Goal: Task Accomplishment & Management: Manage account settings

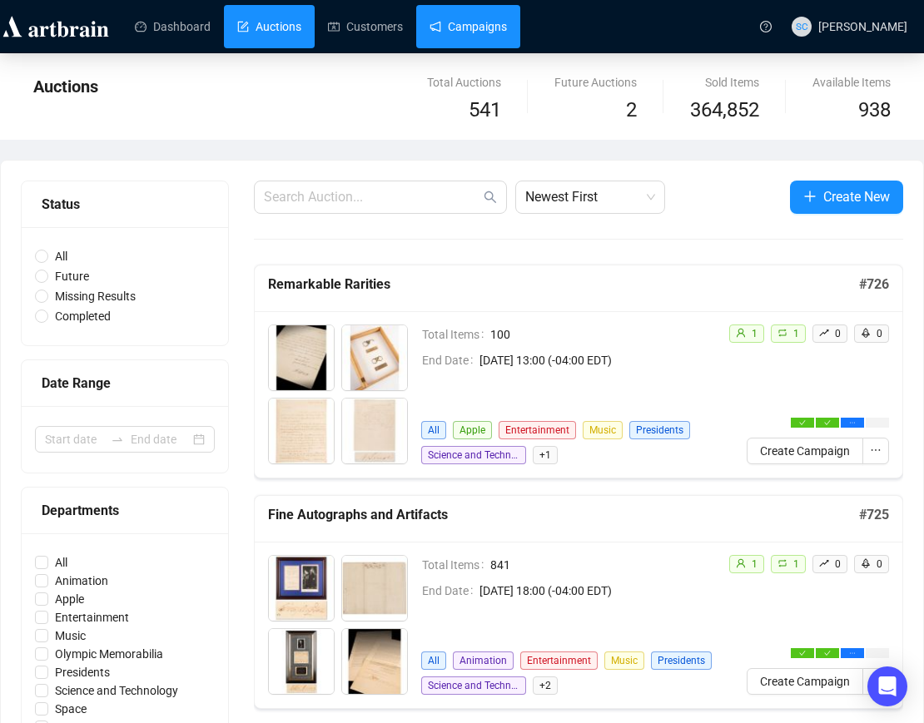
click at [490, 20] on link "Campaigns" at bounding box center [468, 26] width 77 height 43
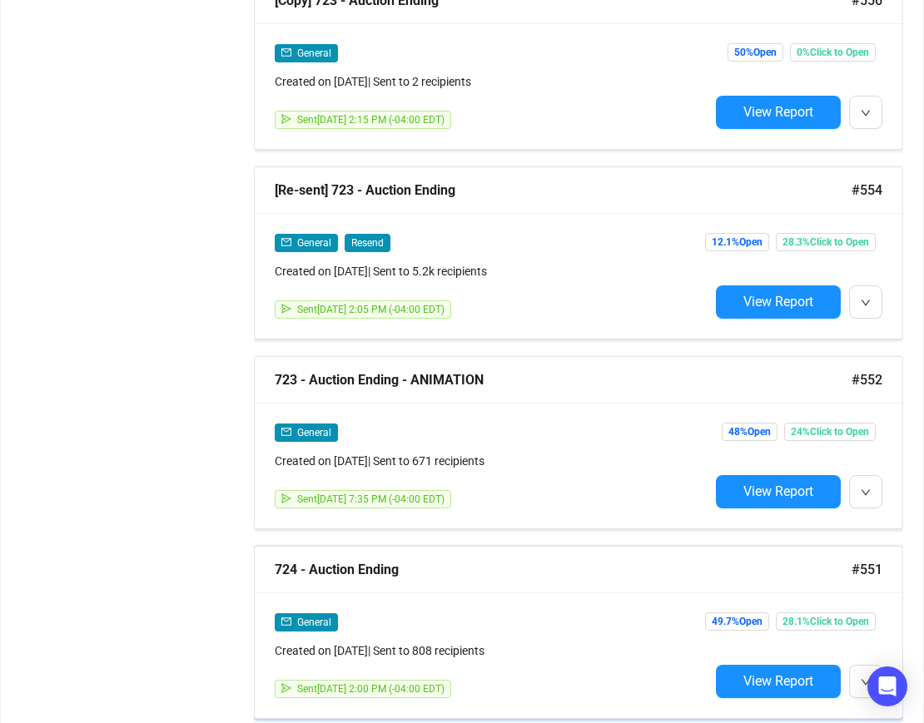
scroll to position [1672, 0]
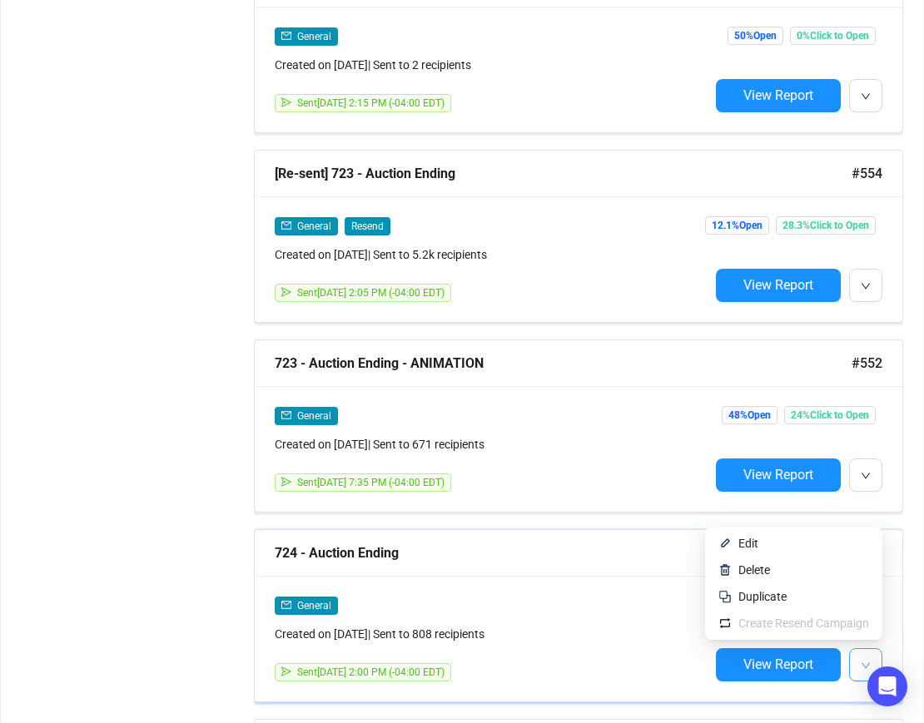
click at [877, 655] on button "button" at bounding box center [865, 664] width 33 height 33
click at [784, 591] on span "Duplicate" at bounding box center [803, 597] width 131 height 18
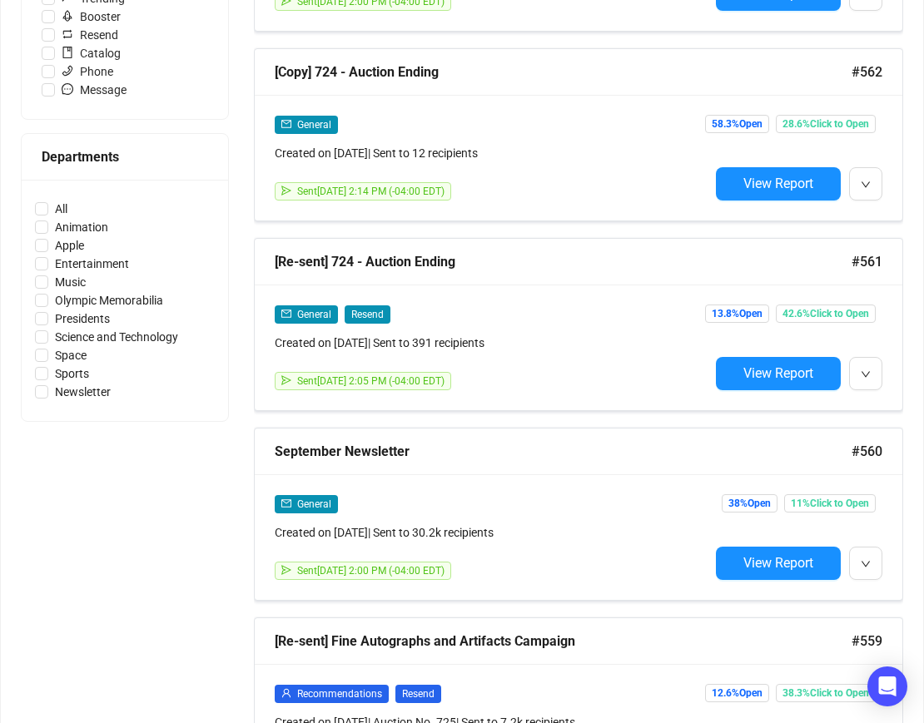
scroll to position [161, 0]
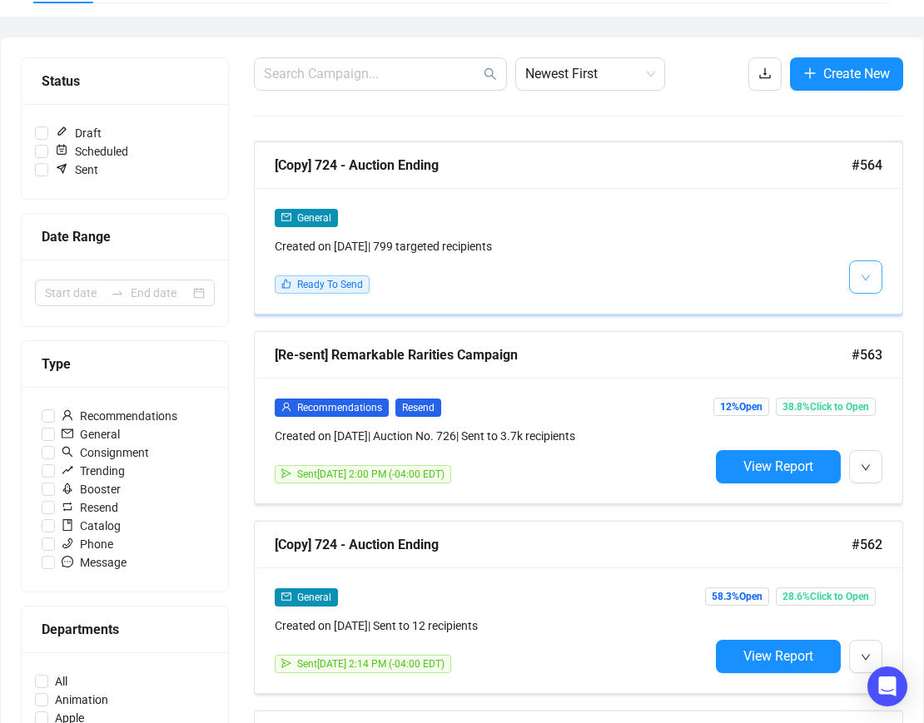
click at [863, 286] on span "button" at bounding box center [866, 276] width 10 height 21
click at [851, 307] on span "Edit" at bounding box center [845, 313] width 48 height 18
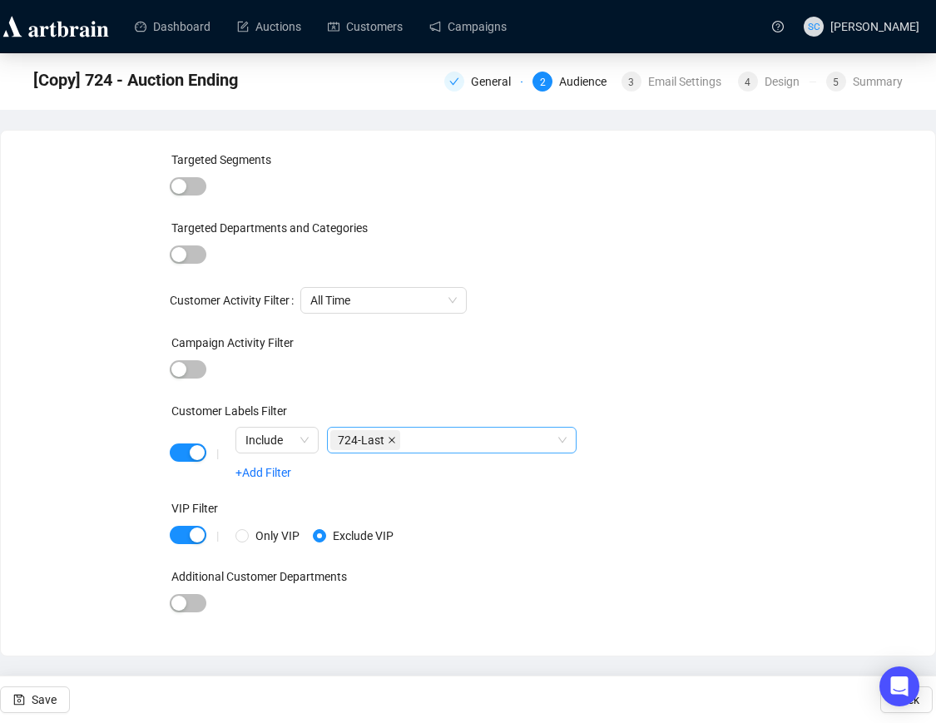
click at [395, 442] on icon "close" at bounding box center [392, 440] width 8 height 8
click at [460, 86] on div "General" at bounding box center [484, 82] width 78 height 20
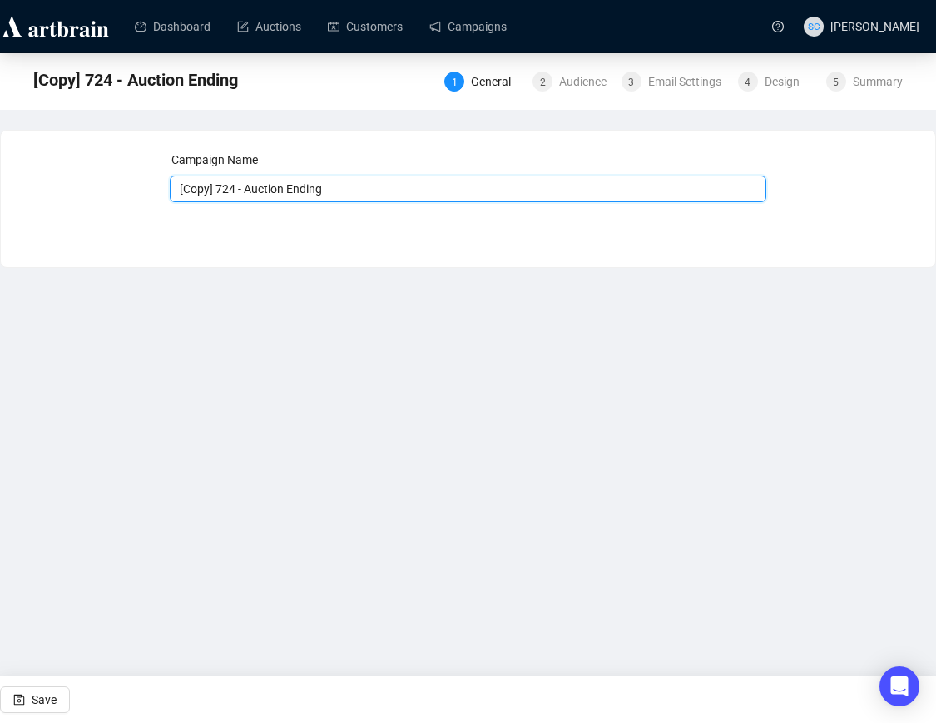
drag, startPoint x: 241, startPoint y: 192, endPoint x: 164, endPoint y: 197, distance: 77.6
click at [164, 197] on div "Campaign Name [Copy] 724 - Auction Ending Save Next" at bounding box center [468, 187] width 895 height 72
type input "725 - Auction Ending"
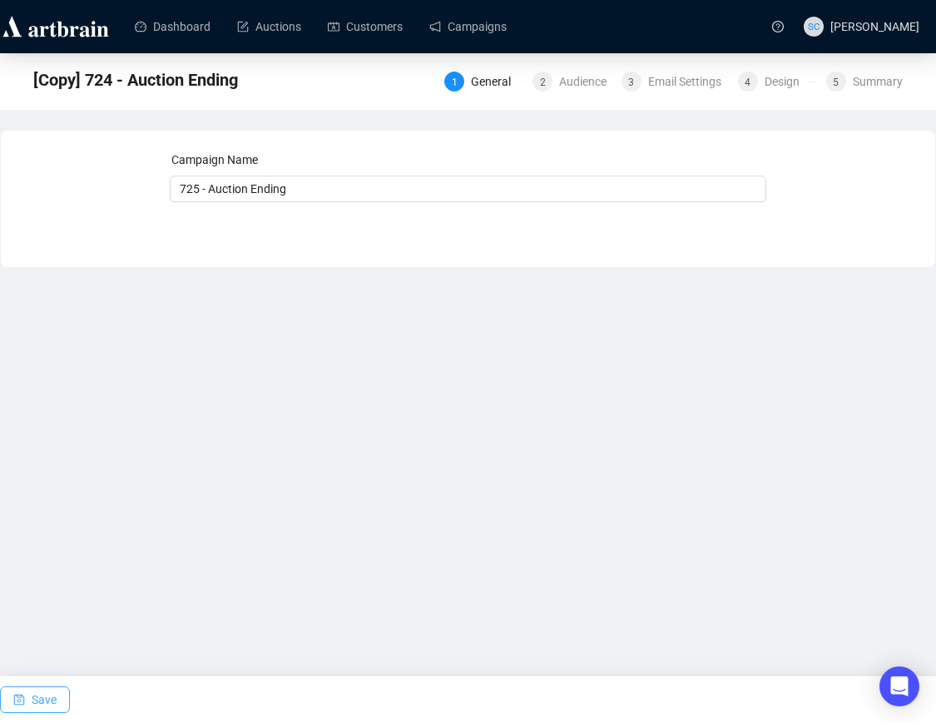
click at [38, 696] on span "Save" at bounding box center [44, 700] width 25 height 47
click at [55, 702] on span "Save" at bounding box center [44, 700] width 25 height 47
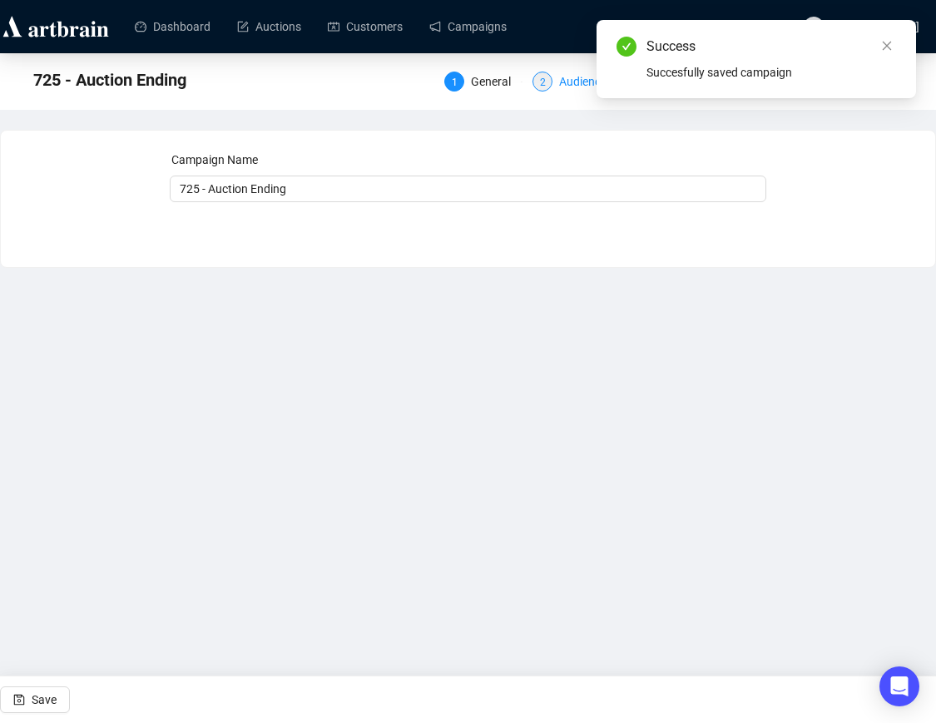
click at [551, 80] on div "2 Audience" at bounding box center [572, 82] width 78 height 20
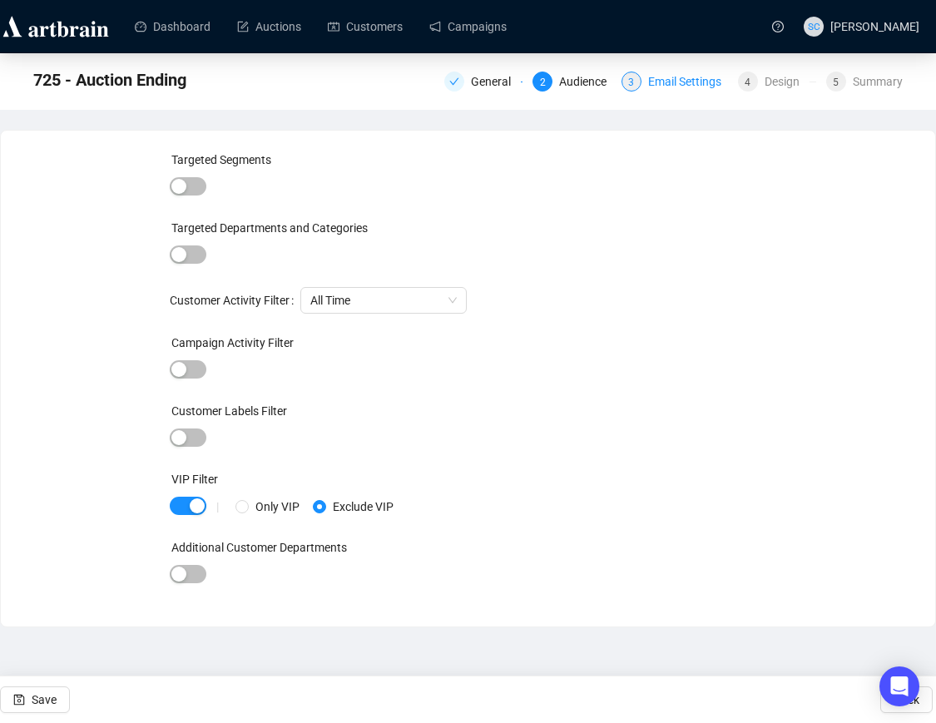
click at [693, 81] on div "Email Settings" at bounding box center [689, 82] width 83 height 20
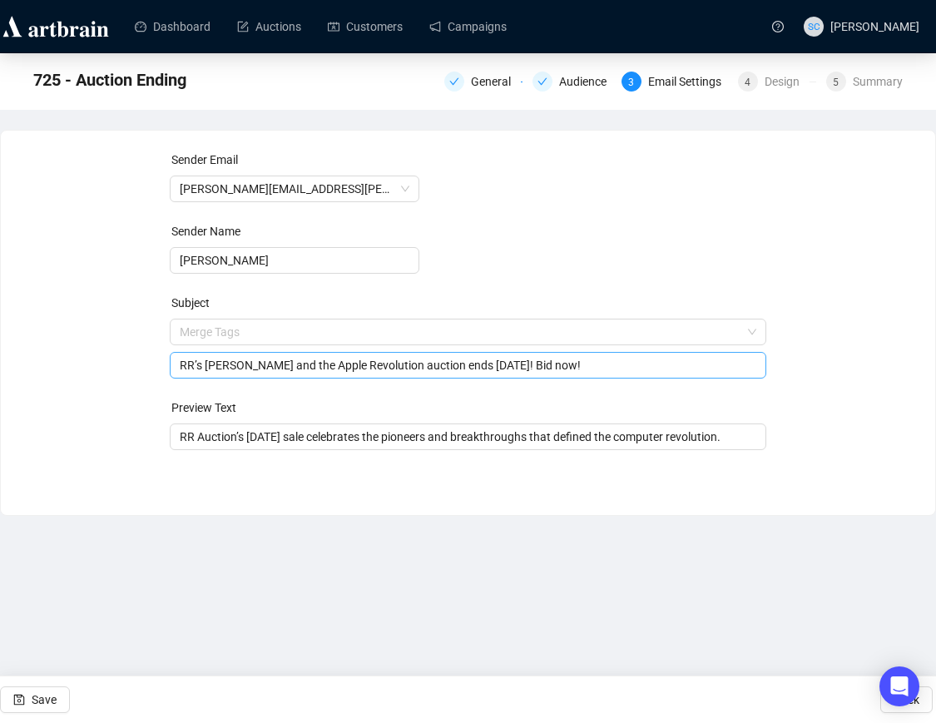
click at [370, 333] on span "Merge Tags RR’s Steve Jobs and the Apple Revolution auction ends tomorrow! Bid …" at bounding box center [468, 348] width 597 height 47
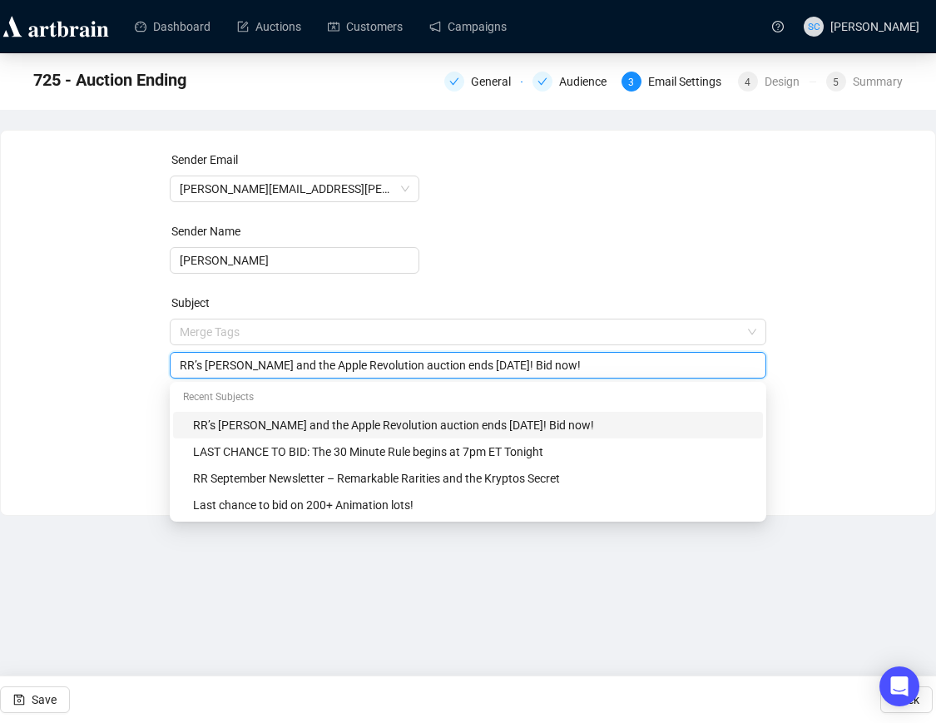
drag, startPoint x: 401, startPoint y: 365, endPoint x: 211, endPoint y: 366, distance: 189.8
click at [211, 366] on input "RR’s Steve Jobs and the Apple Revolution auction ends tomorrow! Bid now!" at bounding box center [468, 365] width 577 height 18
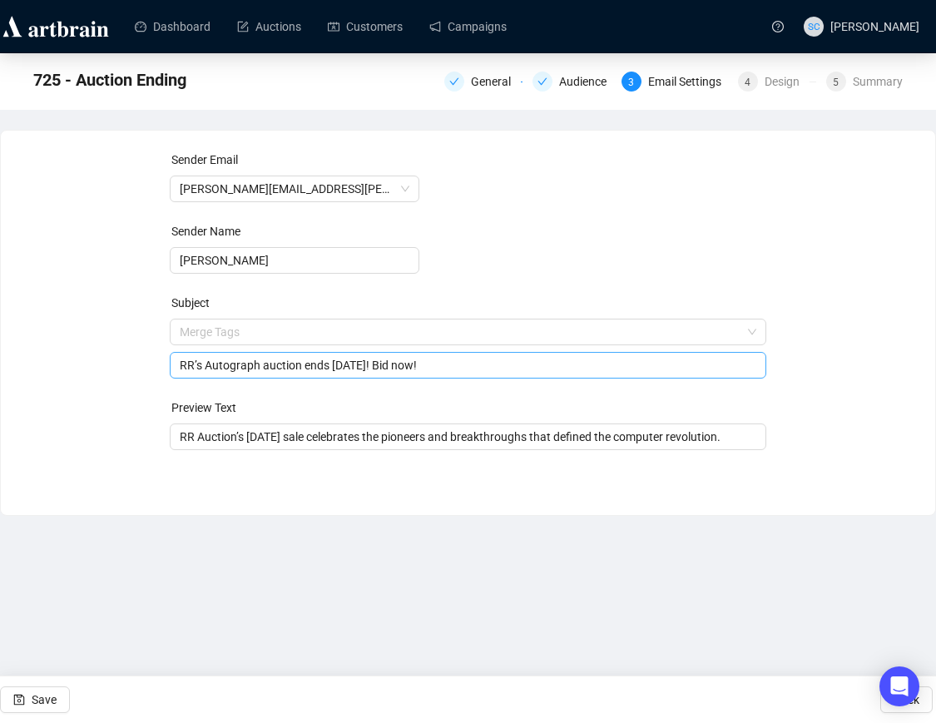
click at [206, 364] on input "RR’s Autograph auction ends tomorrow! Bid now!" at bounding box center [468, 365] width 577 height 18
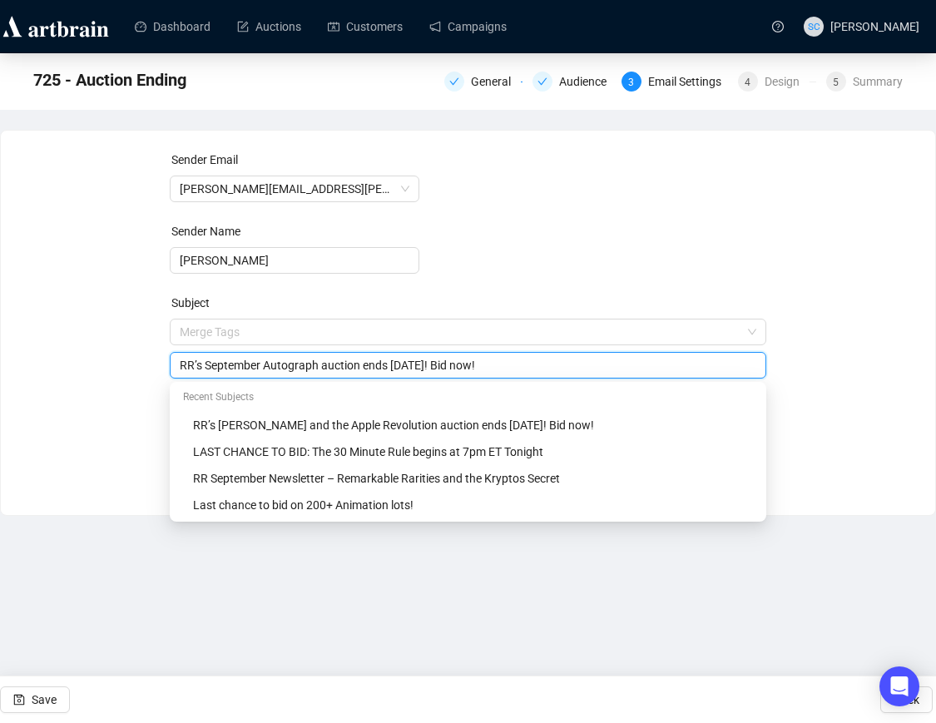
drag, startPoint x: 211, startPoint y: 364, endPoint x: 367, endPoint y: 365, distance: 156.5
click at [367, 365] on input "RR’s September Autograph auction ends tomorrow! Bid now!" at bounding box center [468, 365] width 577 height 18
paste input "Fine Autograph and Artifact auction"
click at [216, 365] on input "RR’s SFine Autograph and Artifact auction ends tomorrow! Bid now!" at bounding box center [468, 365] width 577 height 18
type input "RR’s Fine Autograph and Artifact auction ends [DATE]! Bid now!"
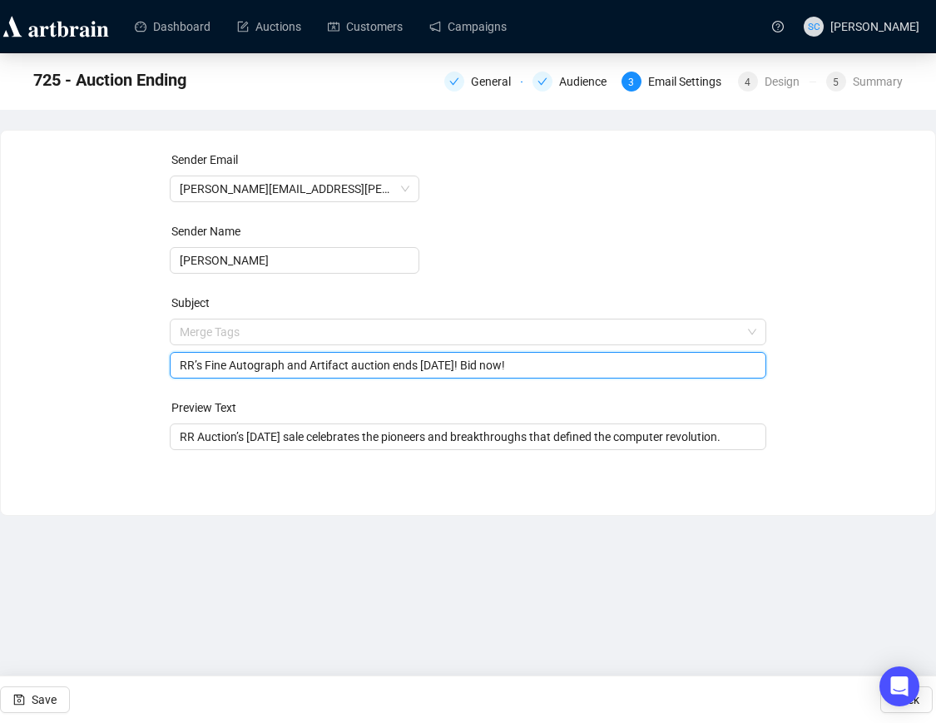
click at [464, 418] on div "Preview Text" at bounding box center [468, 411] width 597 height 25
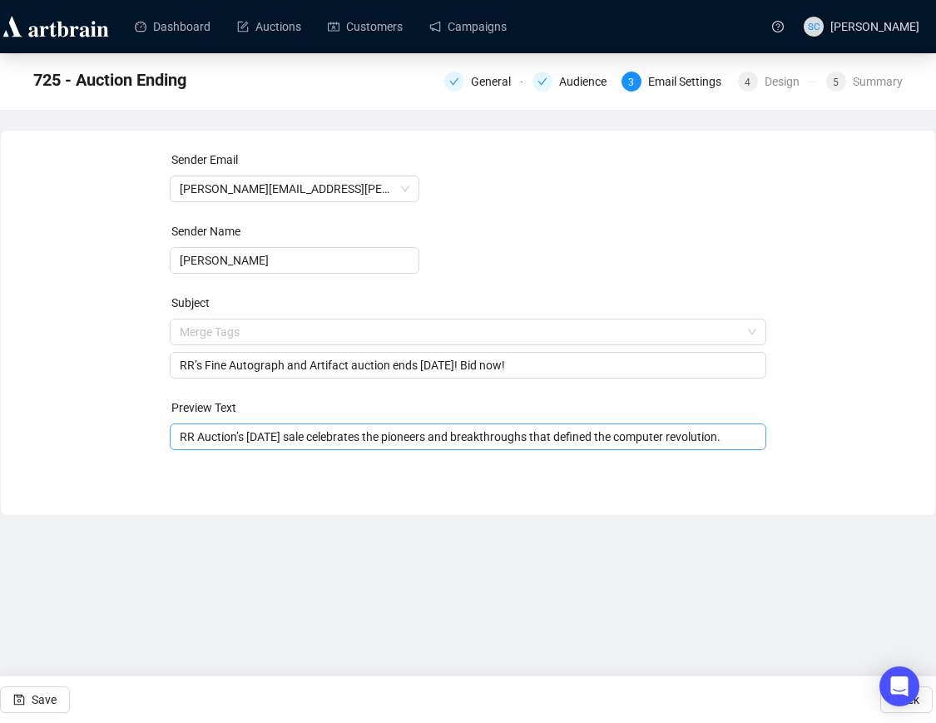
click at [462, 431] on input "RR Auction’s August 2025 sale celebrates the pioneers and breakthroughs that de…" at bounding box center [468, 437] width 577 height 18
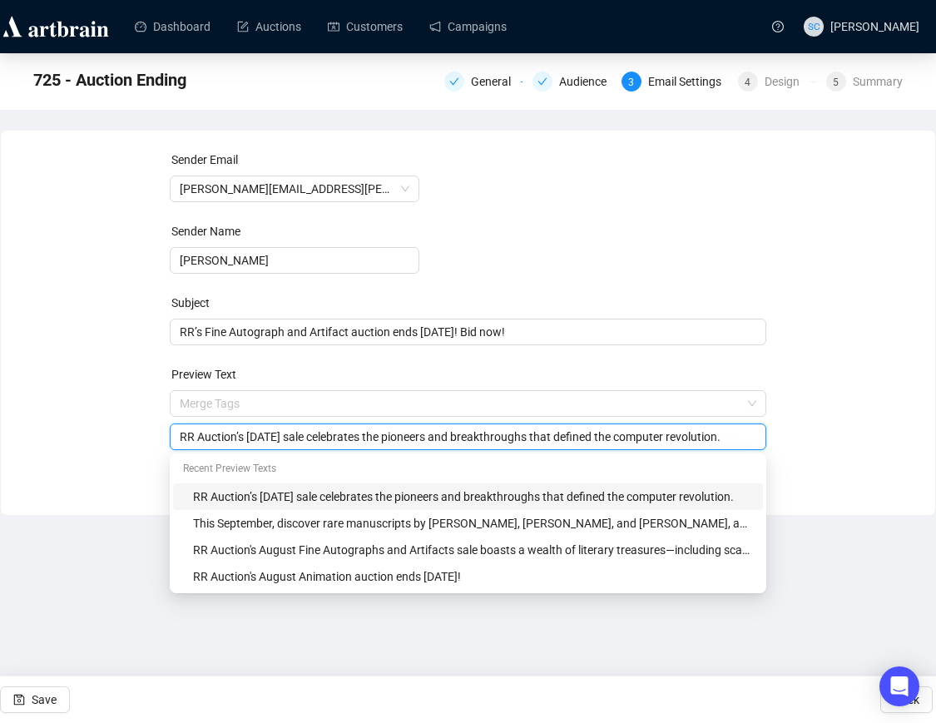
paste input "History highlights RR Auction's September Fine Autographs and Artifacts sale, w…"
type input "History highlights RR Auction's September Fine Autographs and Artifacts sale, w…"
click at [42, 689] on span "Save" at bounding box center [44, 700] width 25 height 47
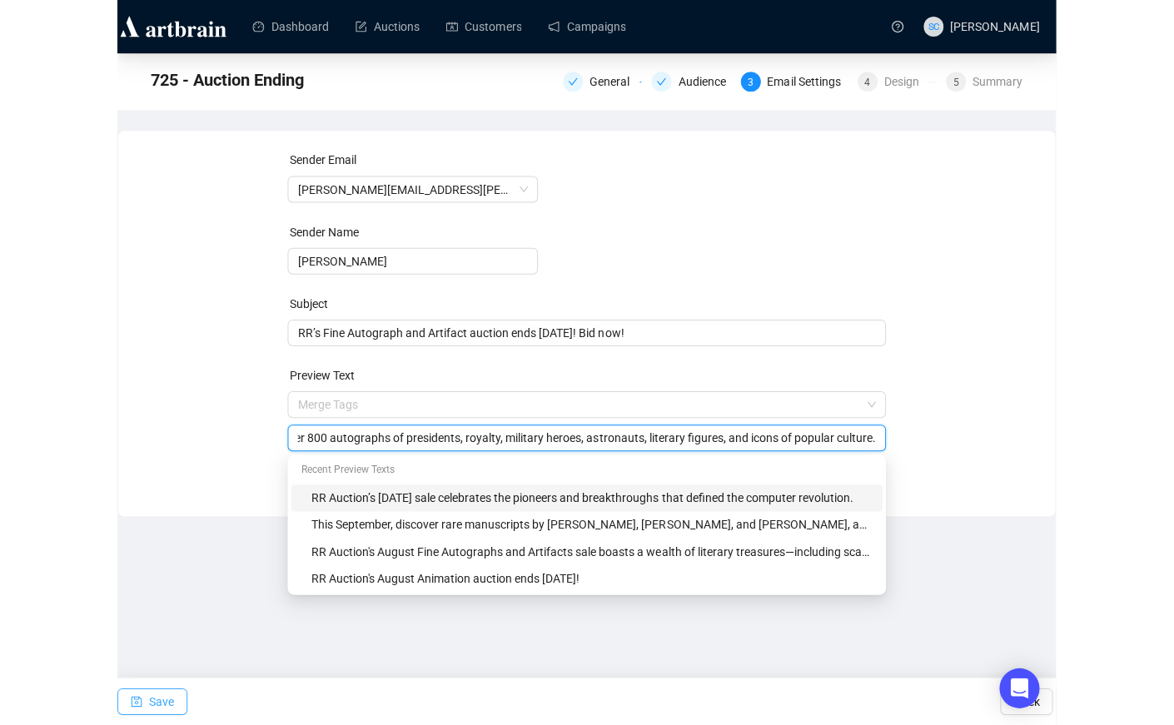
scroll to position [0, 0]
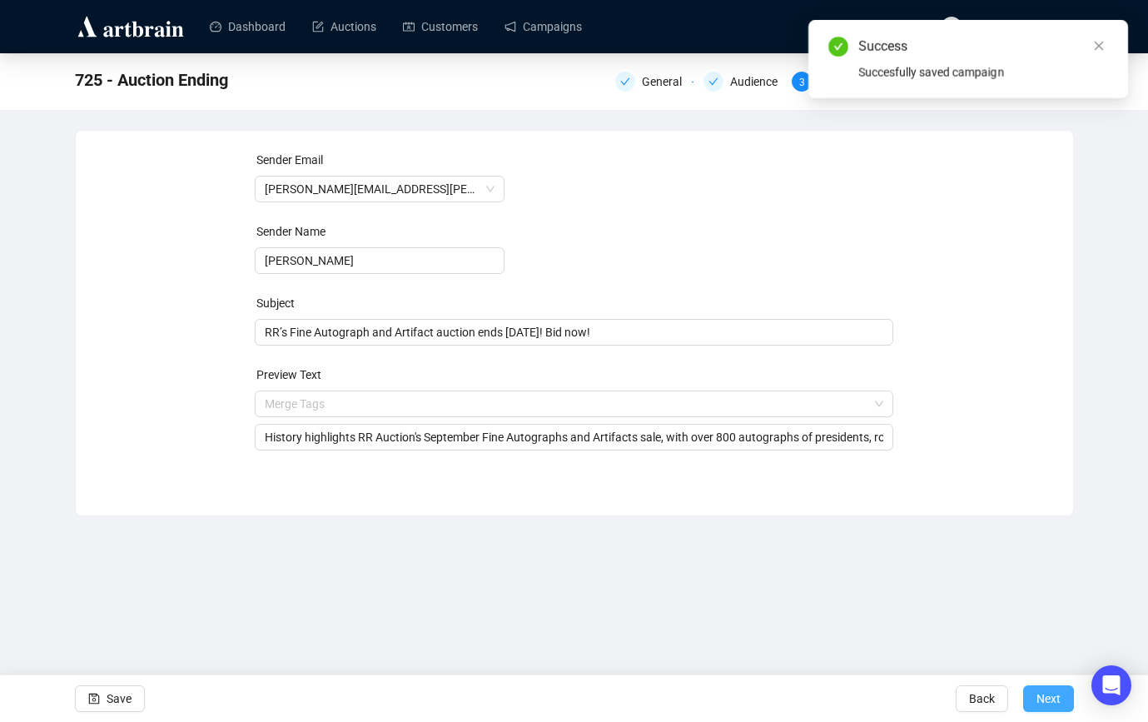
click at [923, 700] on span "Next" at bounding box center [1048, 698] width 24 height 47
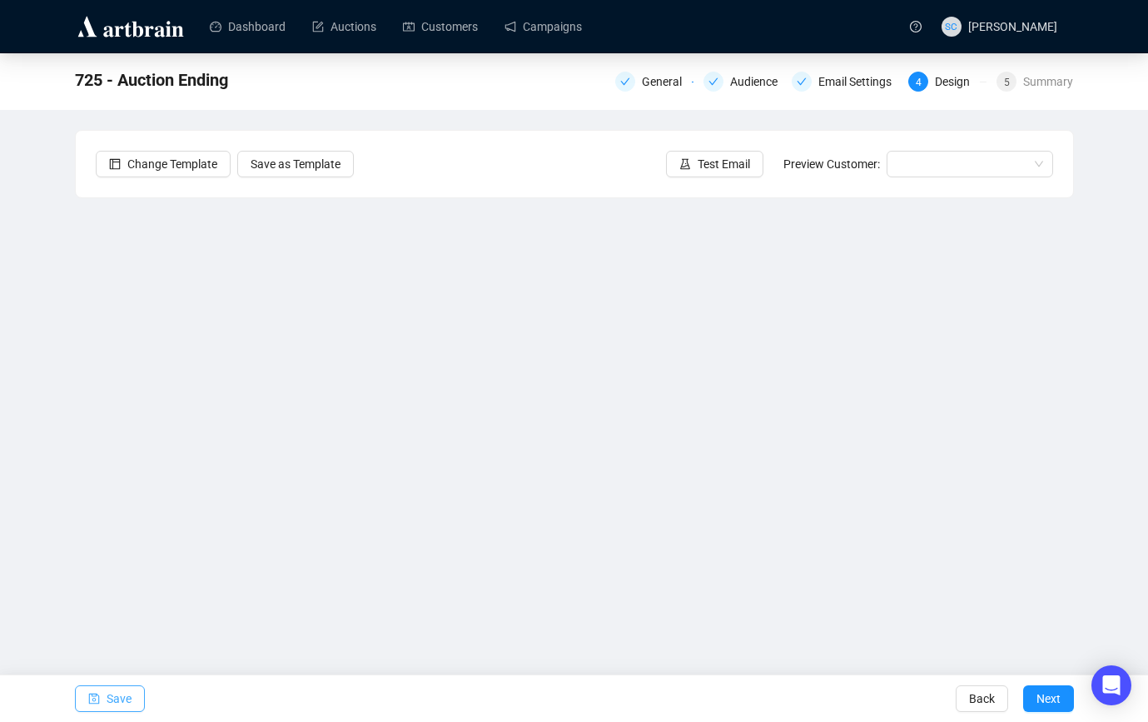
click at [128, 700] on span "Save" at bounding box center [119, 698] width 25 height 47
click at [104, 699] on button "Save" at bounding box center [110, 698] width 70 height 27
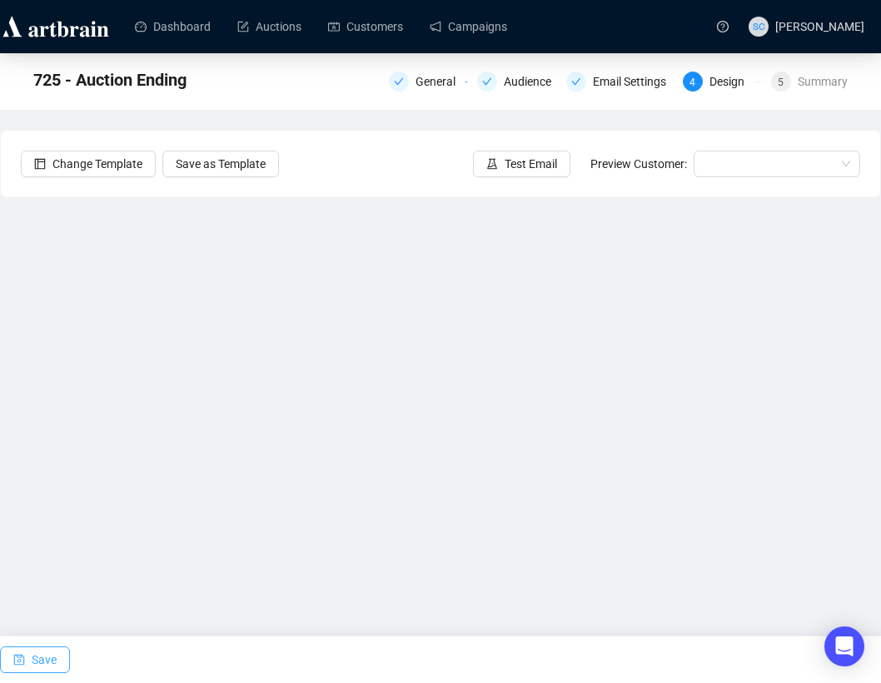
click at [63, 653] on button "Save" at bounding box center [35, 660] width 70 height 27
click at [57, 661] on button "Save" at bounding box center [35, 660] width 70 height 27
click at [59, 663] on button "Save" at bounding box center [35, 660] width 70 height 27
click at [32, 658] on span "Save" at bounding box center [44, 660] width 25 height 47
click at [47, 668] on span "Save" at bounding box center [44, 660] width 25 height 47
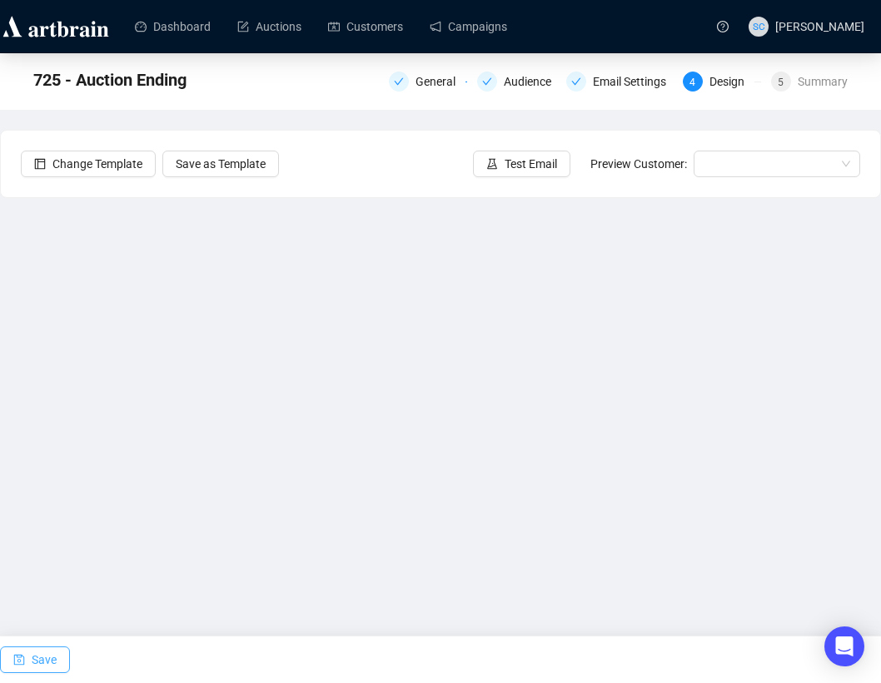
click at [53, 655] on span "Save" at bounding box center [44, 660] width 25 height 47
click at [47, 663] on span "Save" at bounding box center [44, 660] width 25 height 47
click at [22, 660] on icon "save" at bounding box center [19, 660] width 12 height 12
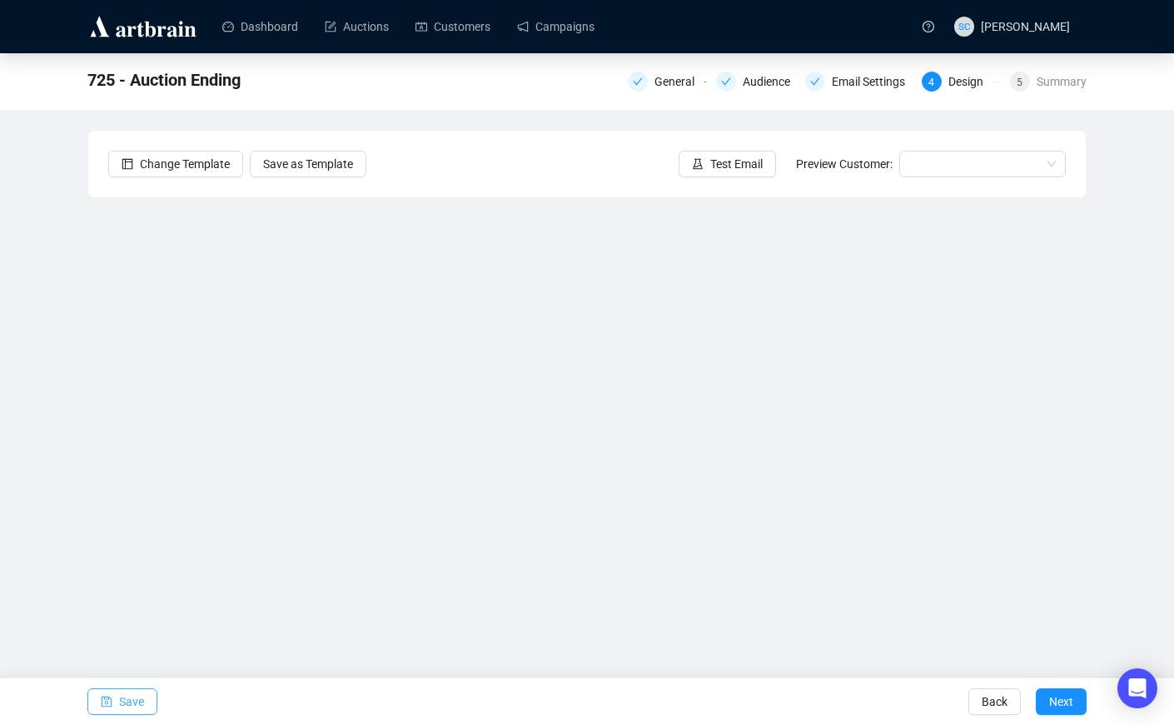
click at [125, 703] on span "Save" at bounding box center [131, 701] width 25 height 47
click at [147, 704] on button "Save" at bounding box center [122, 701] width 70 height 27
click at [143, 695] on span "Save" at bounding box center [131, 701] width 25 height 47
click at [150, 704] on button "Save" at bounding box center [122, 701] width 70 height 27
drag, startPoint x: 129, startPoint y: 699, endPoint x: 199, endPoint y: 682, distance: 72.1
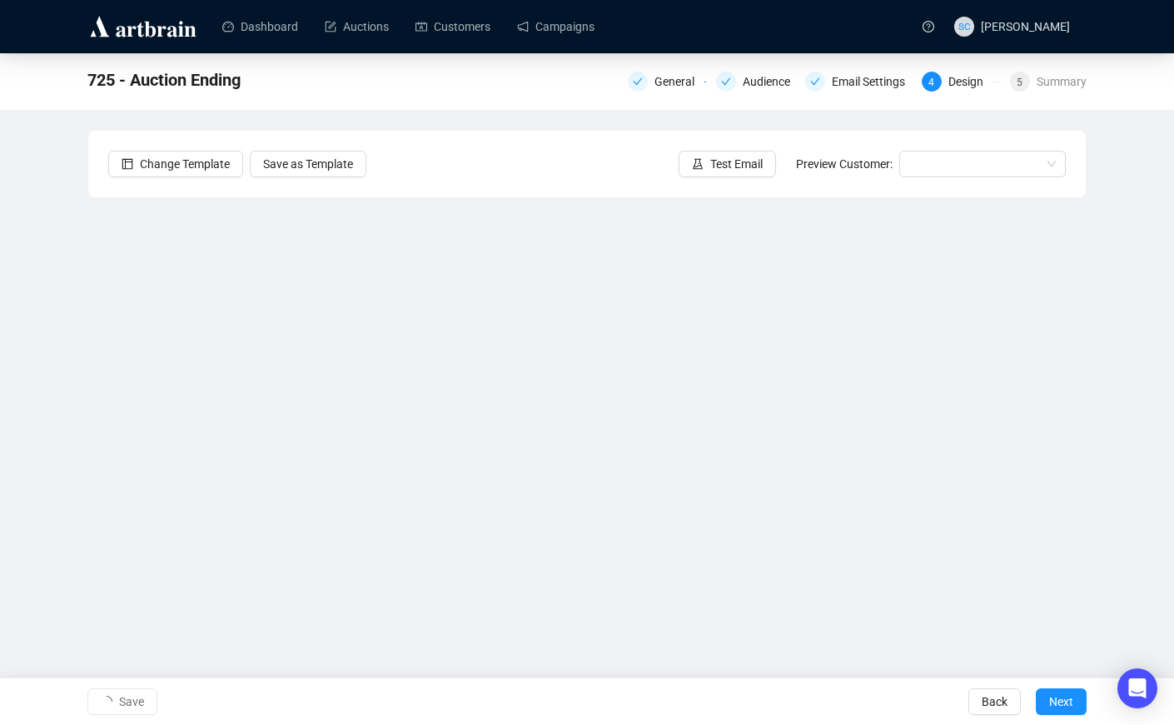
click at [130, 699] on span "Save" at bounding box center [131, 701] width 25 height 47
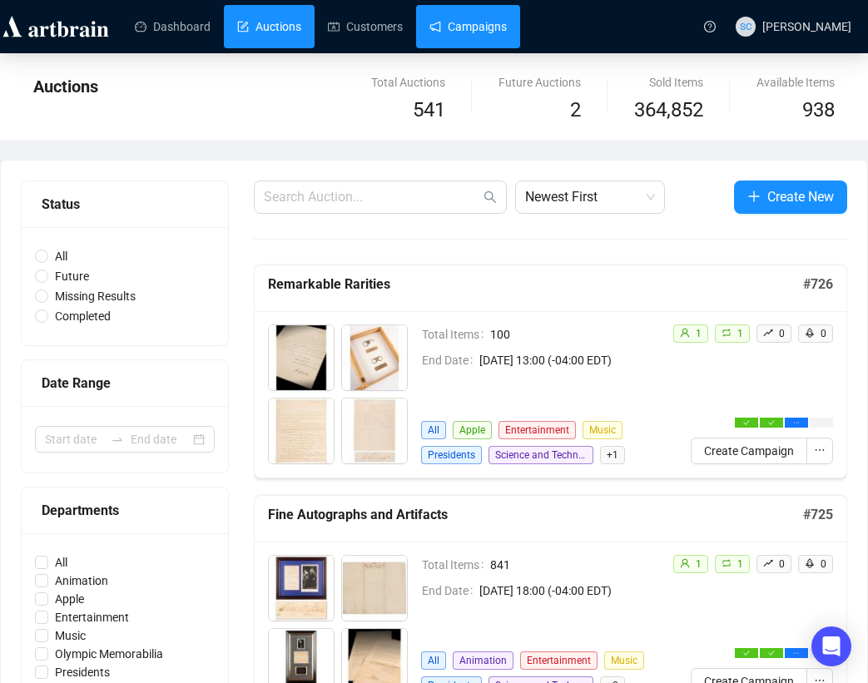
click at [455, 20] on link "Campaigns" at bounding box center [468, 26] width 77 height 43
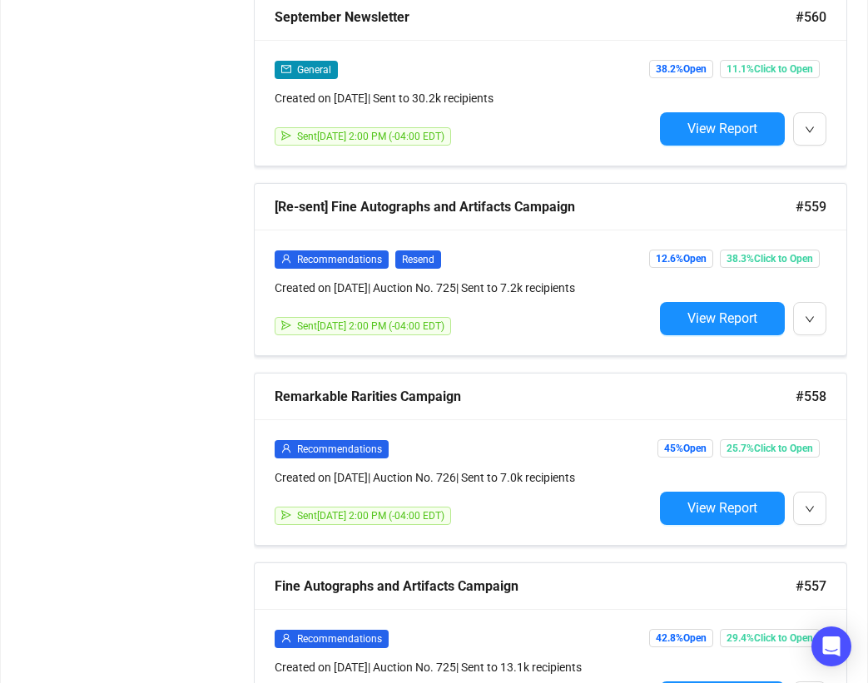
scroll to position [1198, 0]
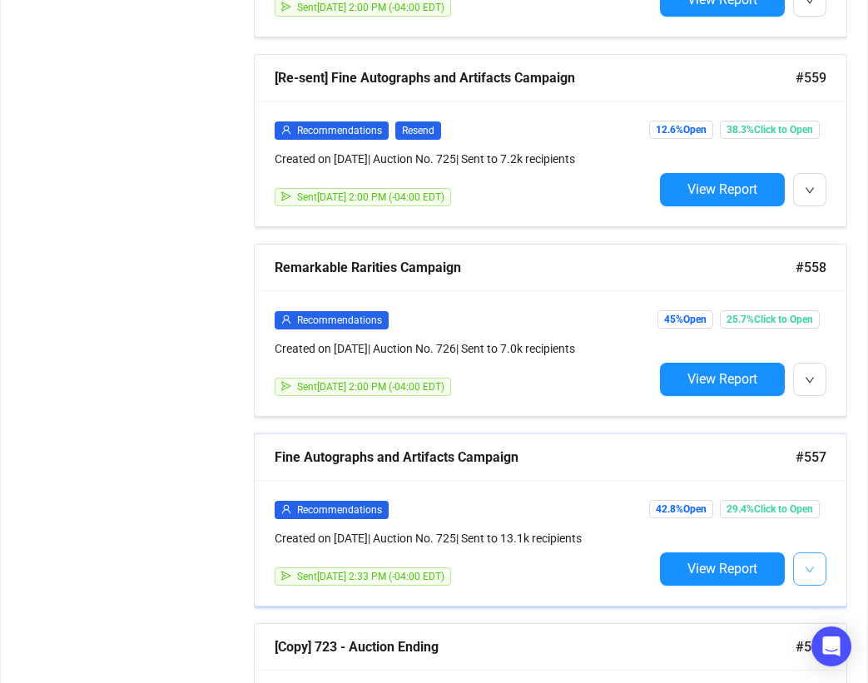
click at [807, 565] on icon "down" at bounding box center [810, 570] width 10 height 10
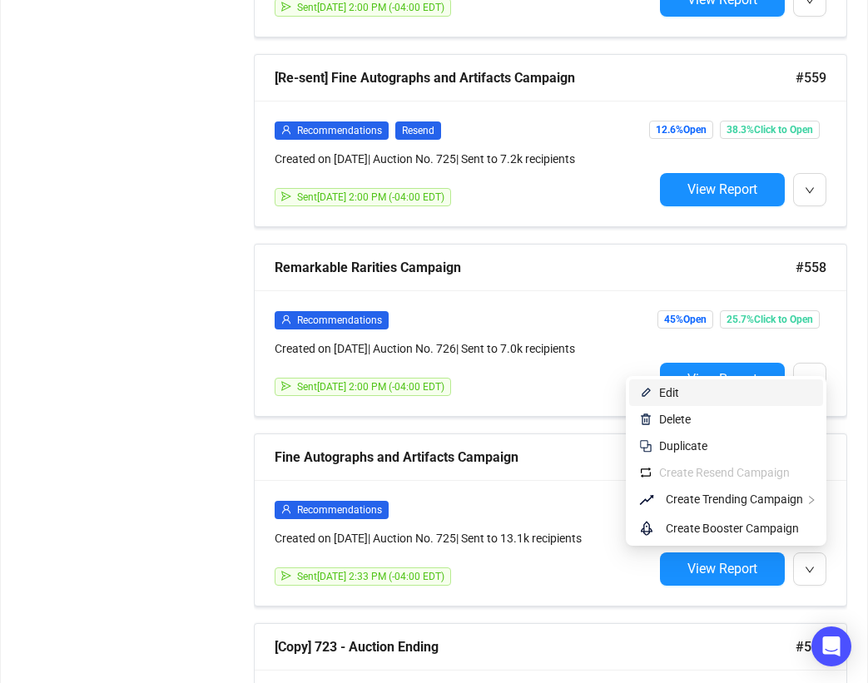
click at [730, 399] on span "Edit" at bounding box center [736, 393] width 154 height 18
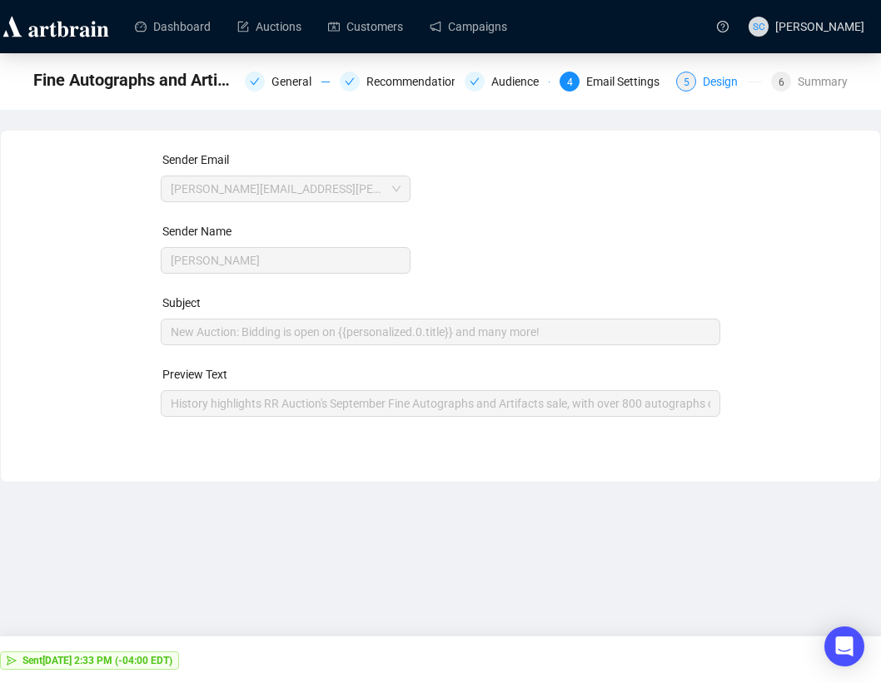
click at [719, 85] on div "Design" at bounding box center [725, 82] width 45 height 20
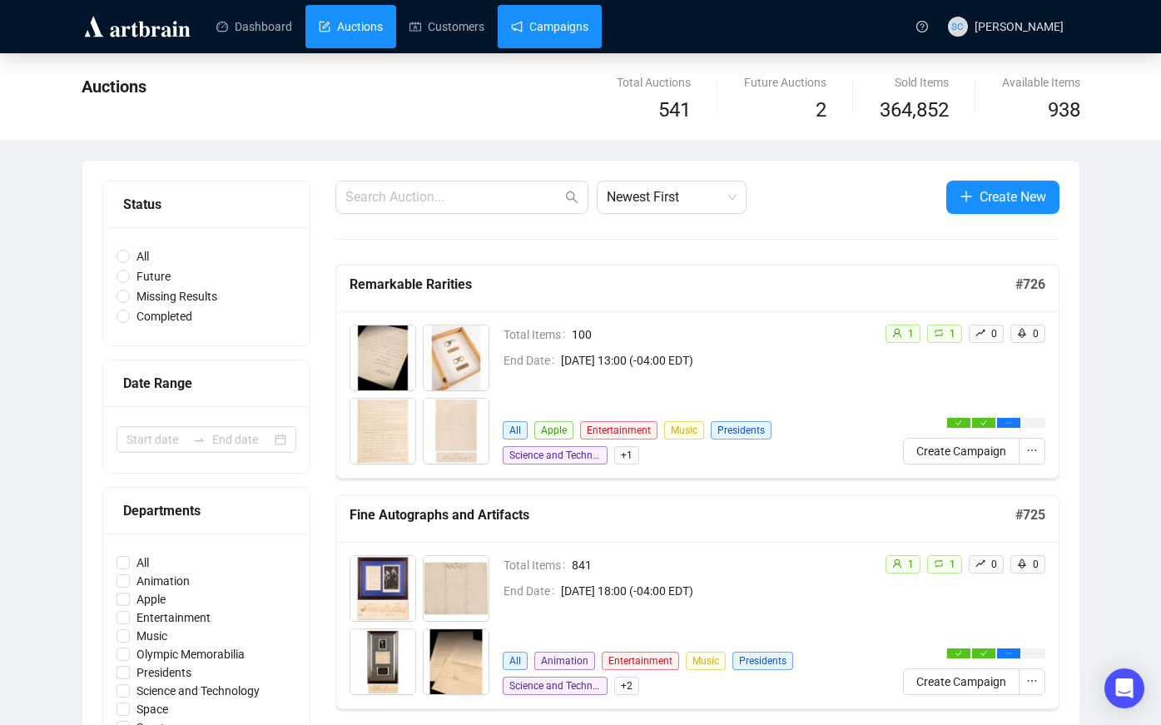
click at [589, 19] on link "Campaigns" at bounding box center [549, 26] width 77 height 43
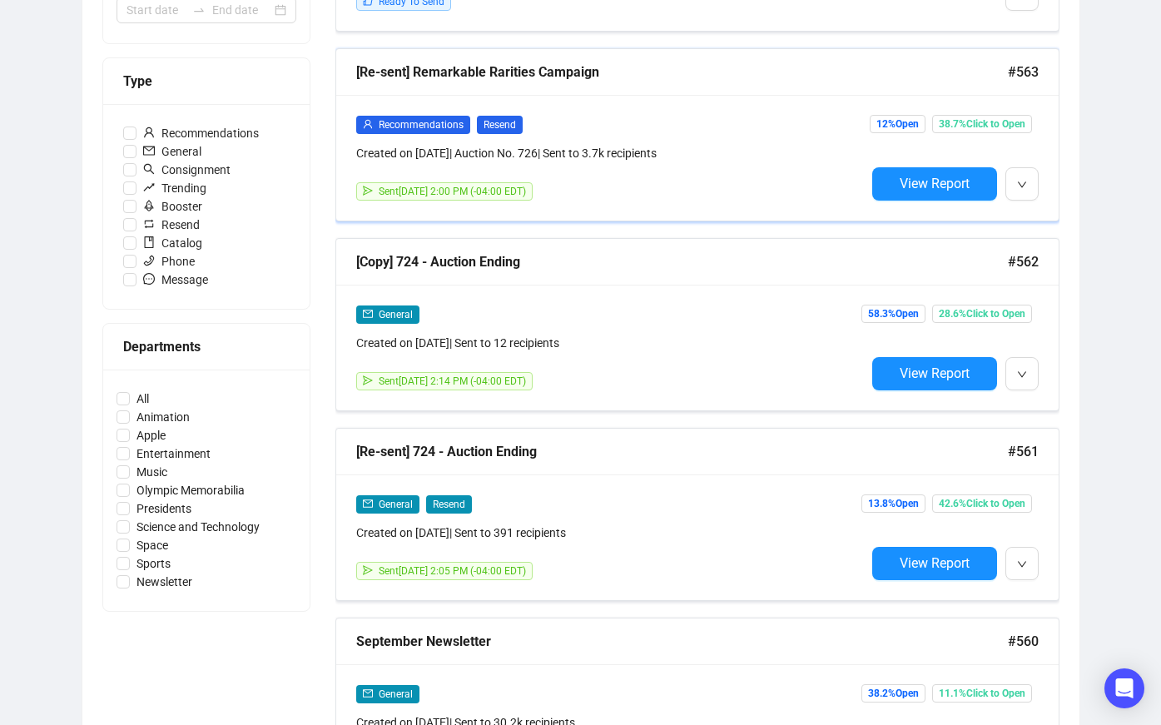
scroll to position [133, 0]
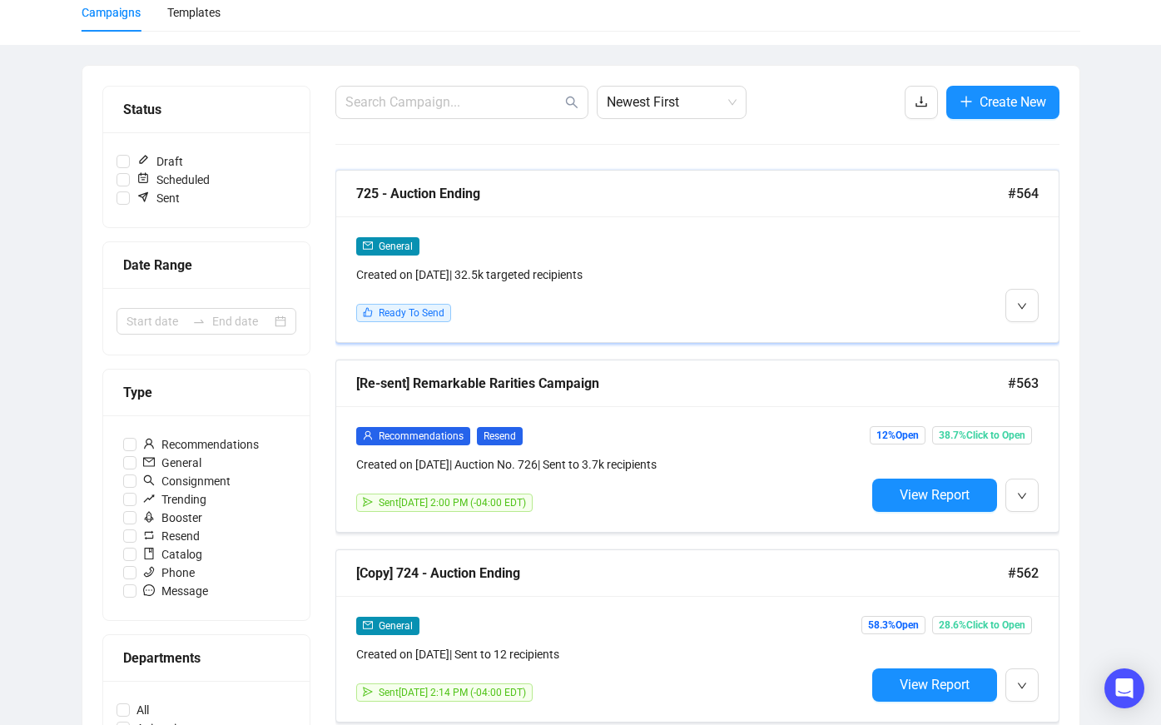
click at [857, 261] on div "General Created on [DATE] | 32.5k targeted recipients" at bounding box center [610, 259] width 509 height 47
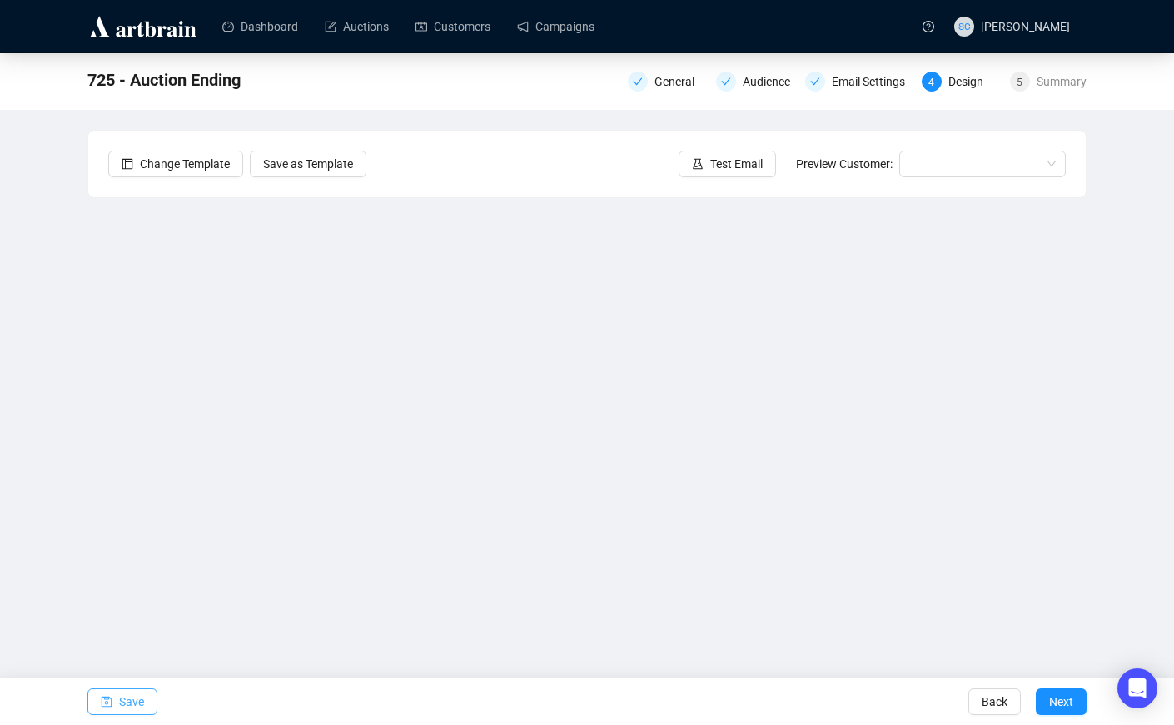
click at [153, 699] on button "Save" at bounding box center [122, 701] width 70 height 27
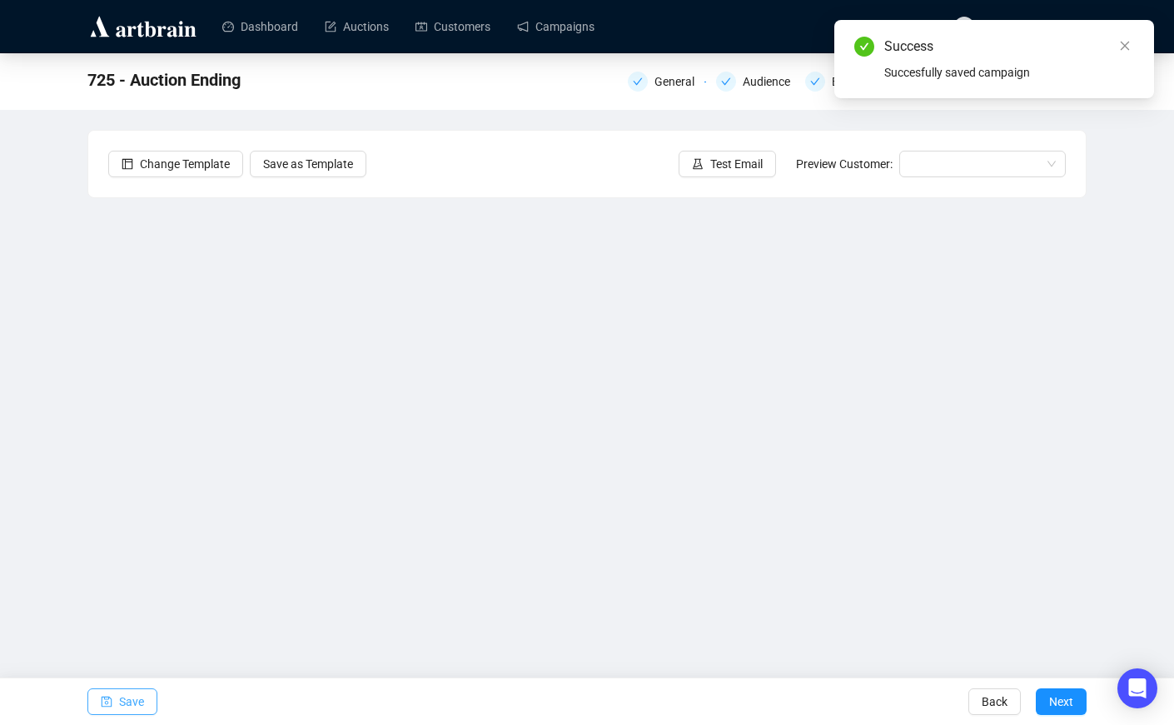
click at [126, 697] on span "Save" at bounding box center [131, 701] width 25 height 47
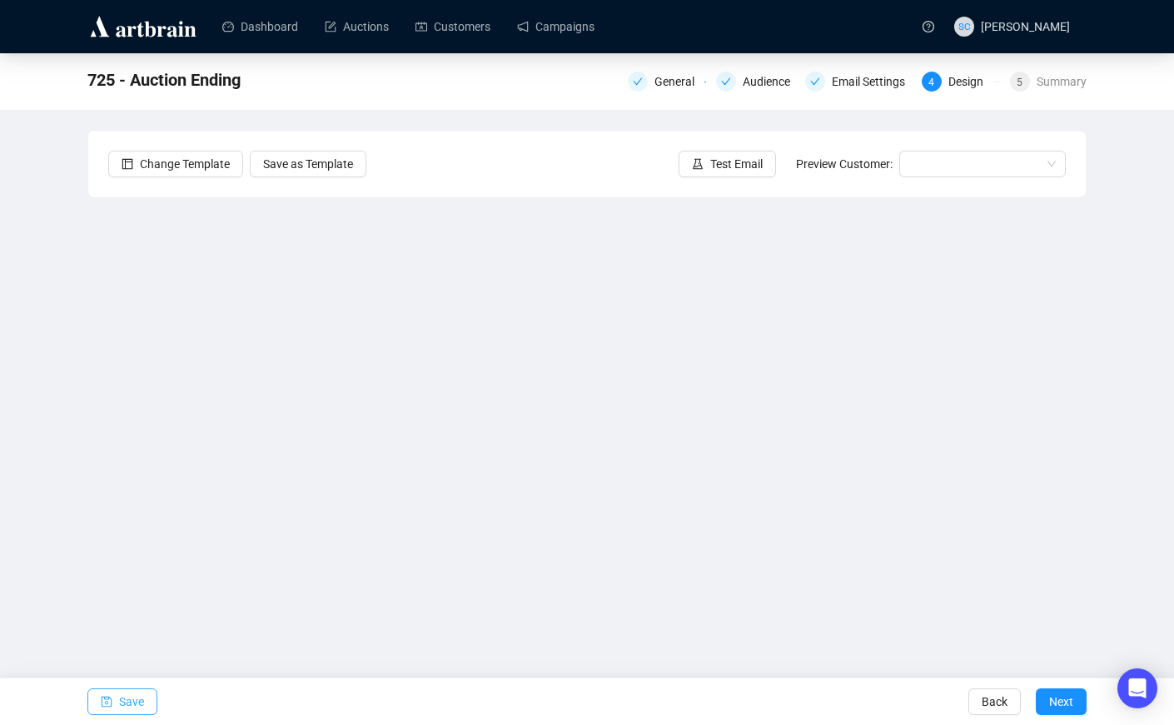
click at [117, 713] on button "Save" at bounding box center [122, 701] width 70 height 27
click at [723, 147] on div "Change Template Save as Template Test Email Preview Customer:" at bounding box center [586, 164] width 997 height 67
click at [721, 159] on span "Test Email" at bounding box center [736, 164] width 52 height 18
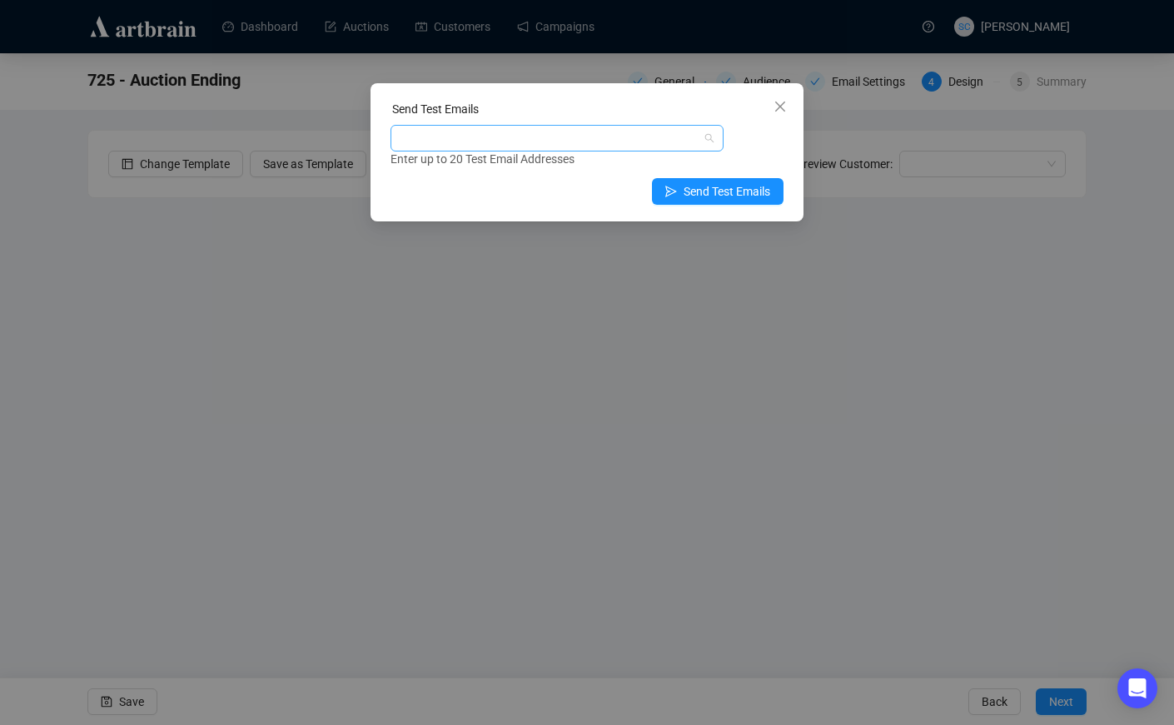
click at [584, 134] on div at bounding box center [548, 138] width 309 height 23
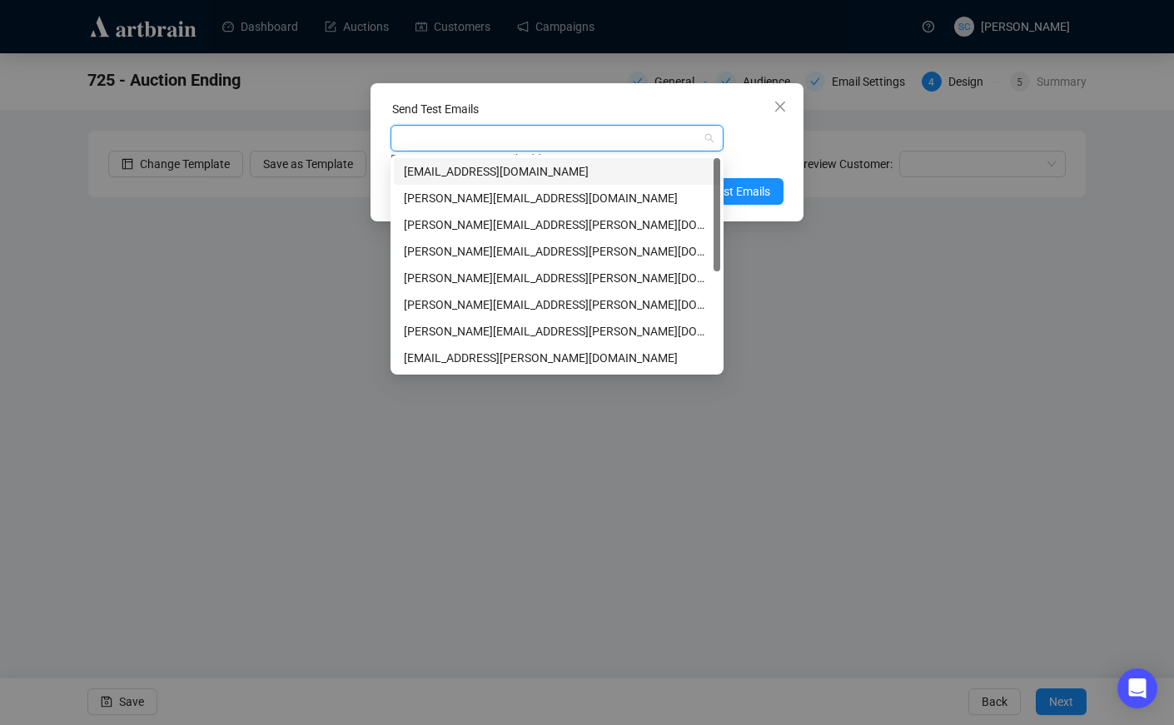
type input "s"
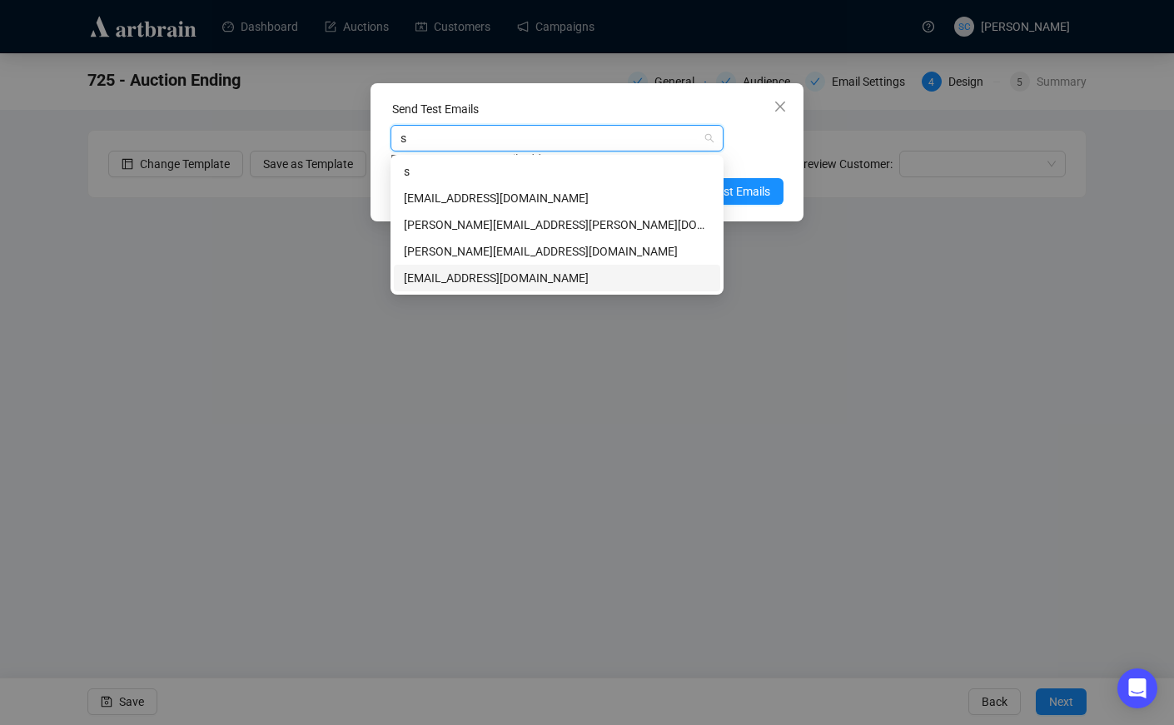
click at [516, 272] on div "[EMAIL_ADDRESS][DOMAIN_NAME]" at bounding box center [557, 278] width 306 height 18
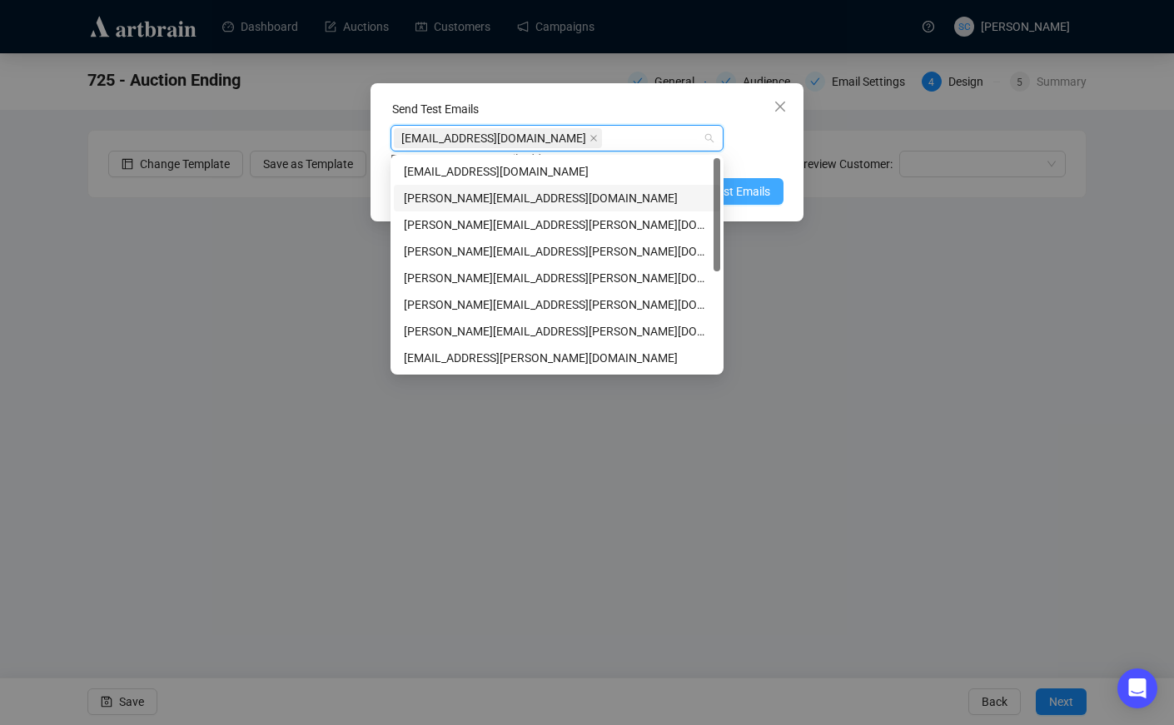
click at [738, 188] on span "Send Test Emails" at bounding box center [726, 191] width 87 height 18
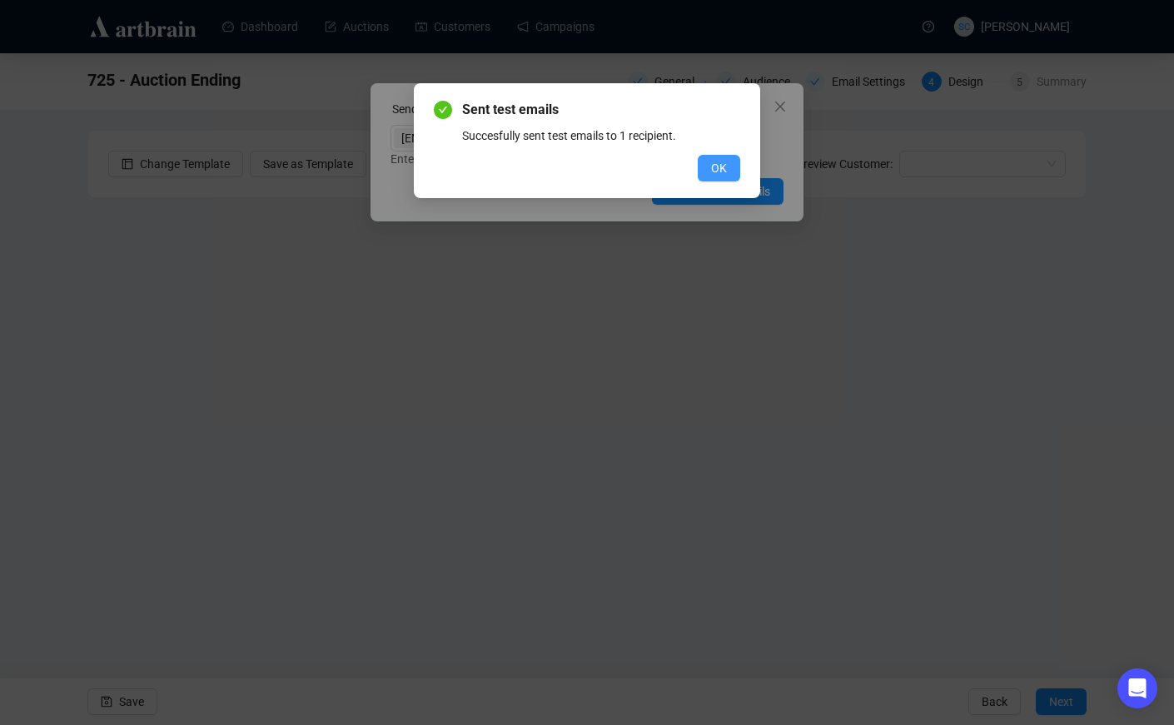
click at [706, 165] on button "OK" at bounding box center [719, 168] width 42 height 27
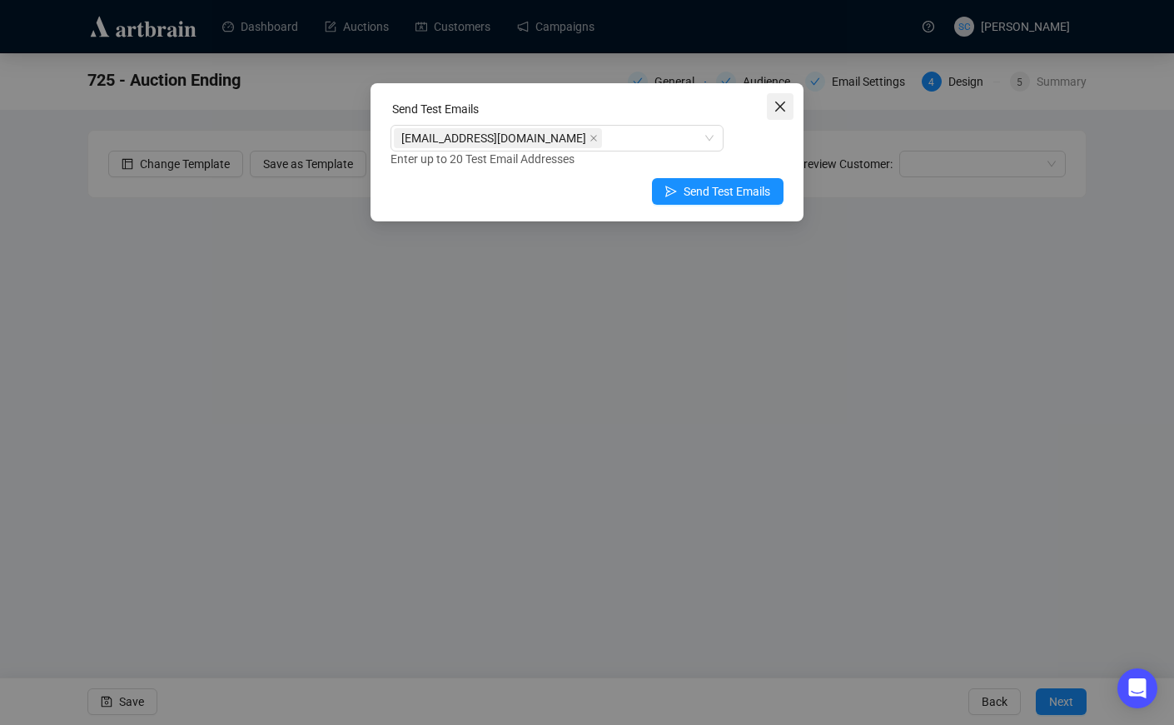
click at [774, 105] on icon "close" at bounding box center [779, 106] width 13 height 13
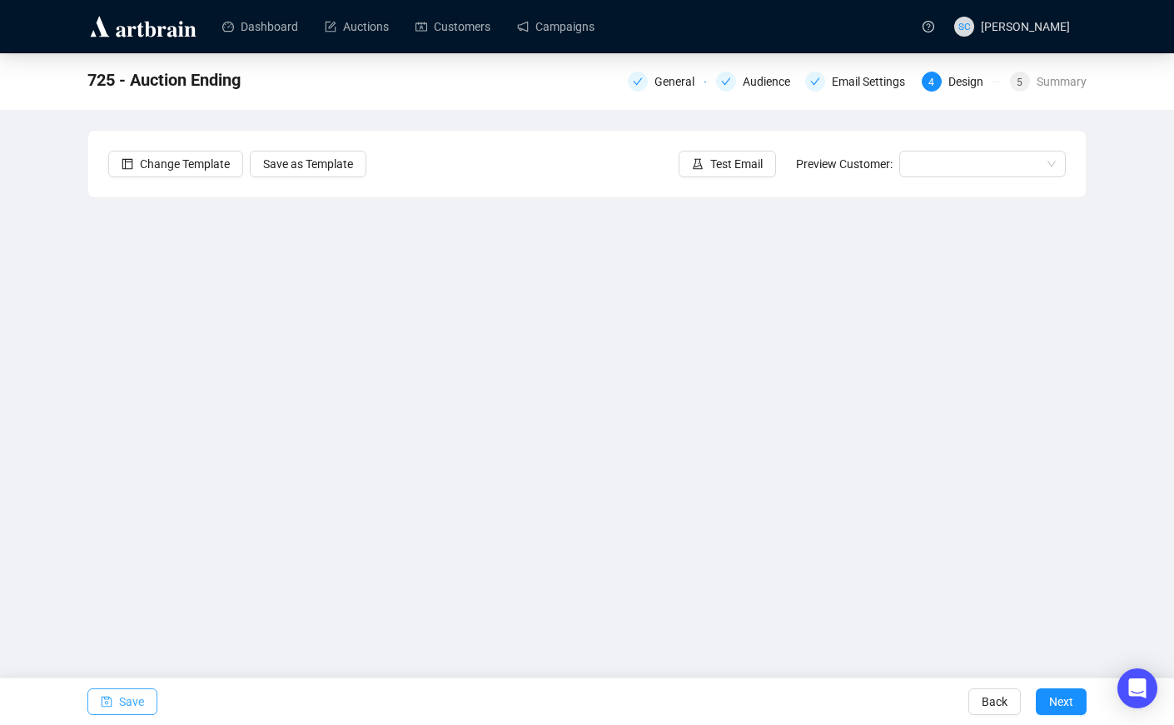
click at [116, 702] on button "Save" at bounding box center [122, 701] width 70 height 27
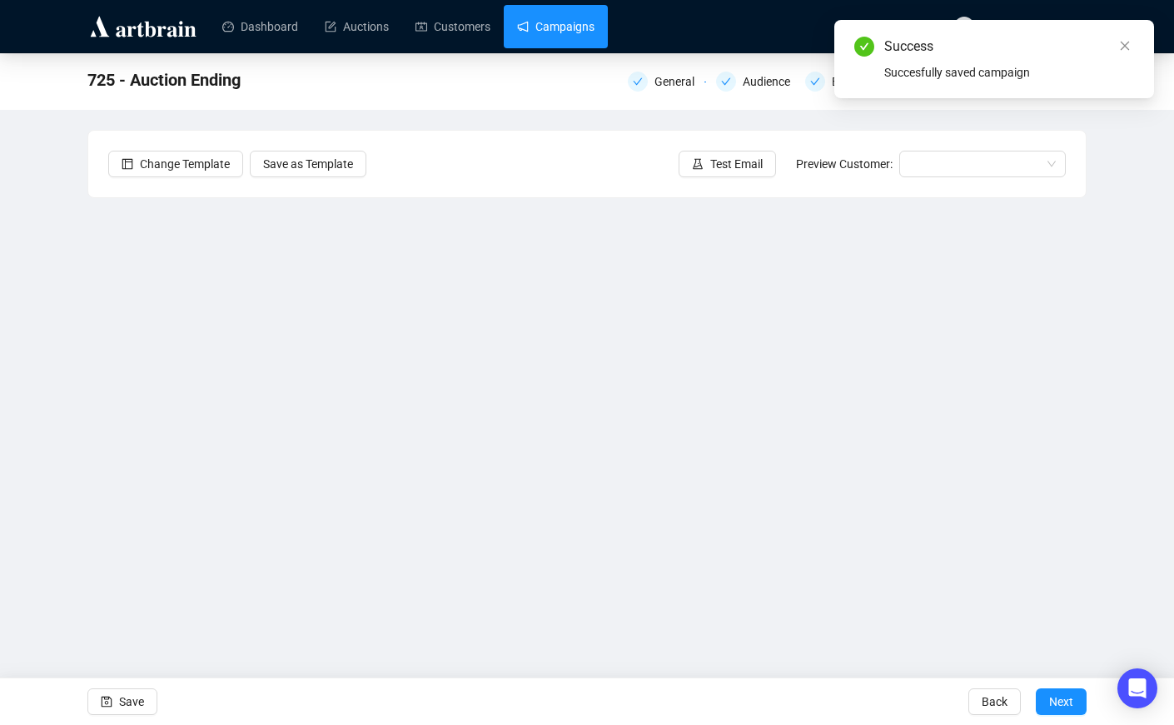
click at [557, 30] on link "Campaigns" at bounding box center [555, 26] width 77 height 43
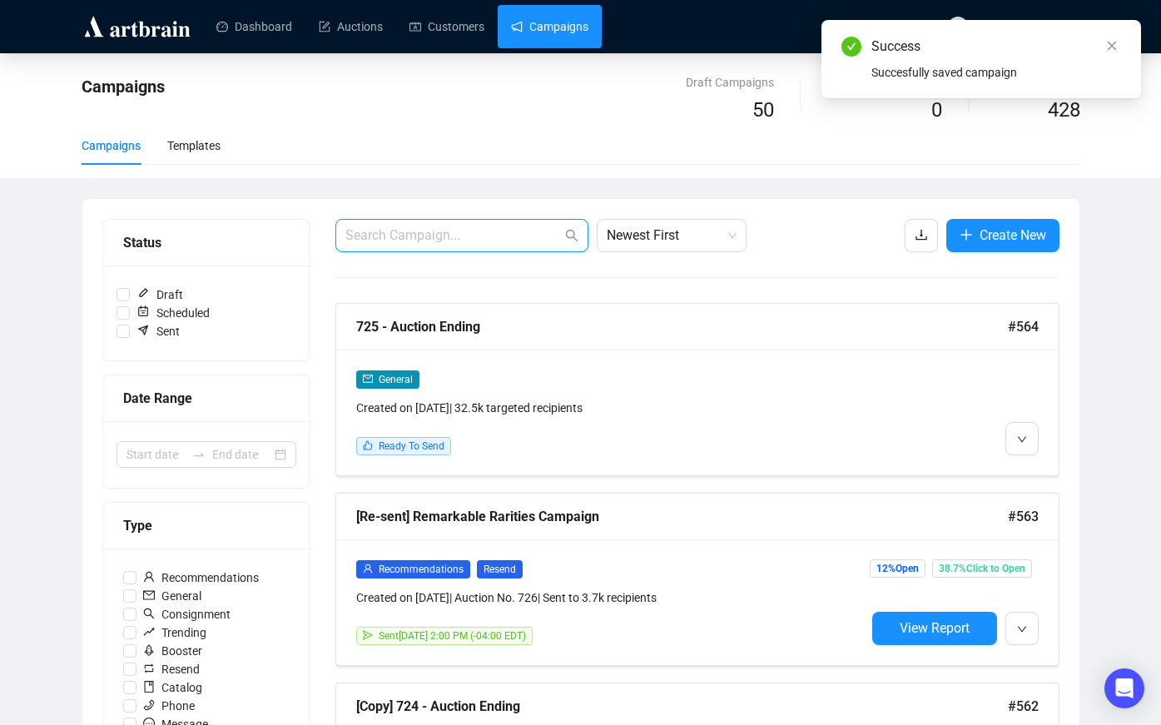
click at [464, 231] on input "text" at bounding box center [453, 236] width 216 height 20
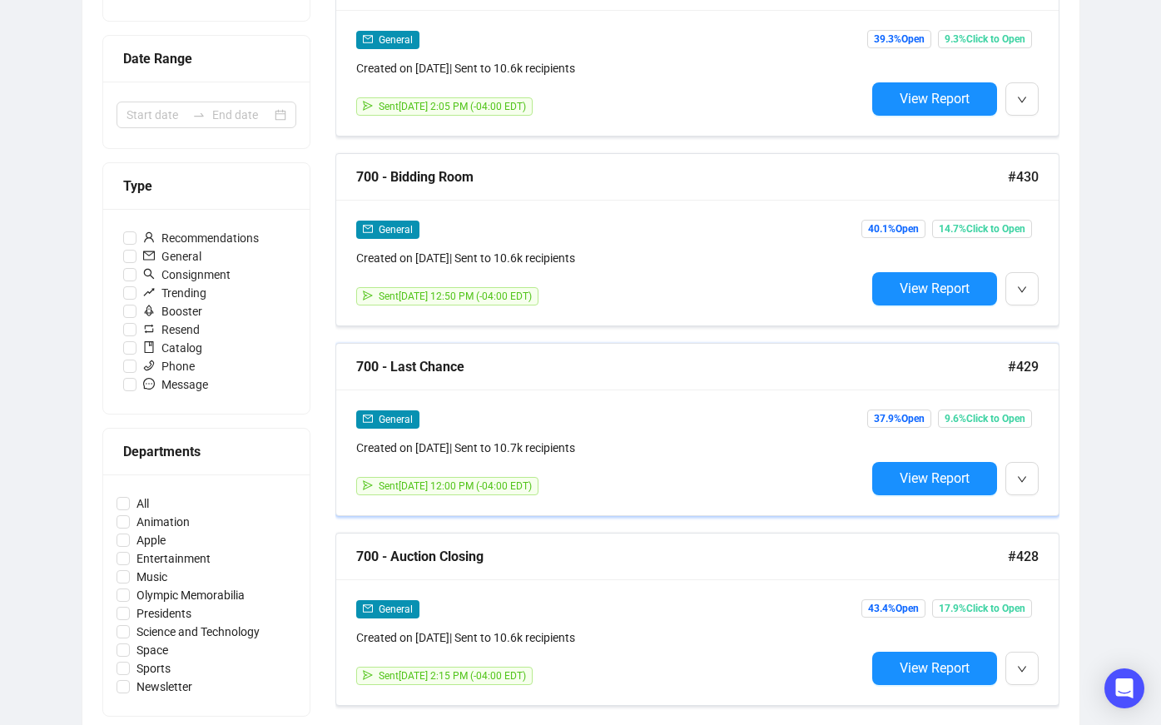
scroll to position [360, 0]
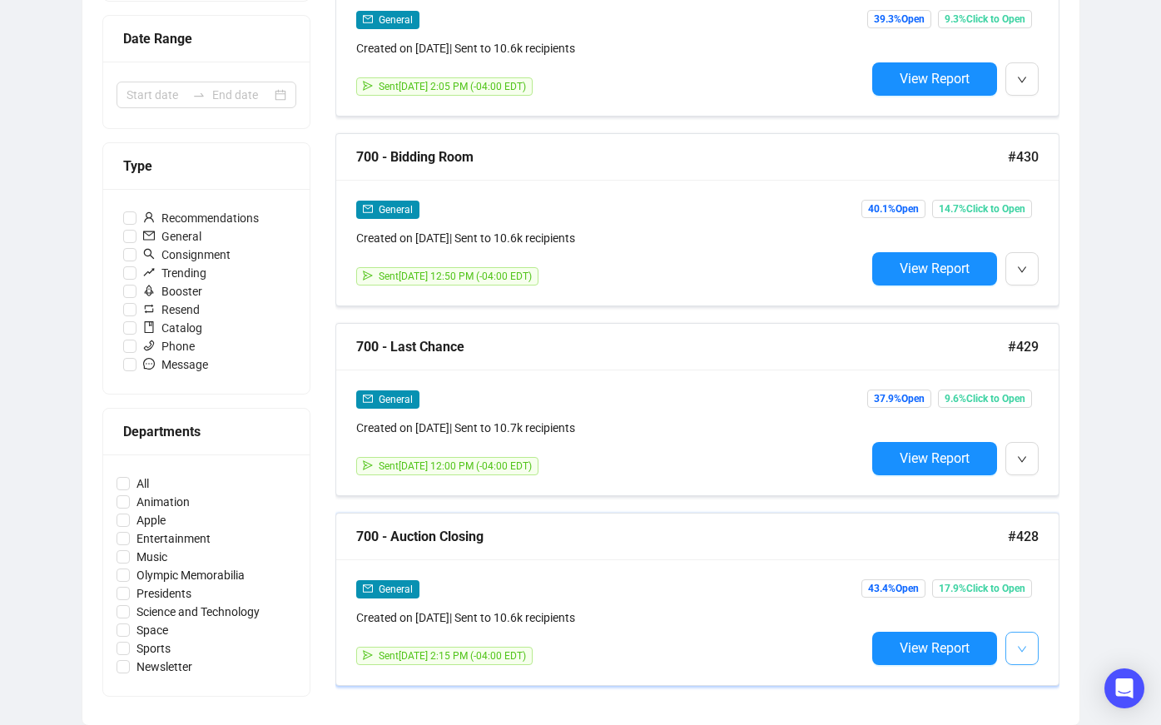
type input "700"
click at [1030, 653] on button "button" at bounding box center [1022, 648] width 33 height 33
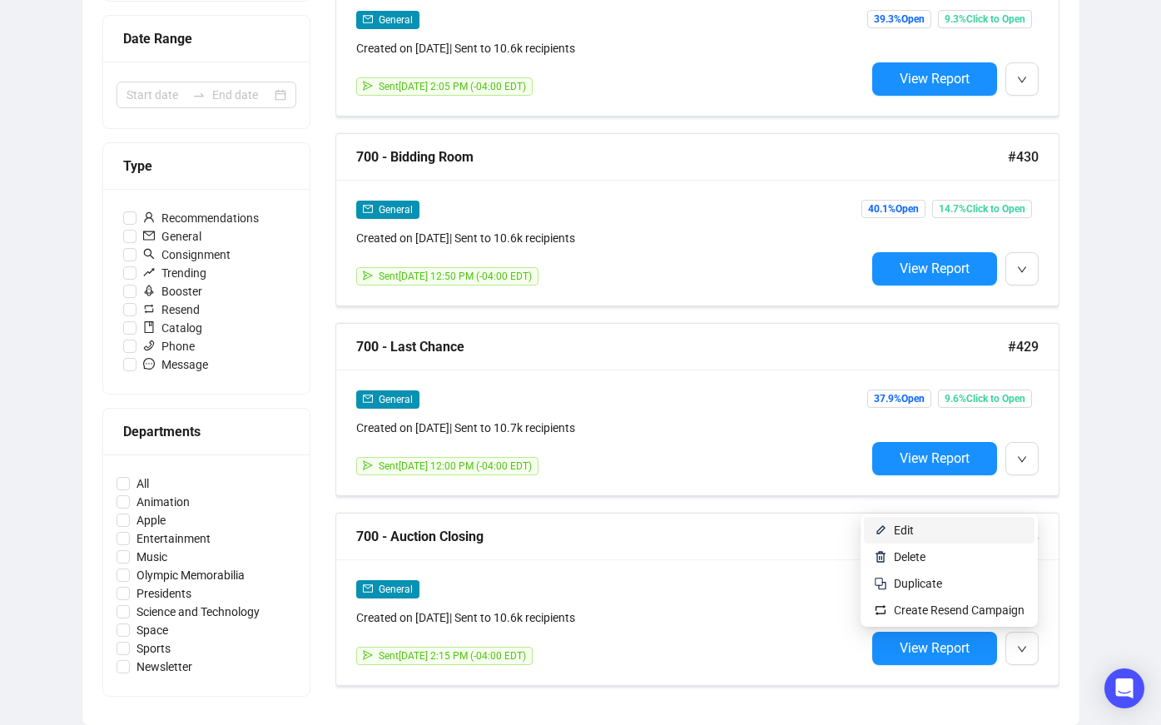
click at [907, 530] on span "Edit" at bounding box center [904, 530] width 20 height 13
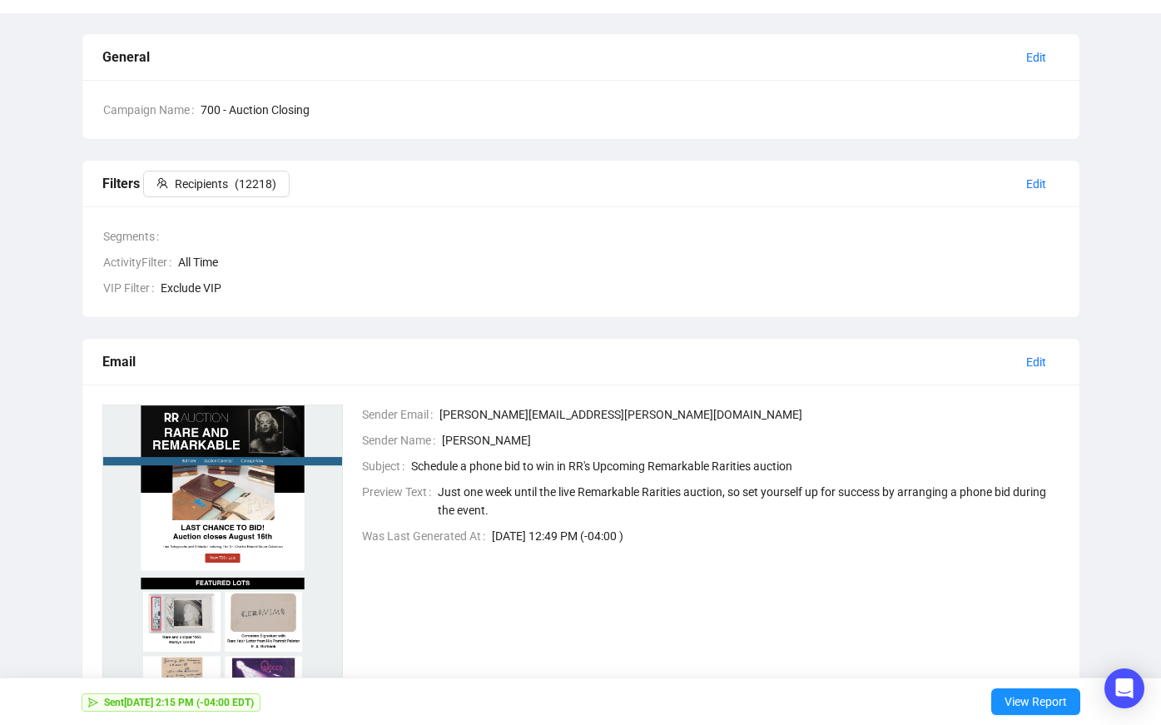
scroll to position [215, 0]
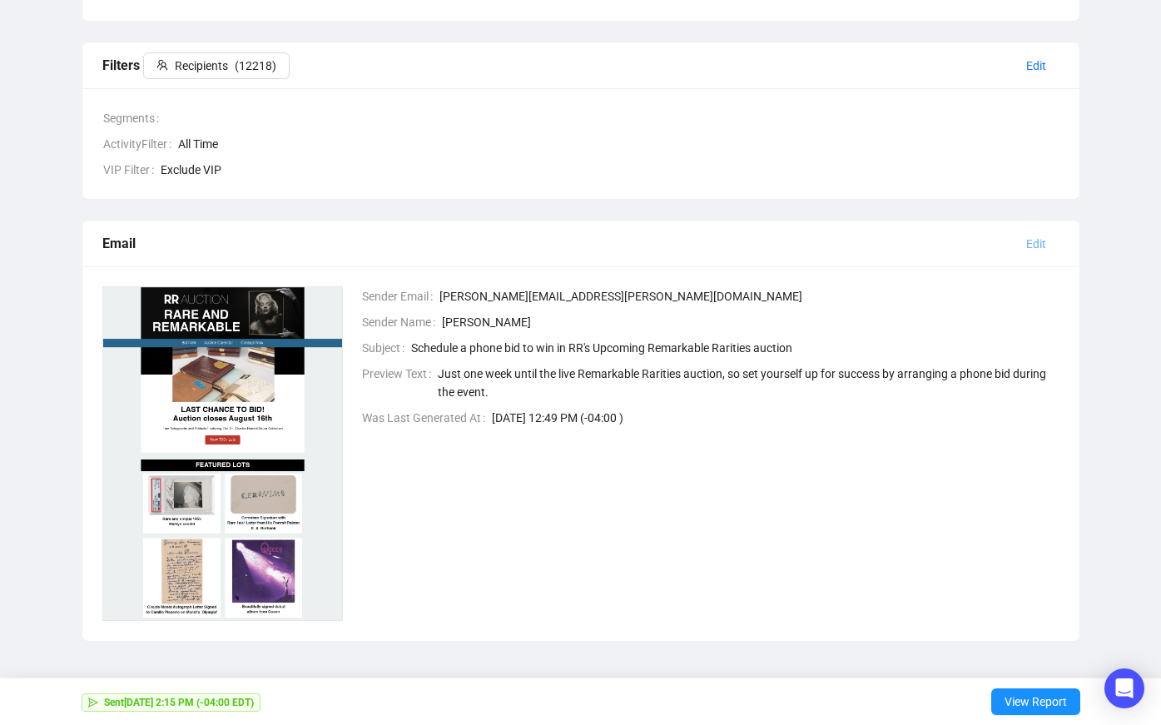
click at [1037, 249] on span "Edit" at bounding box center [1036, 244] width 20 height 18
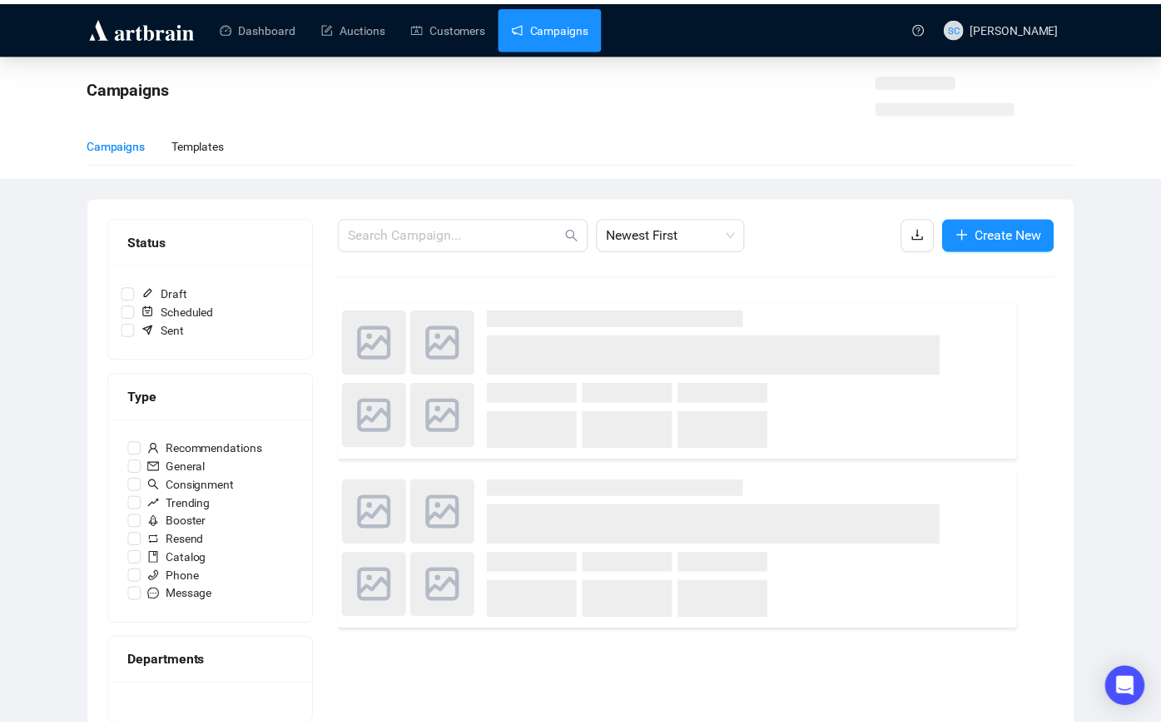
scroll to position [30, 0]
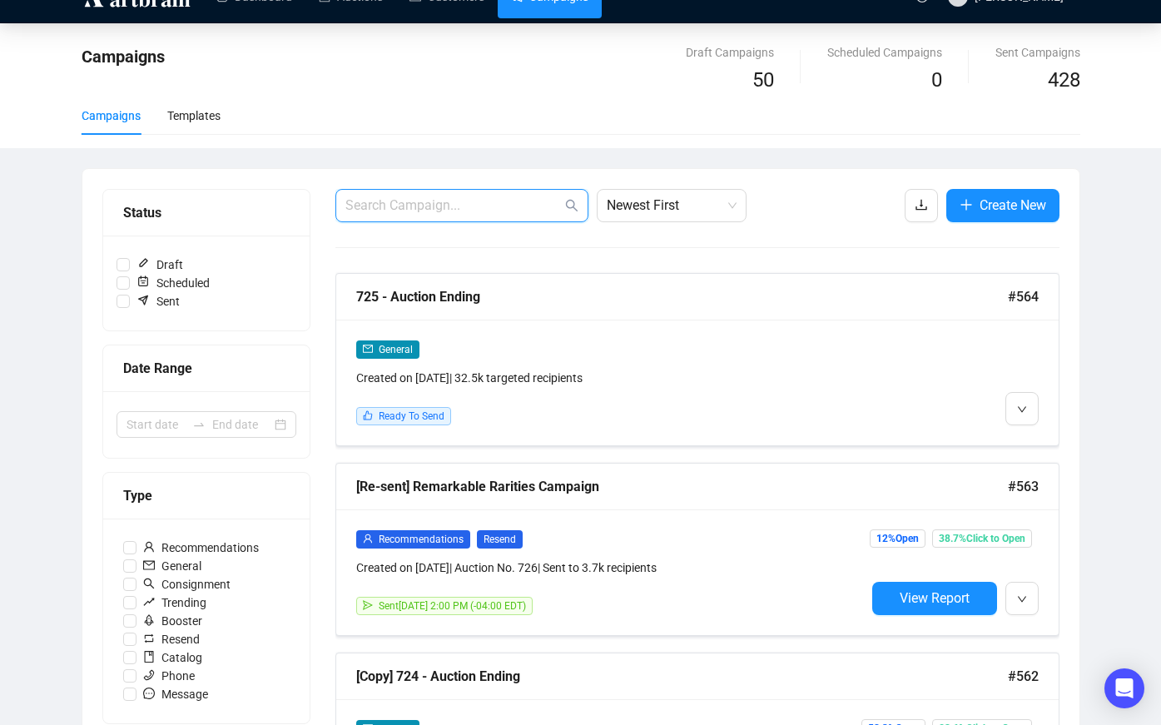
click at [435, 215] on input "text" at bounding box center [453, 206] width 216 height 20
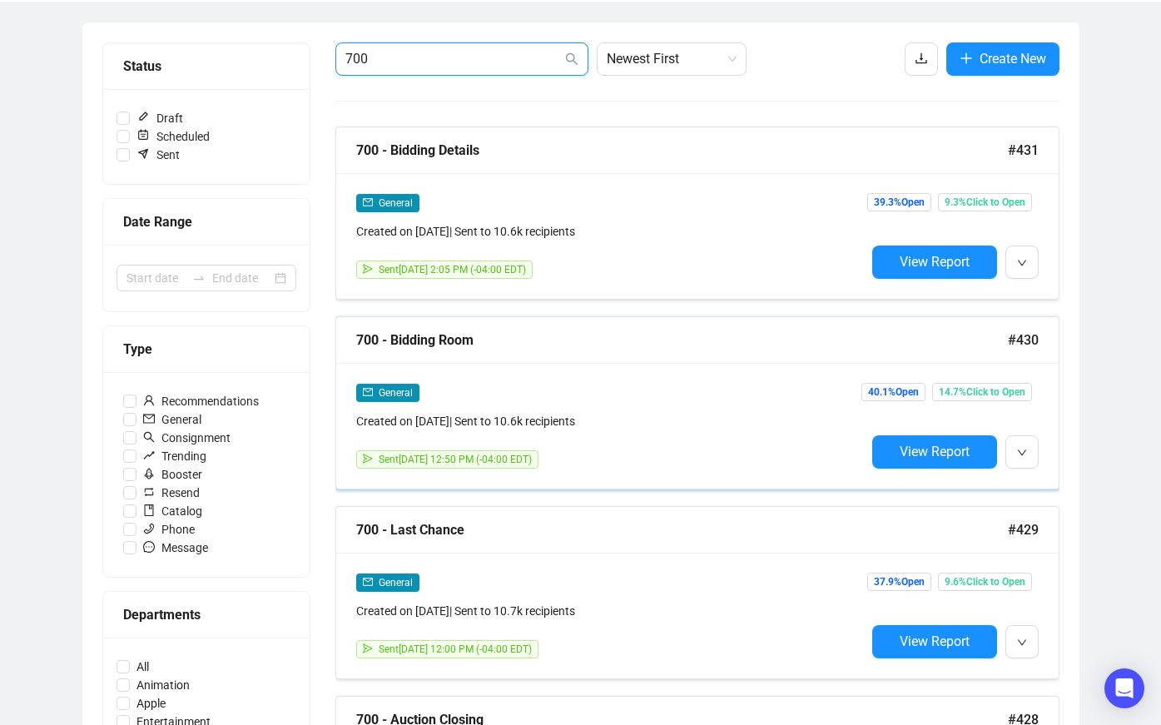
scroll to position [360, 0]
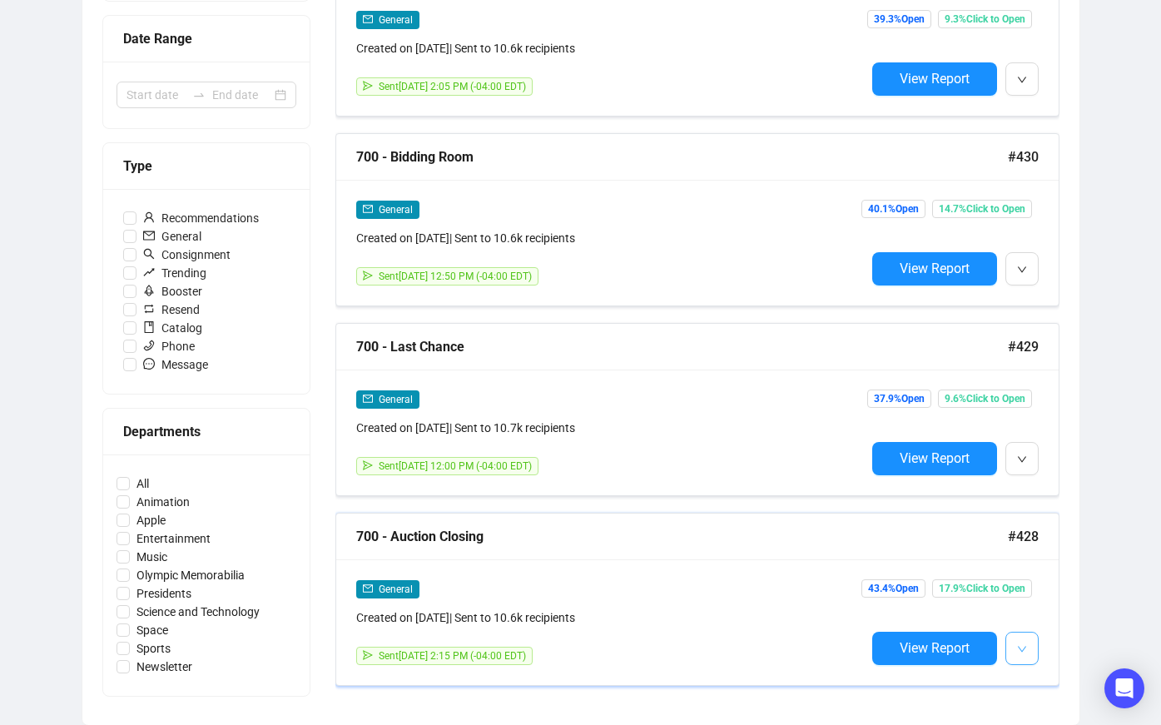
type input "700"
click at [1029, 645] on button "button" at bounding box center [1022, 648] width 33 height 33
click at [950, 584] on span "Duplicate" at bounding box center [959, 583] width 131 height 18
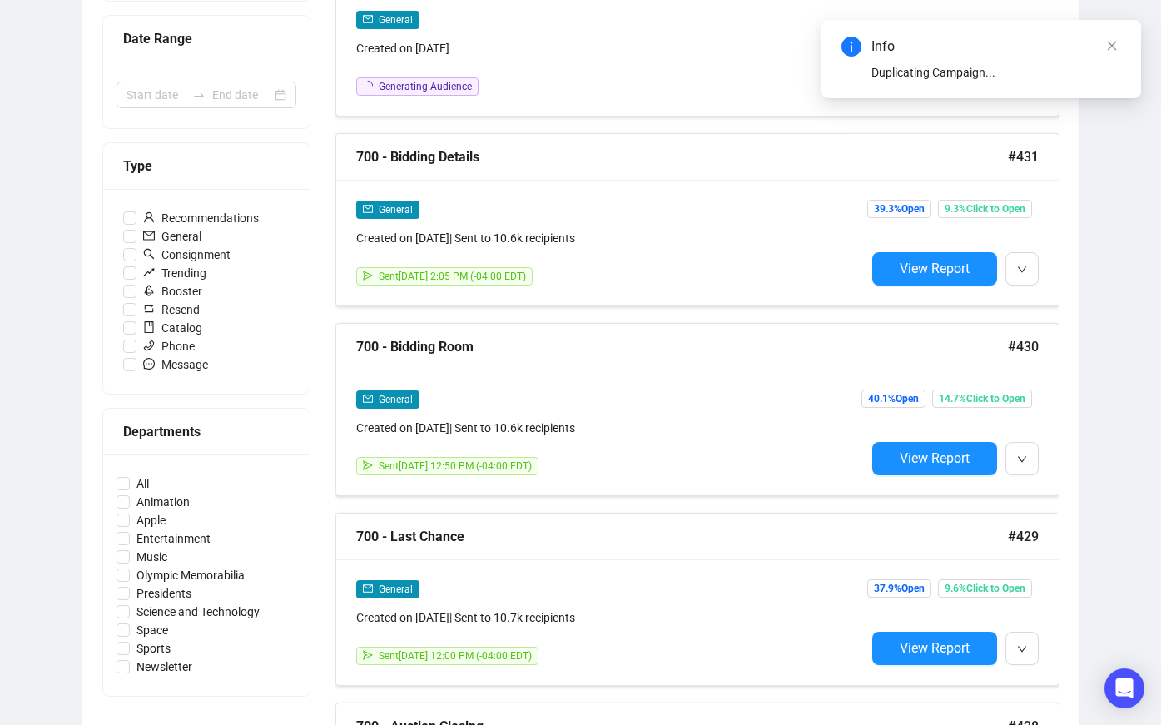
scroll to position [545, 0]
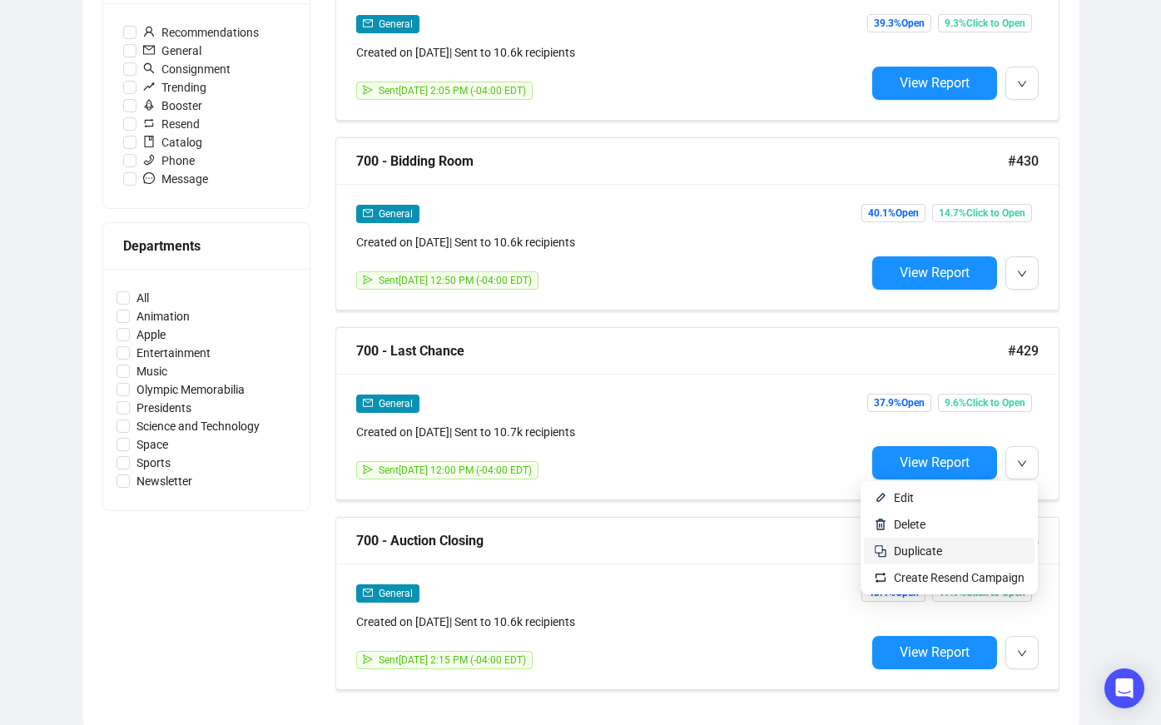
click at [985, 553] on span "Duplicate" at bounding box center [959, 551] width 131 height 18
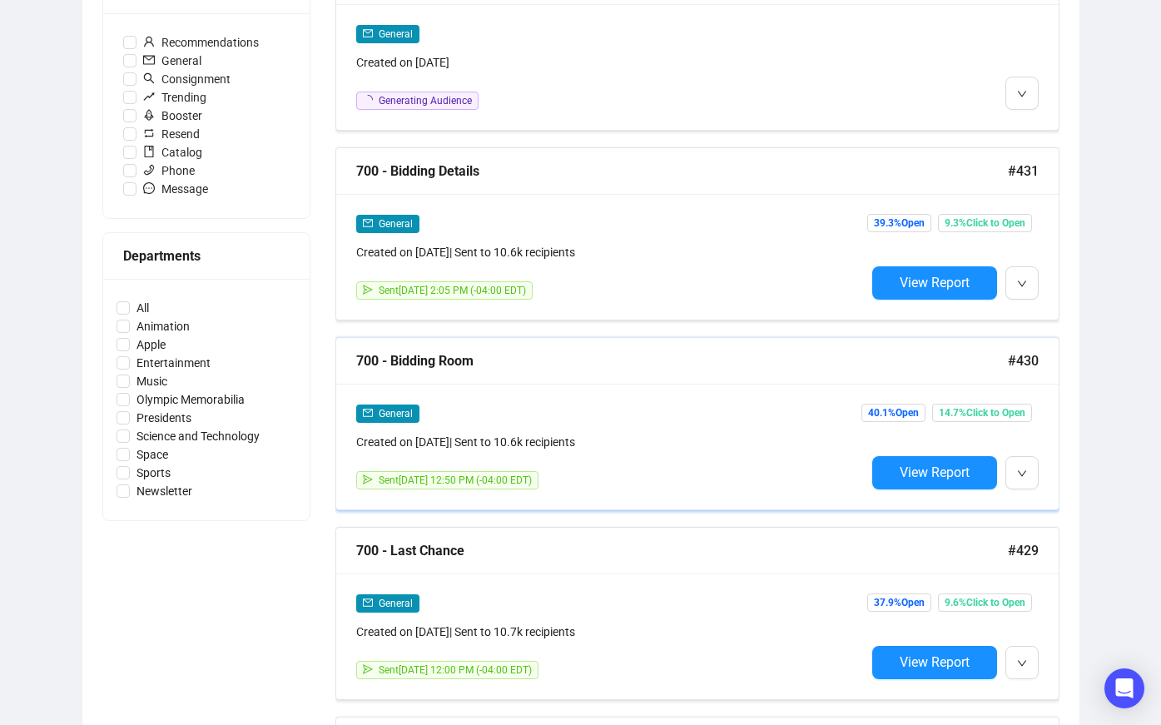
scroll to position [514, 0]
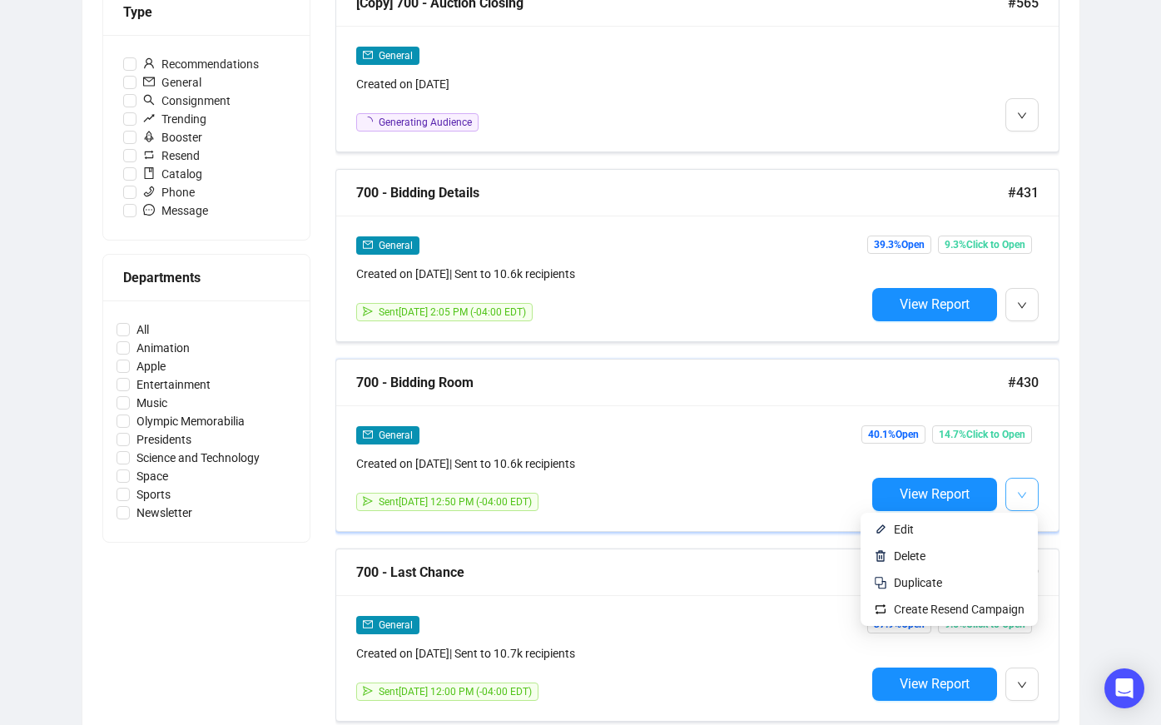
click at [1017, 485] on span "button" at bounding box center [1022, 494] width 10 height 21
click at [1029, 499] on button "button" at bounding box center [1022, 494] width 33 height 33
click at [978, 584] on span "Duplicate" at bounding box center [959, 583] width 131 height 18
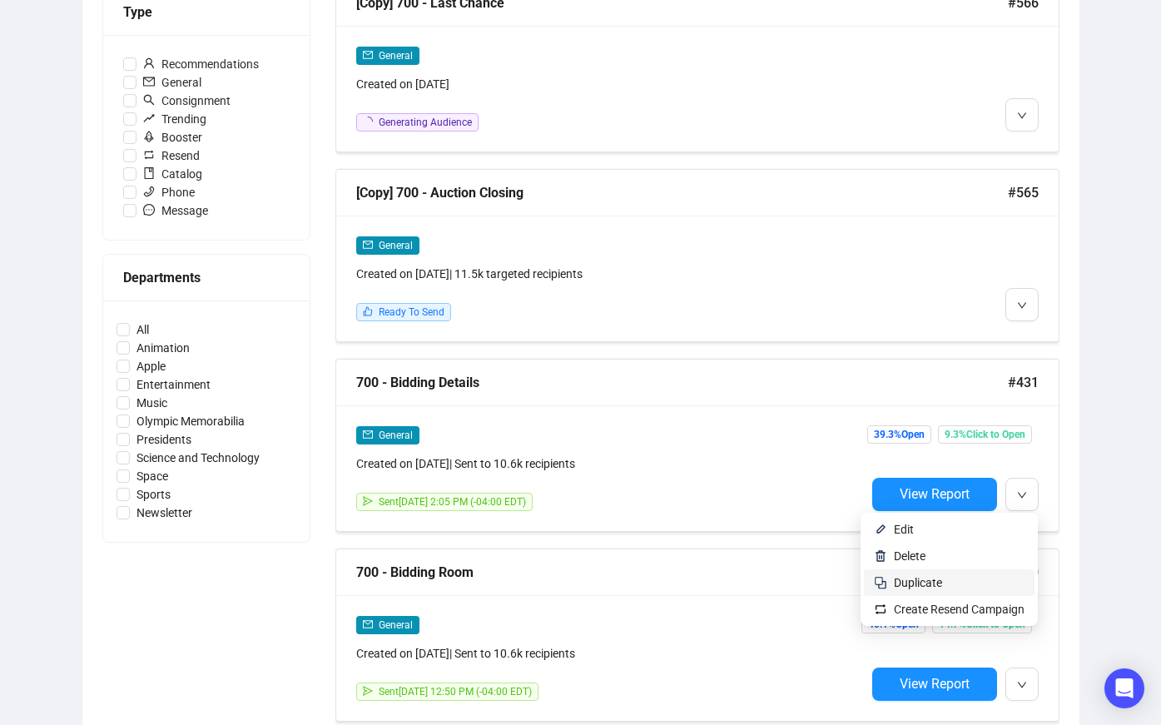
click at [947, 579] on span "Duplicate" at bounding box center [959, 583] width 131 height 18
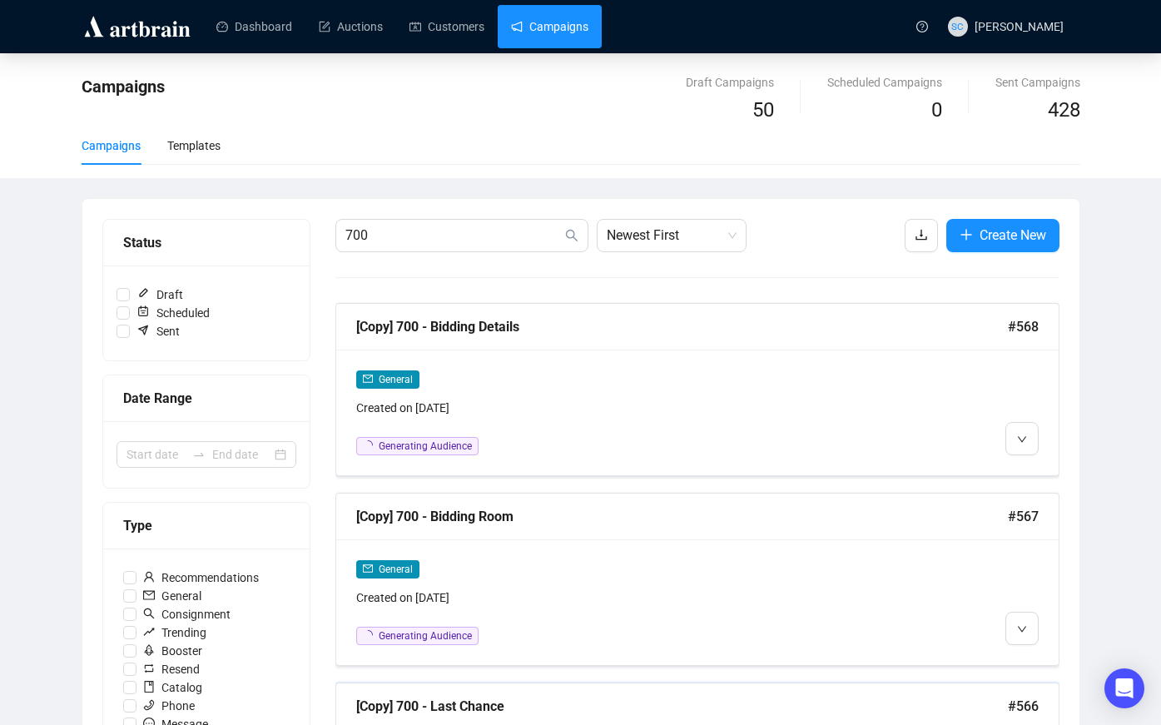
scroll to position [412, 0]
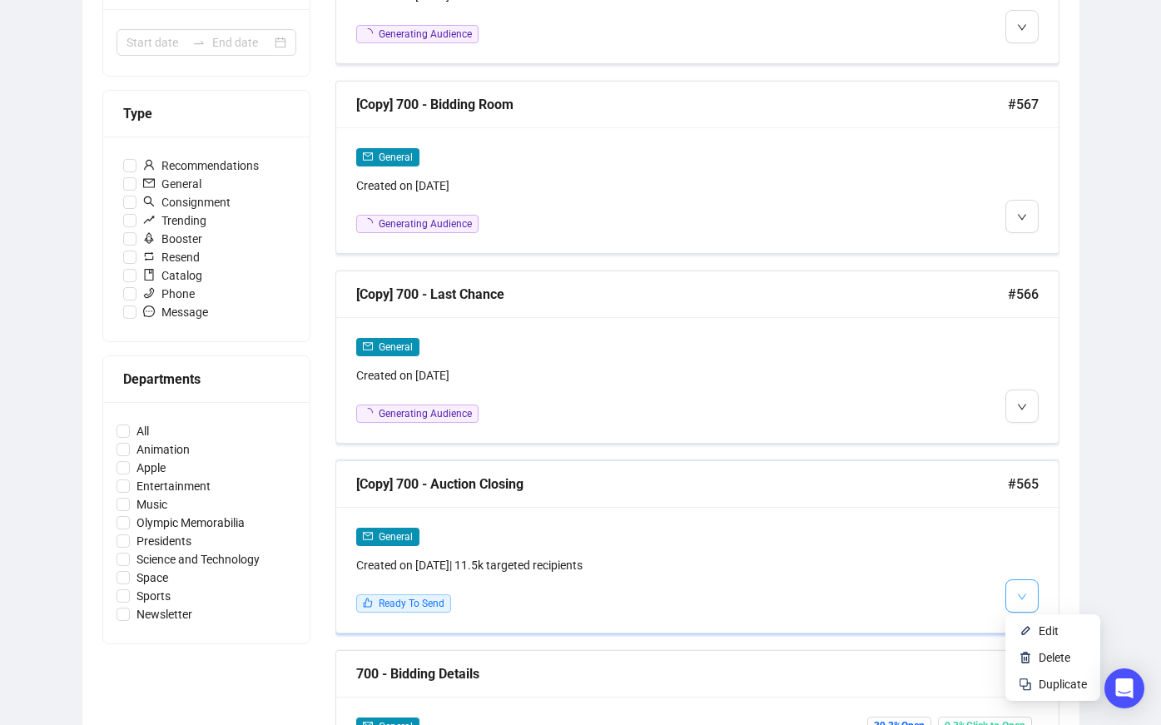
click at [1030, 589] on button "button" at bounding box center [1022, 595] width 33 height 33
click at [1041, 624] on span "Edit" at bounding box center [1049, 630] width 20 height 13
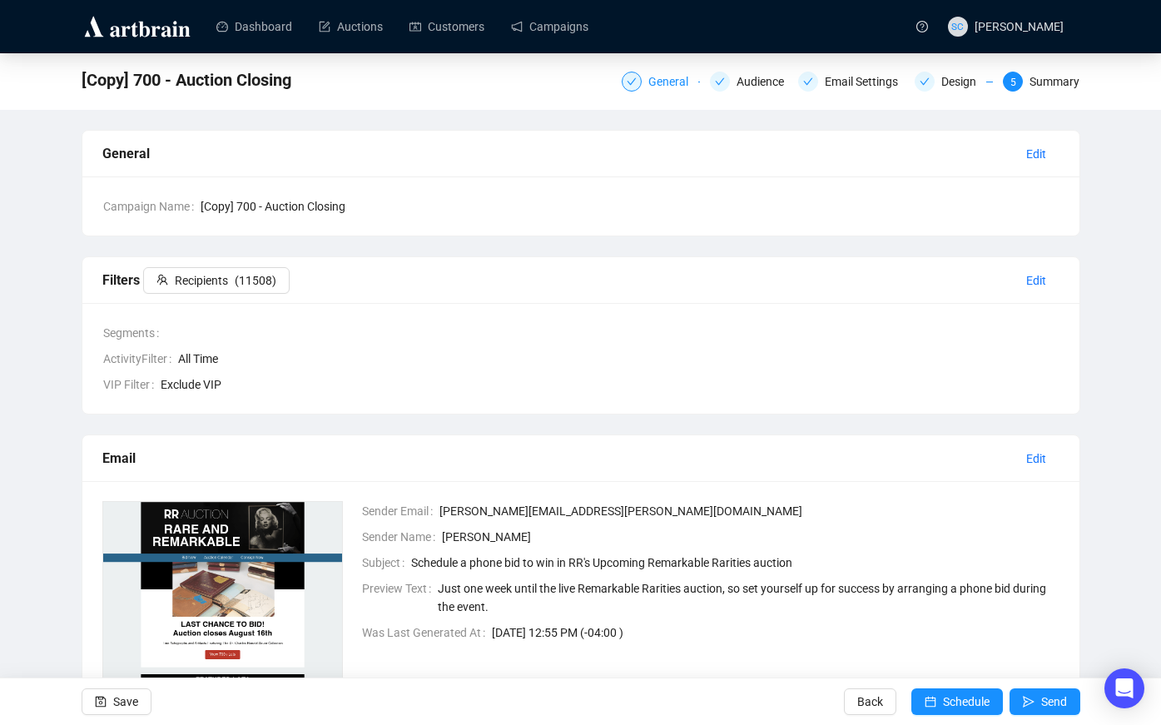
click at [665, 82] on div "General" at bounding box center [673, 82] width 50 height 20
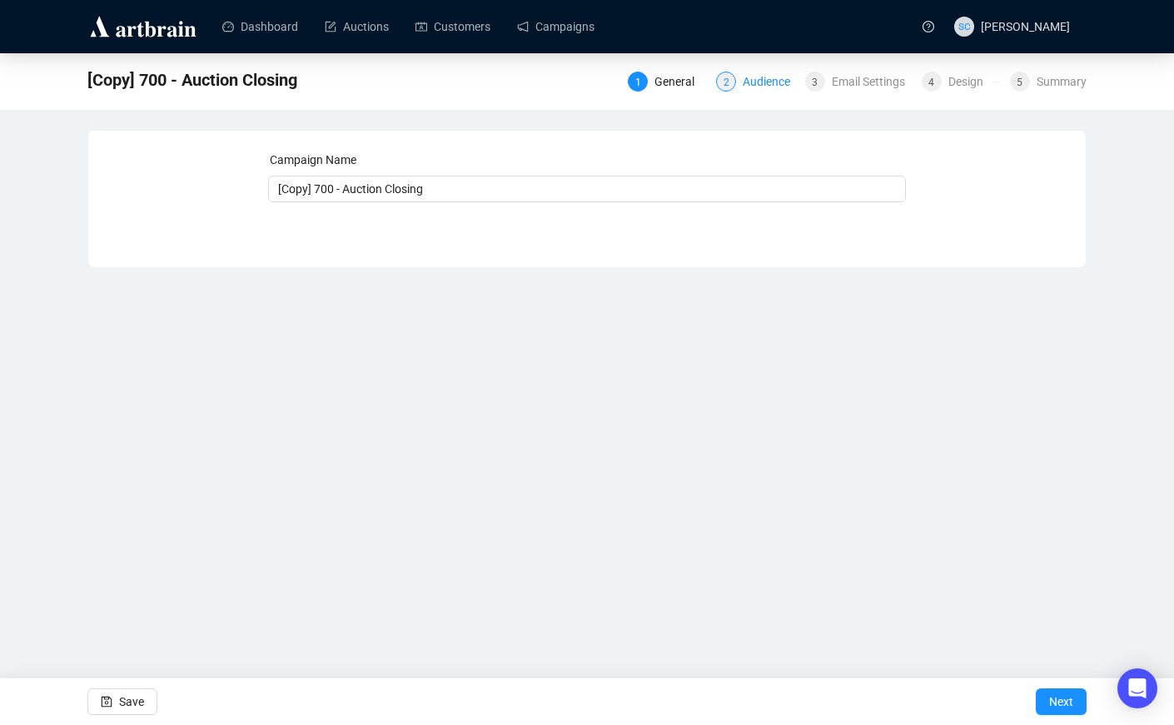
click at [747, 81] on div "Audience" at bounding box center [771, 82] width 57 height 20
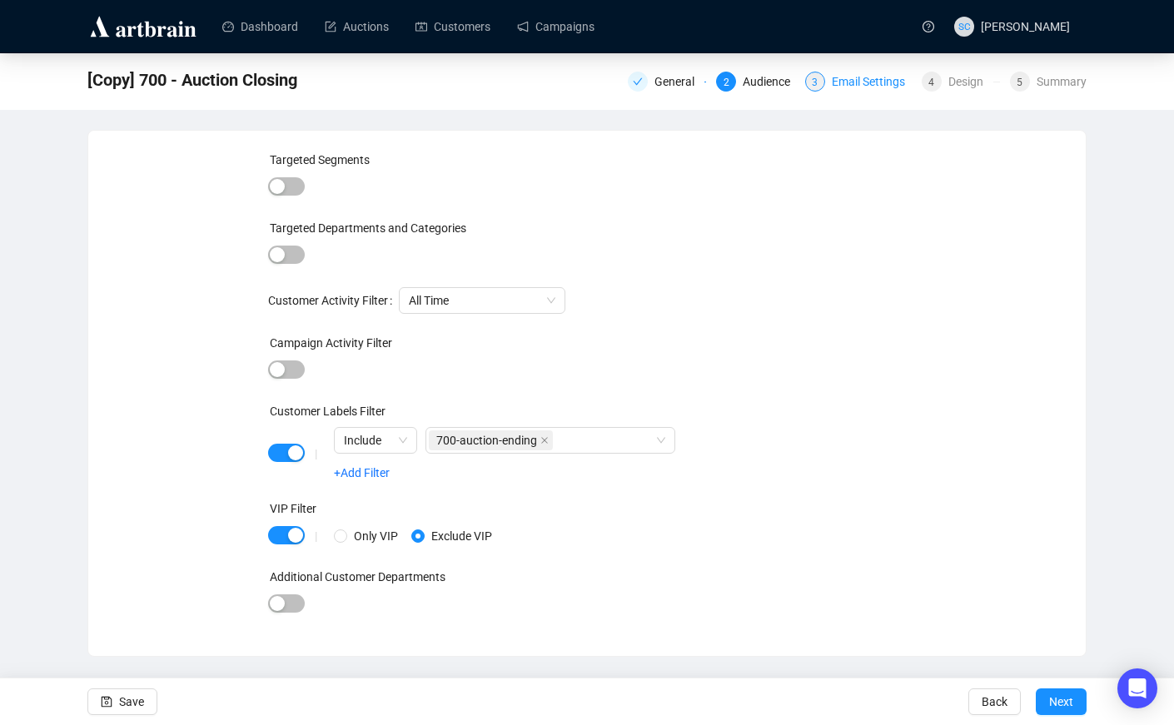
click at [848, 77] on div "Email Settings" at bounding box center [873, 82] width 83 height 20
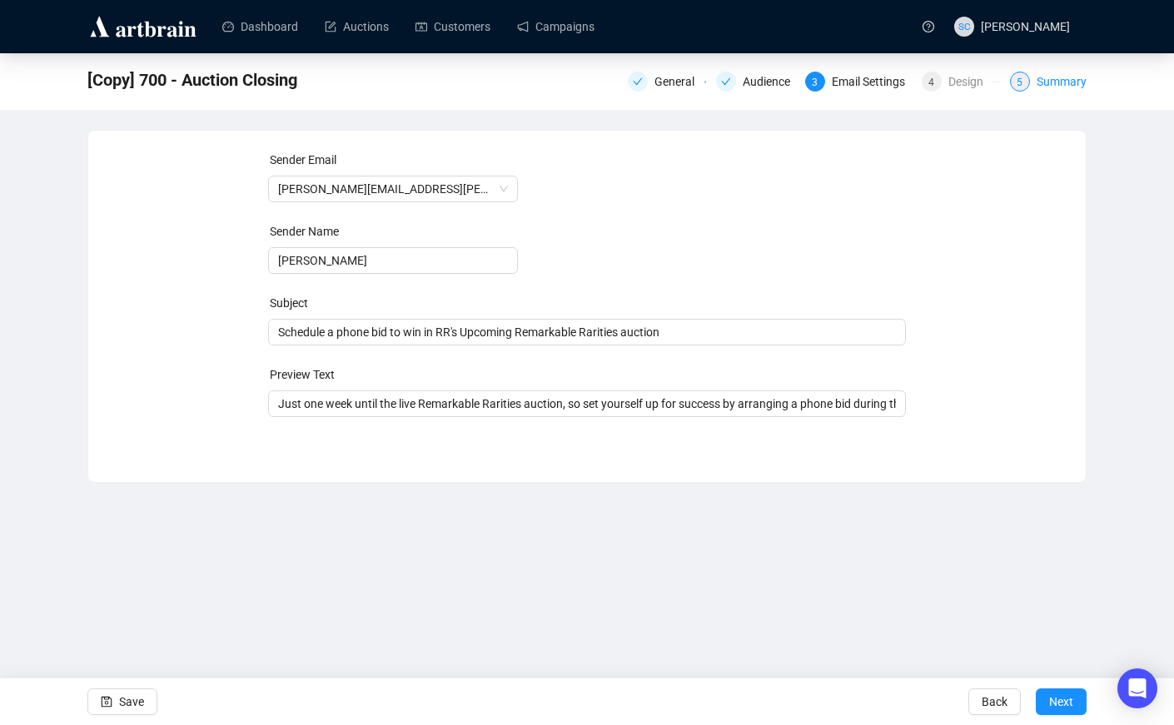
click at [1059, 90] on div "Summary" at bounding box center [1061, 82] width 50 height 20
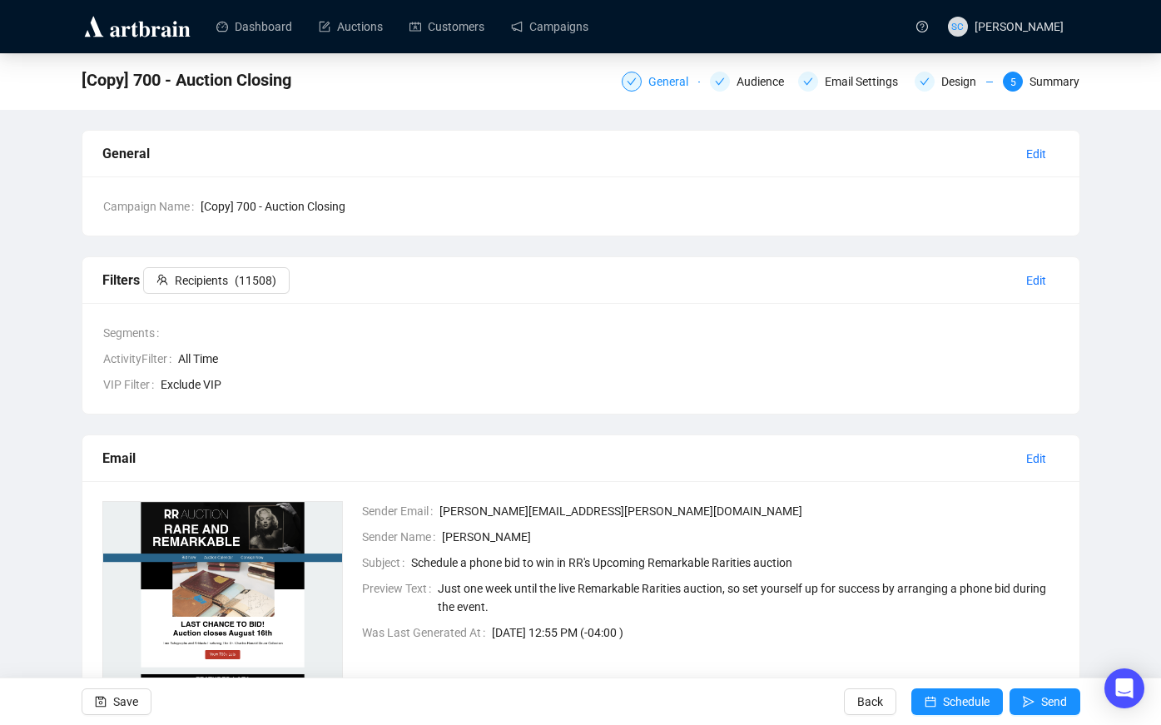
click at [668, 76] on div "General" at bounding box center [673, 82] width 50 height 20
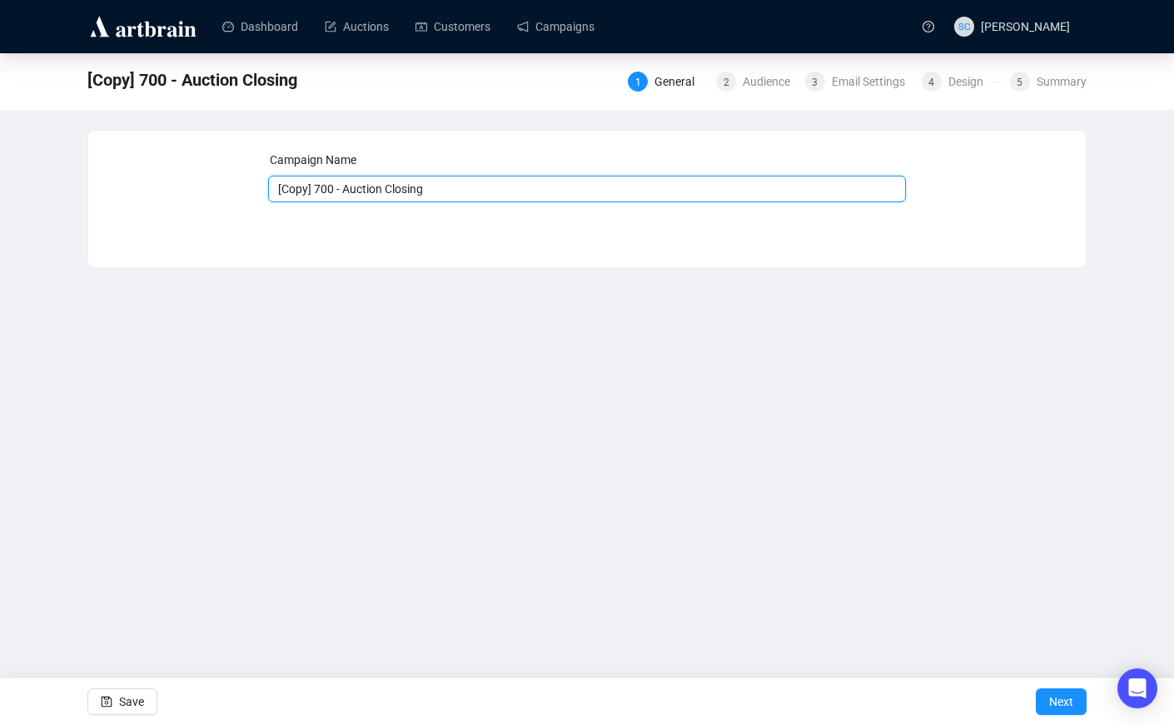
drag, startPoint x: 339, startPoint y: 187, endPoint x: 191, endPoint y: 171, distance: 149.0
click at [191, 171] on div "Campaign Name [Copy] 700 - Auction Closing Save Next" at bounding box center [586, 187] width 957 height 72
type input "726 - Auction Closing"
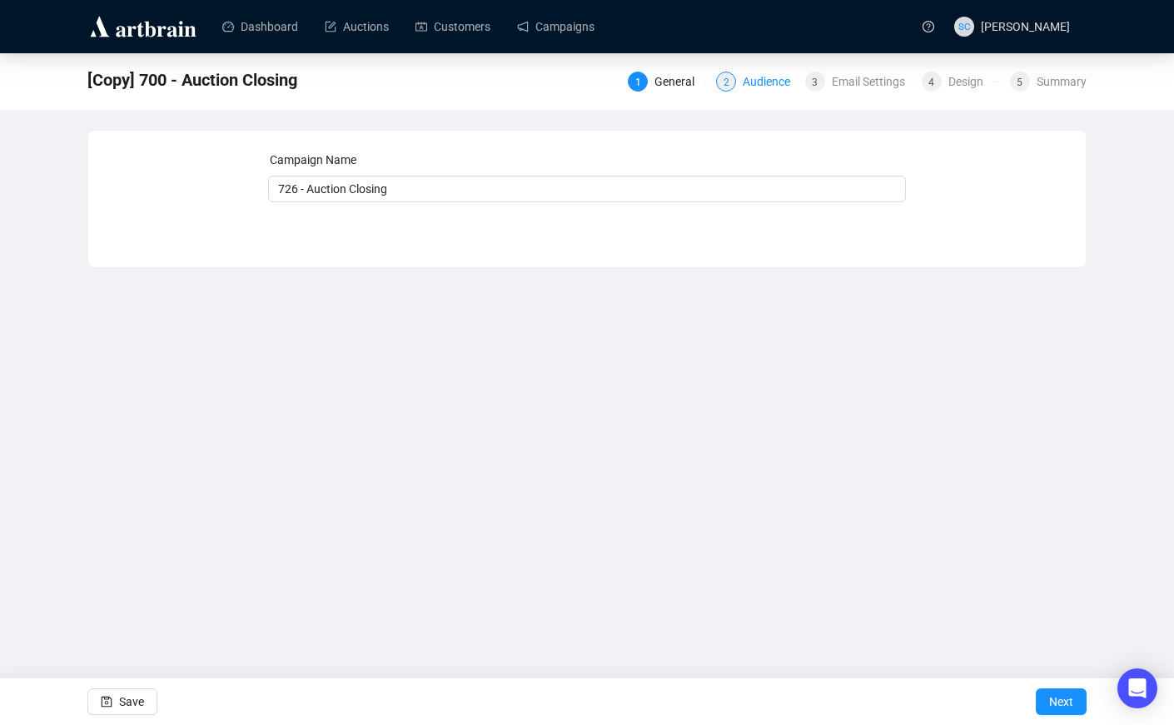
click at [776, 75] on div "Audience" at bounding box center [771, 82] width 57 height 20
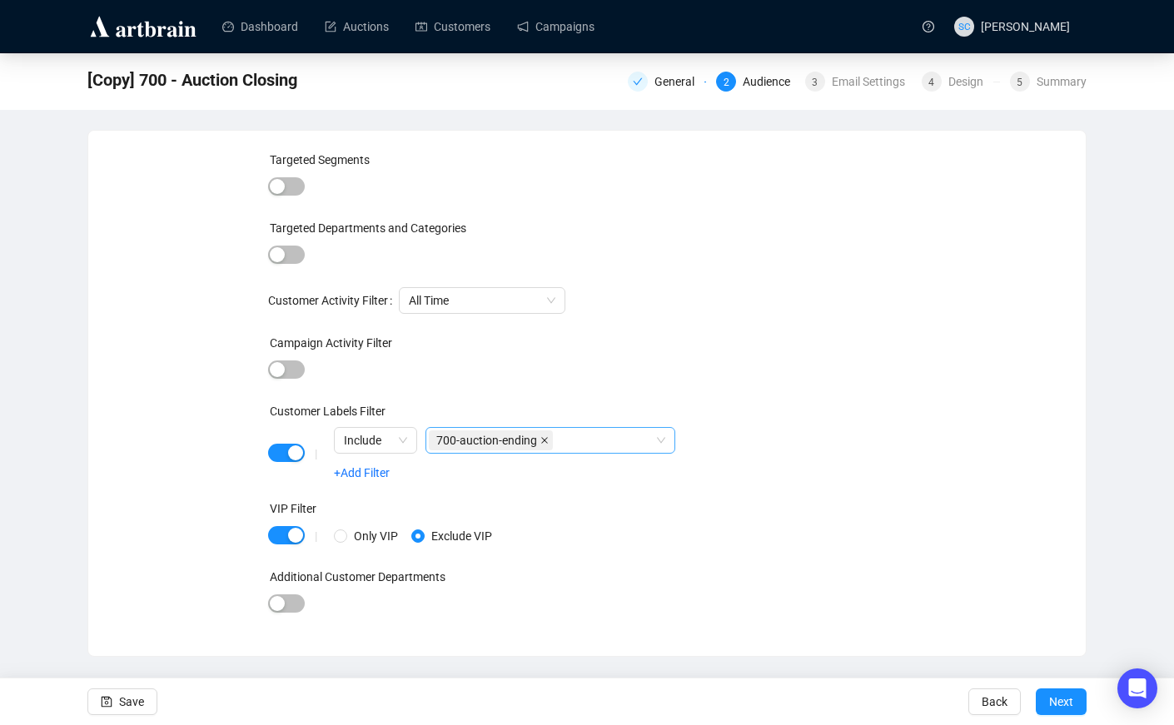
click at [549, 443] on icon "close" at bounding box center [544, 440] width 8 height 8
click at [847, 79] on div "Email Settings" at bounding box center [873, 82] width 83 height 20
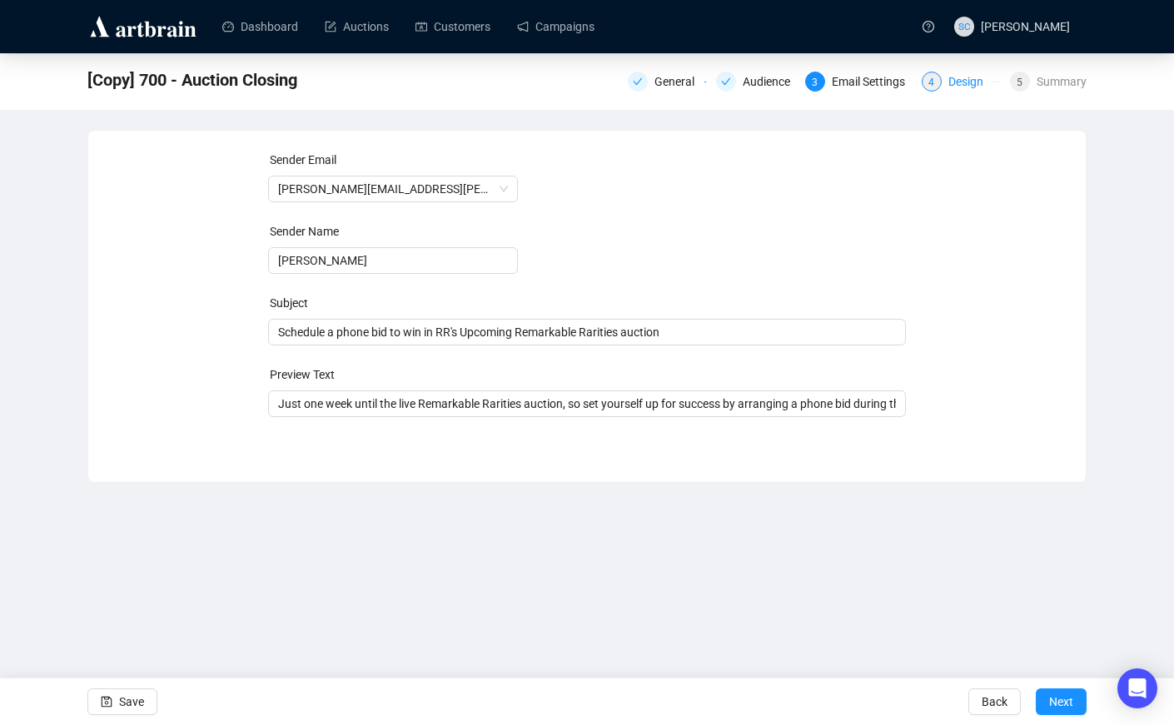
click at [948, 74] on div "Design" at bounding box center [970, 82] width 45 height 20
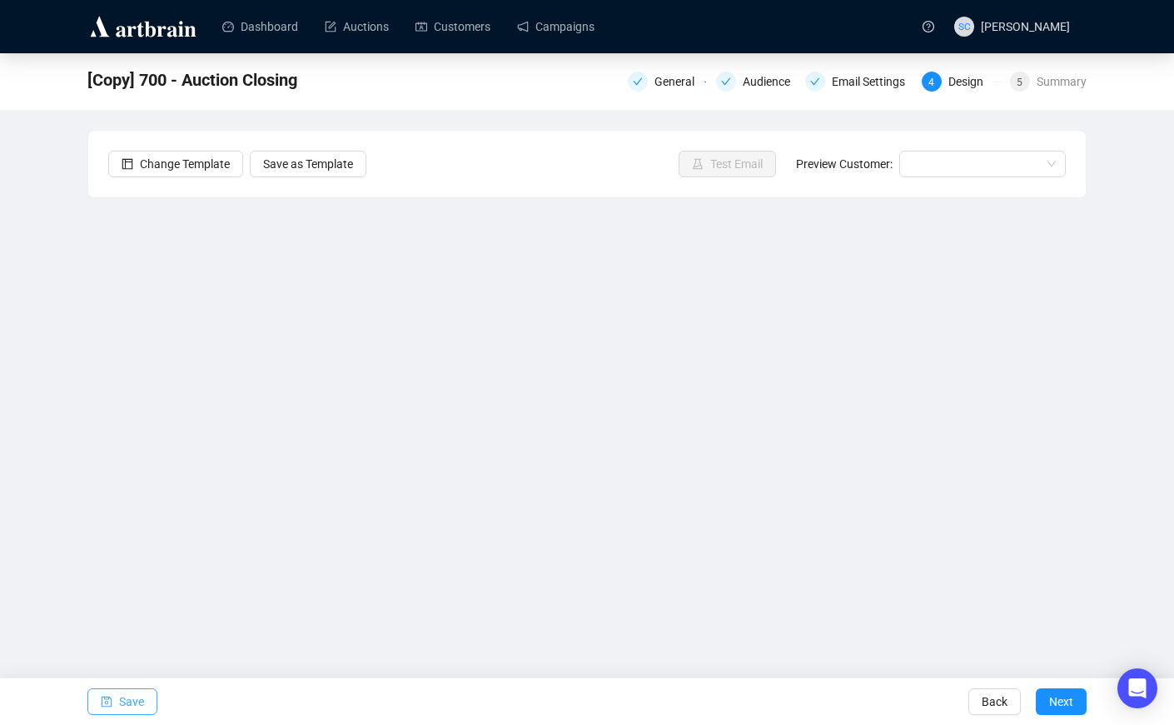
click at [127, 708] on span "Save" at bounding box center [131, 701] width 25 height 47
click at [654, 81] on div "General" at bounding box center [679, 82] width 50 height 20
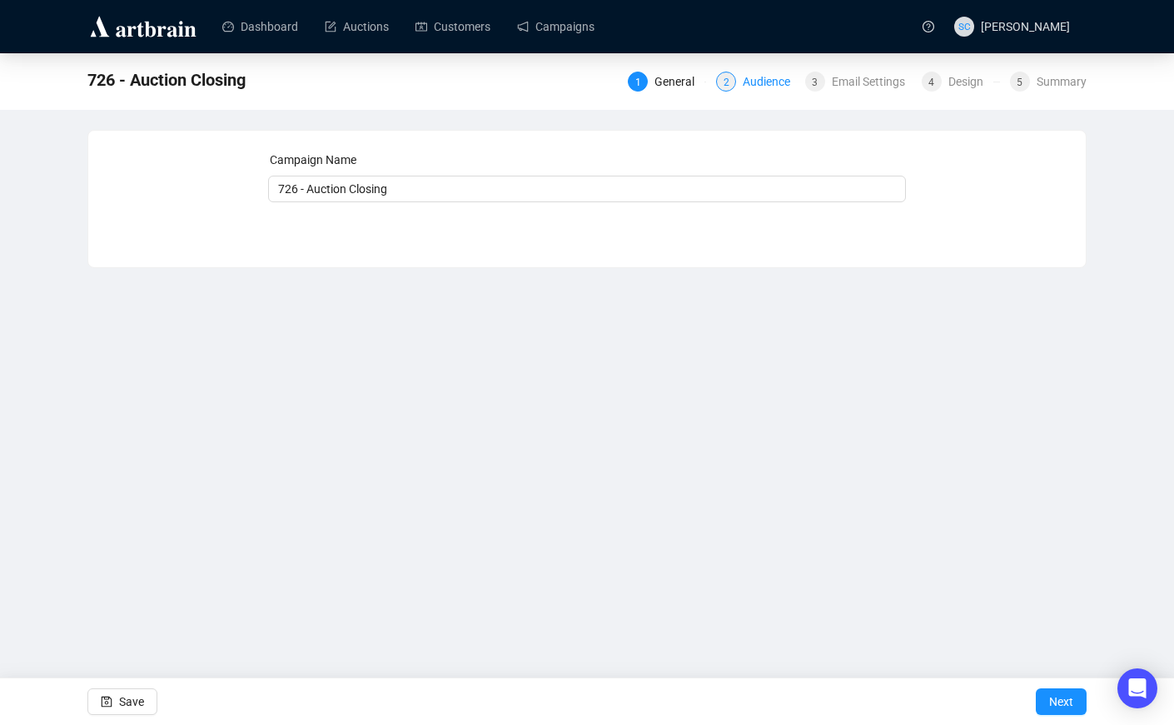
click at [743, 82] on div "Audience" at bounding box center [771, 82] width 57 height 20
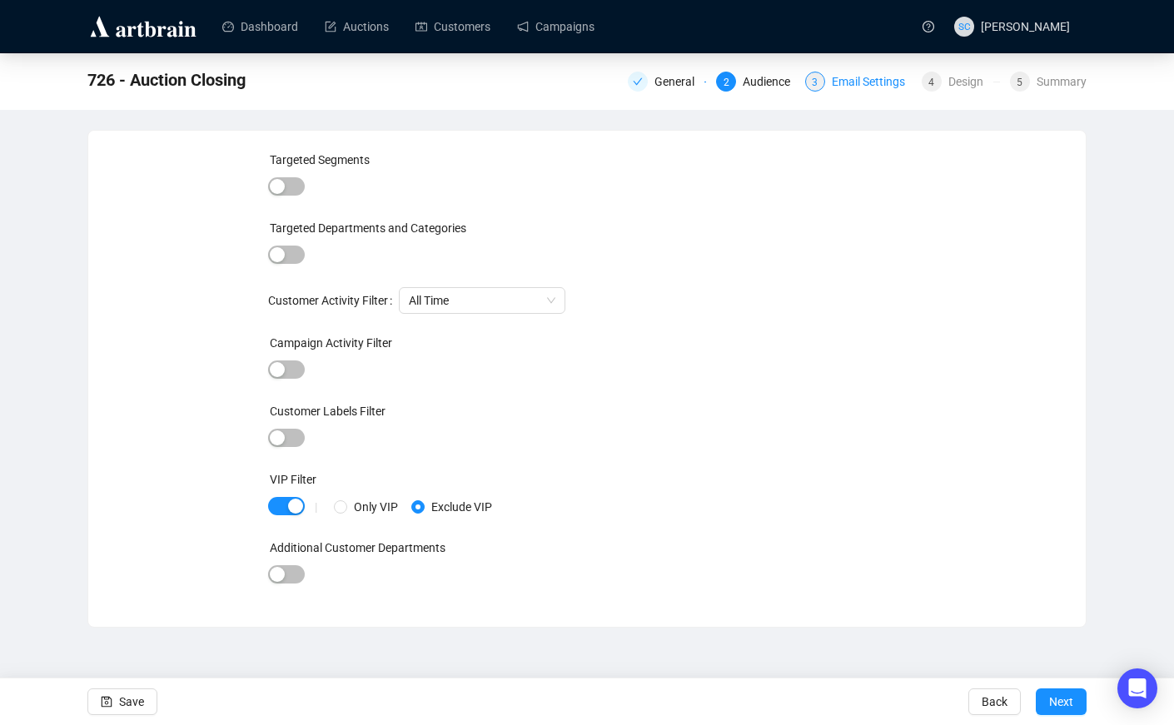
click at [822, 76] on div "3 Email Settings" at bounding box center [858, 82] width 107 height 20
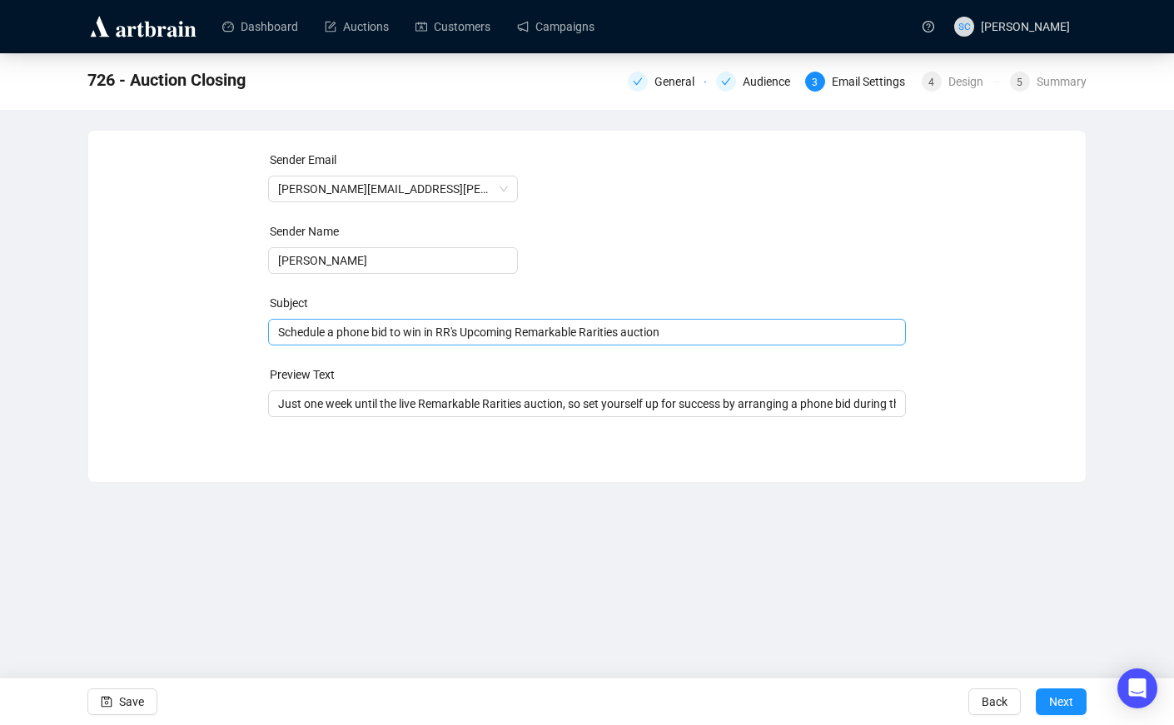
click at [603, 342] on div "Schedule a phone bid to win in RR's Upcoming Remarkable Rarities auction" at bounding box center [587, 332] width 638 height 27
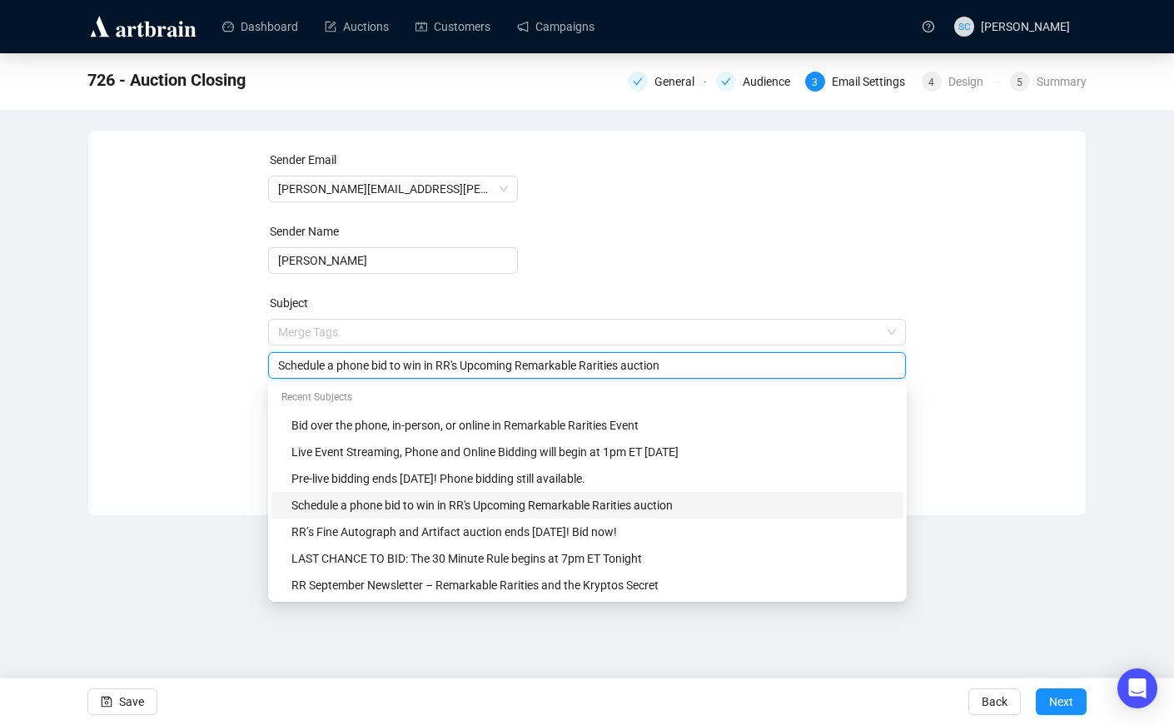
click at [625, 360] on input "Schedule a phone bid to win in RR's Upcoming Remarkable Rarities auction" at bounding box center [587, 365] width 618 height 18
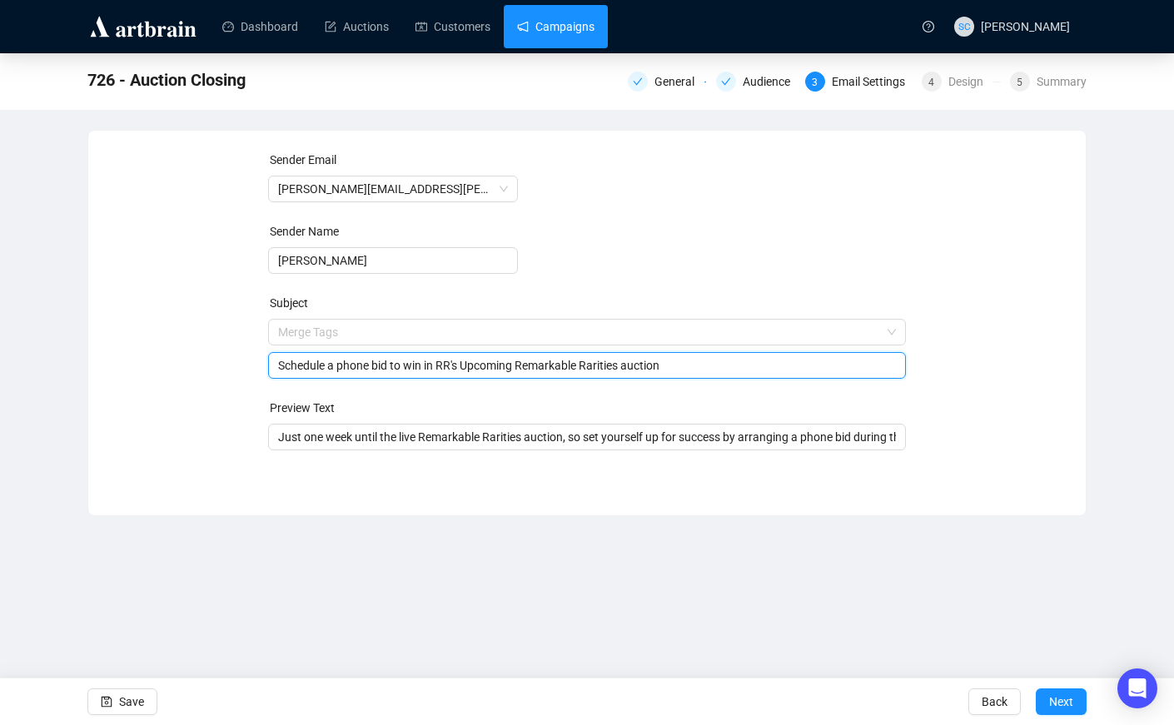
click at [559, 34] on link "Campaigns" at bounding box center [555, 26] width 77 height 43
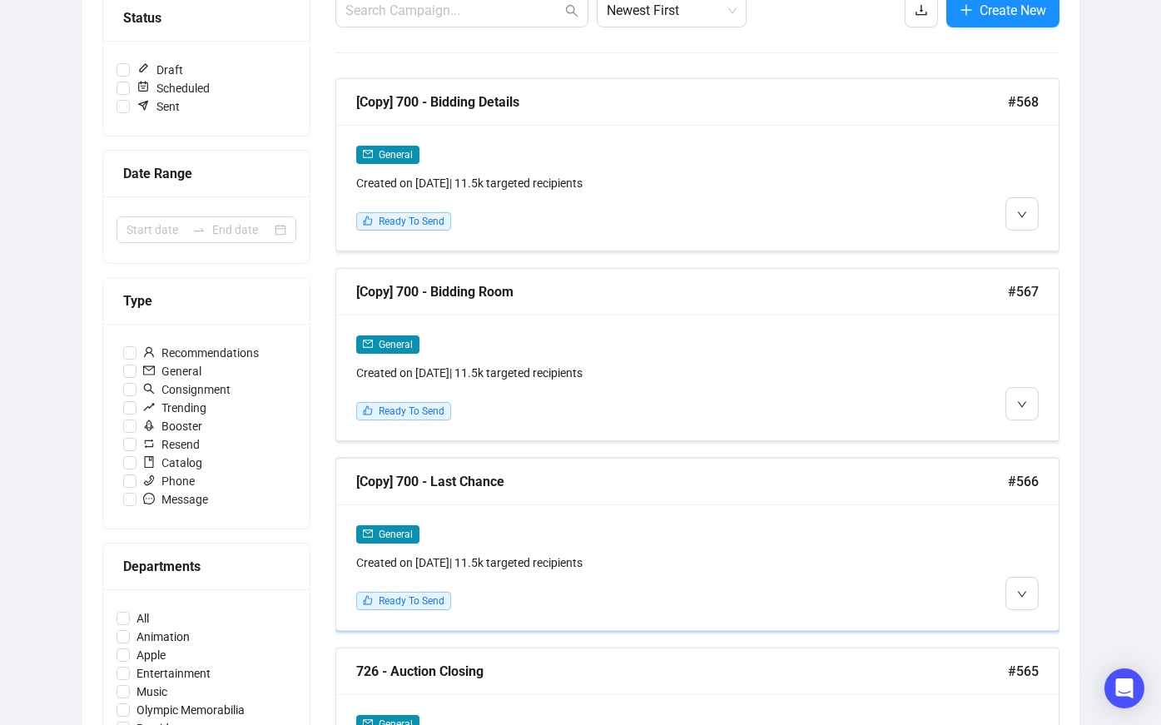
scroll to position [381, 0]
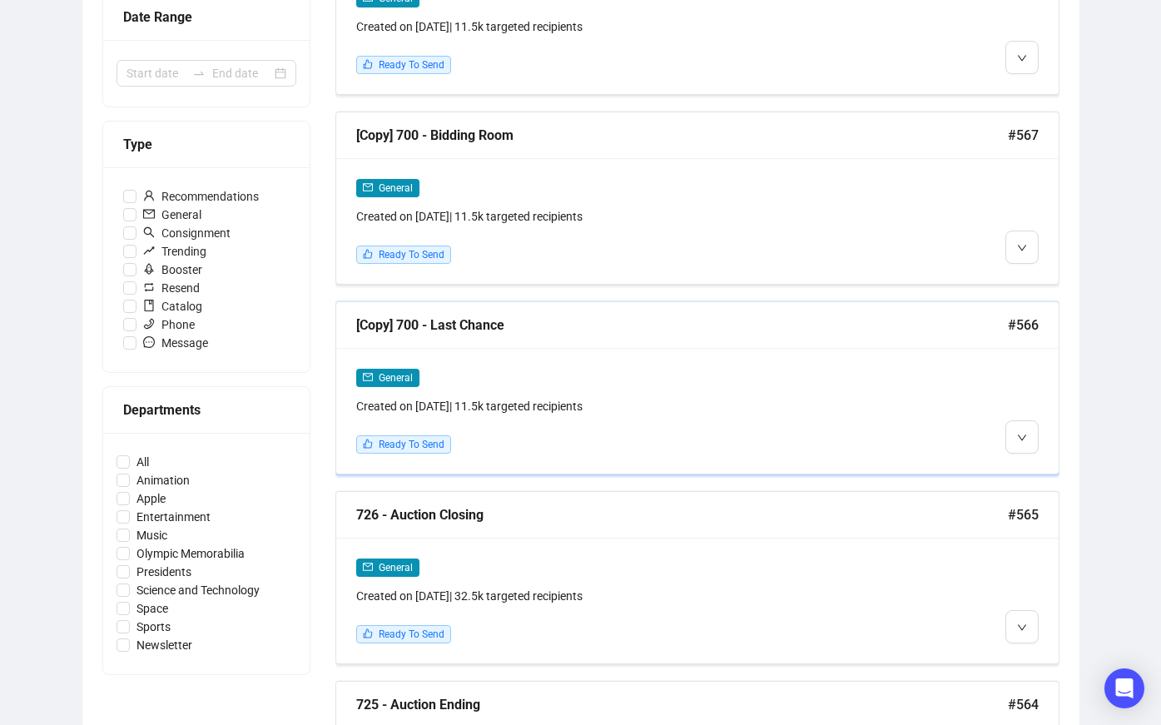
click at [713, 344] on div "[Copy] 700 - Last Chance #566" at bounding box center [697, 325] width 723 height 47
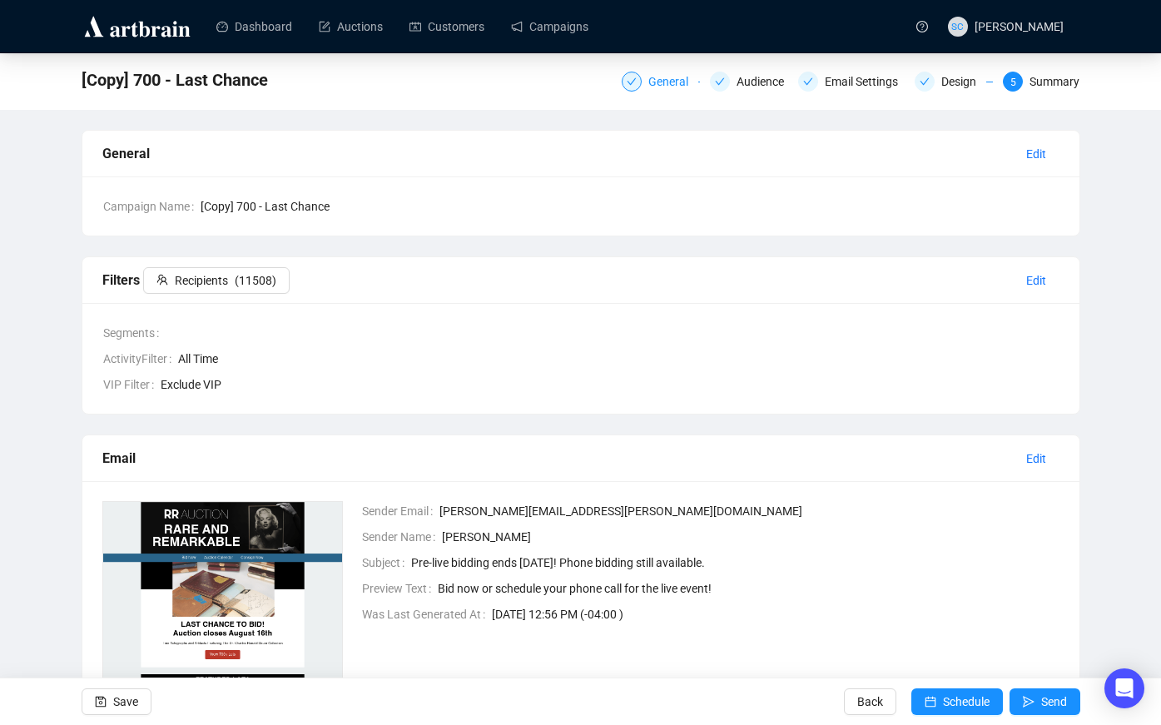
click at [656, 79] on div "General" at bounding box center [673, 82] width 50 height 20
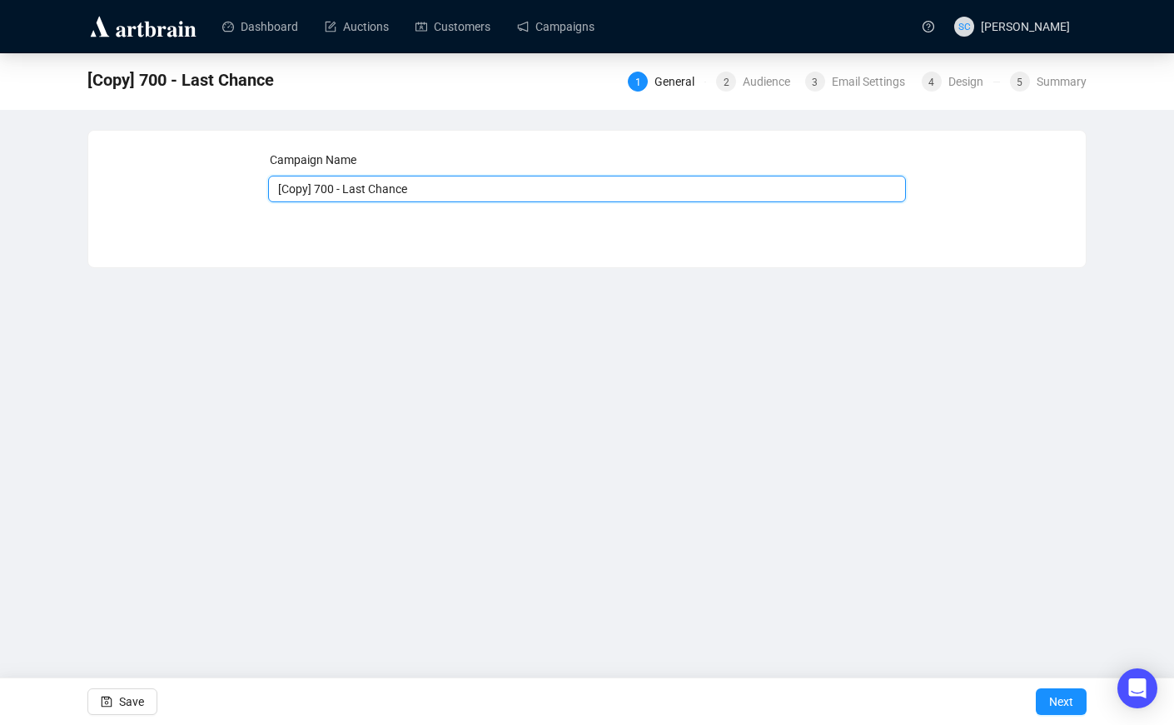
drag, startPoint x: 338, startPoint y: 189, endPoint x: 251, endPoint y: 181, distance: 87.8
click at [251, 181] on div "Campaign Name [Copy] 700 - Last Chance Save Next" at bounding box center [586, 187] width 957 height 72
type input "726 - Last Chance"
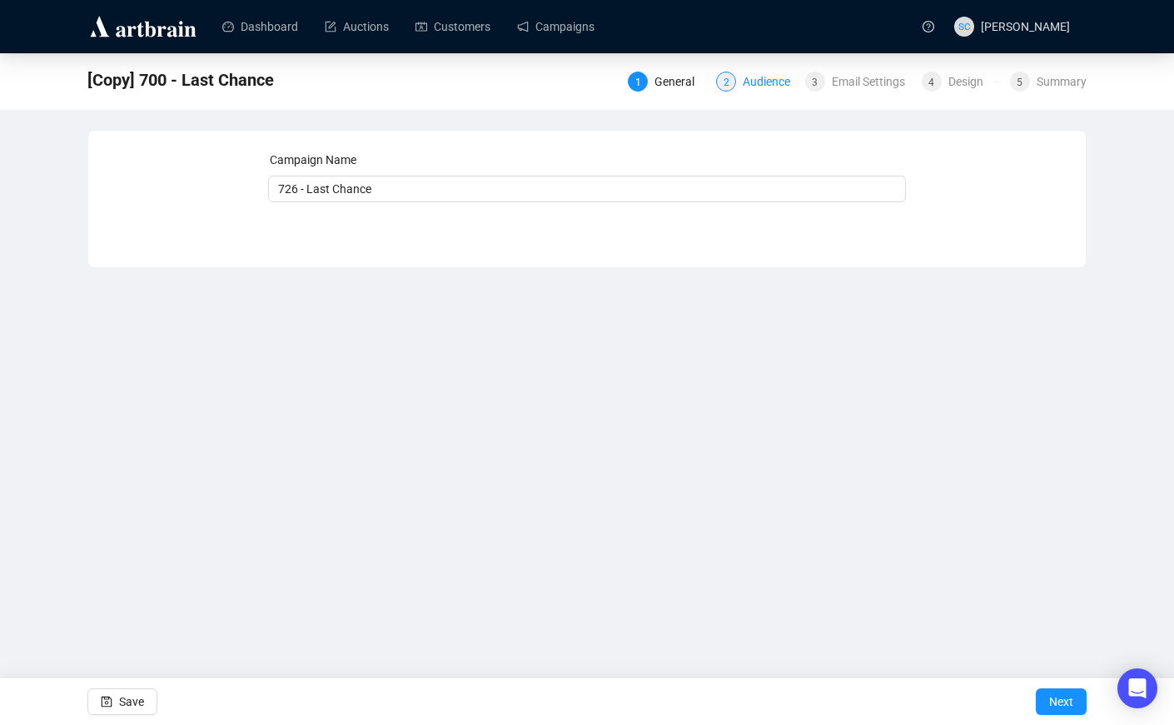
click at [772, 78] on div "Audience" at bounding box center [771, 82] width 57 height 20
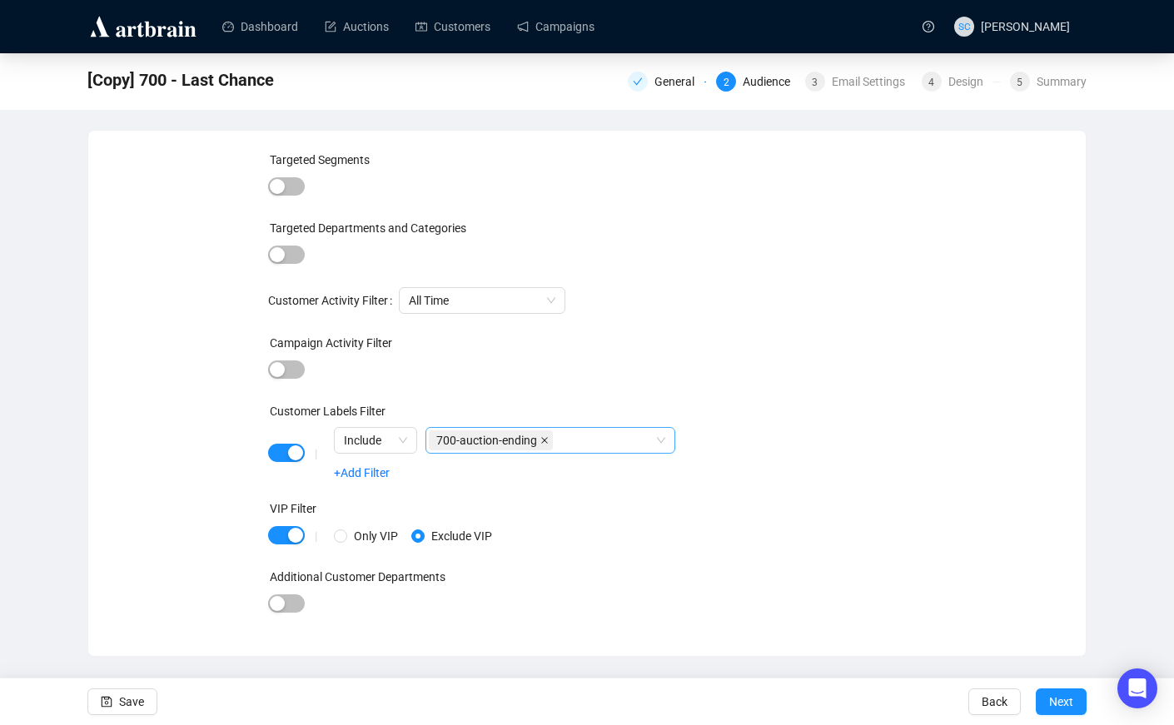
click at [549, 440] on icon "close" at bounding box center [544, 440] width 8 height 8
click at [889, 63] on div "[Copy] 700 - Last Chance General 2 Audience 3 Email Settings 4 Design 5 Summary" at bounding box center [586, 79] width 999 height 33
click at [882, 77] on div "Email Settings" at bounding box center [873, 82] width 83 height 20
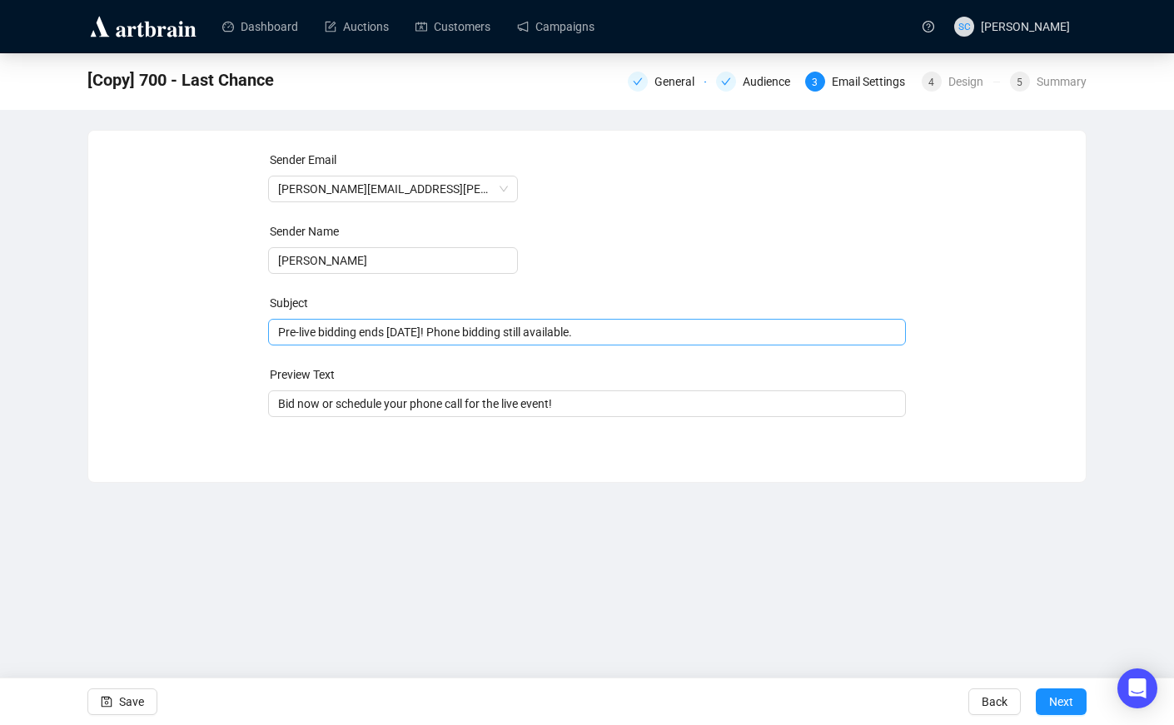
click at [593, 334] on span "Pre-live bidding ends [DATE]! Phone bidding still available." at bounding box center [587, 331] width 638 height 13
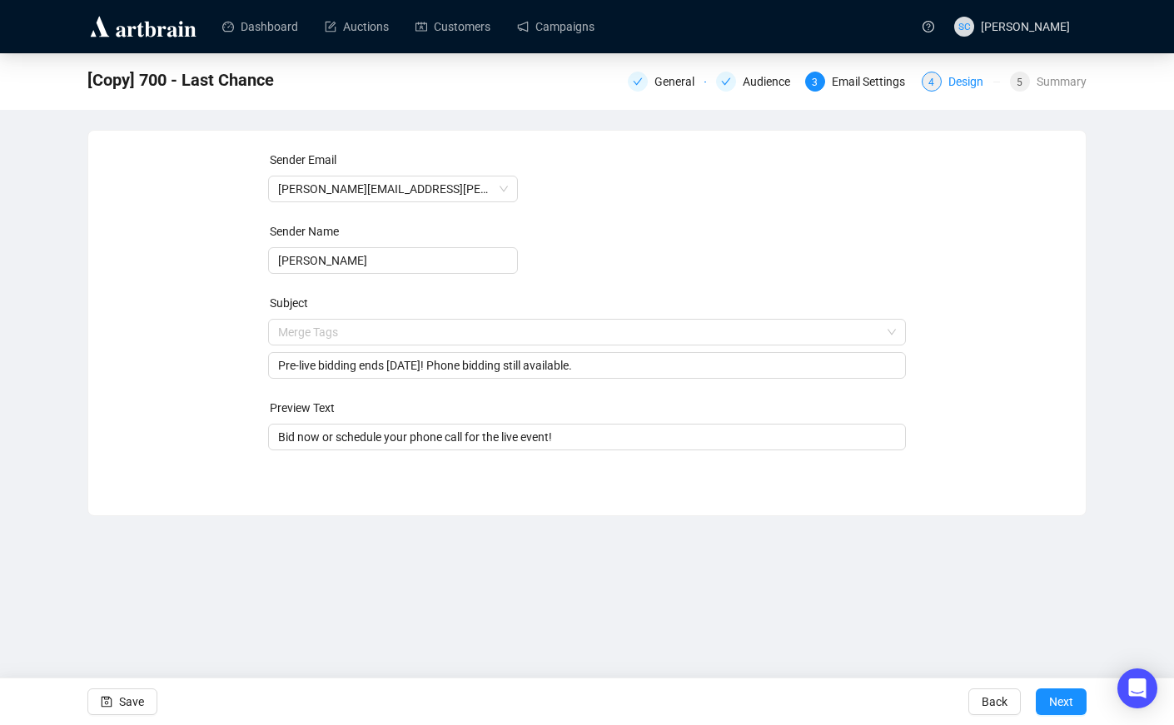
click at [958, 82] on div "Design" at bounding box center [970, 82] width 45 height 20
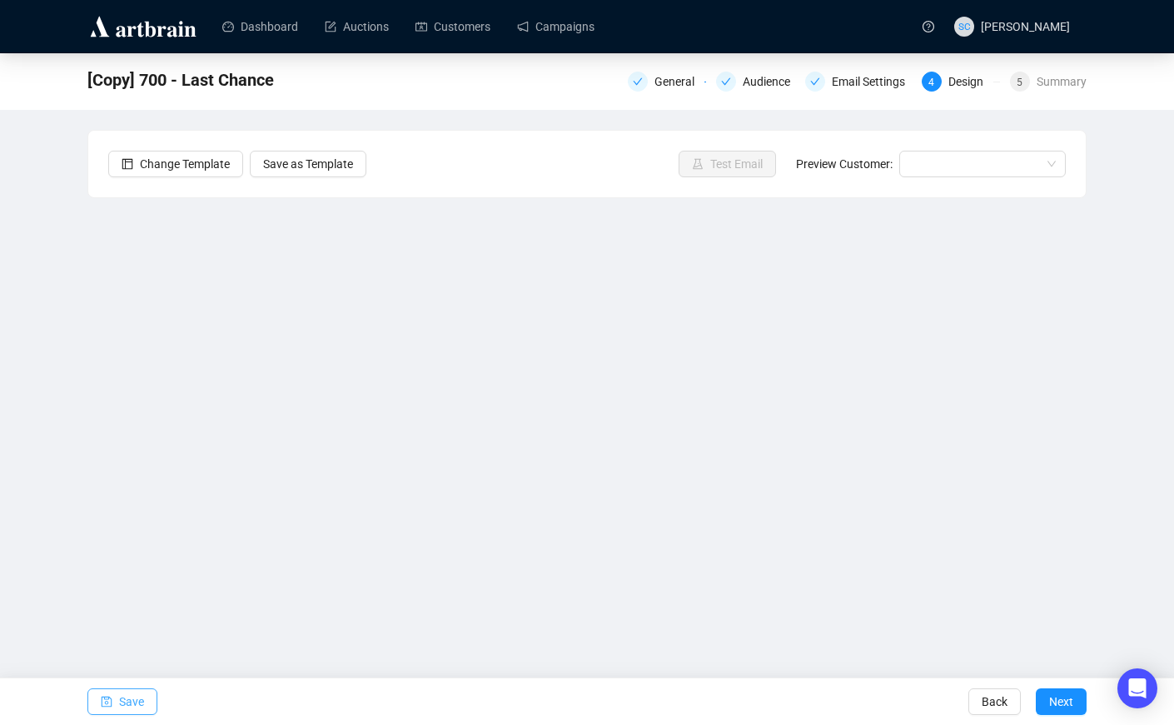
click at [126, 702] on span "Save" at bounding box center [131, 701] width 25 height 47
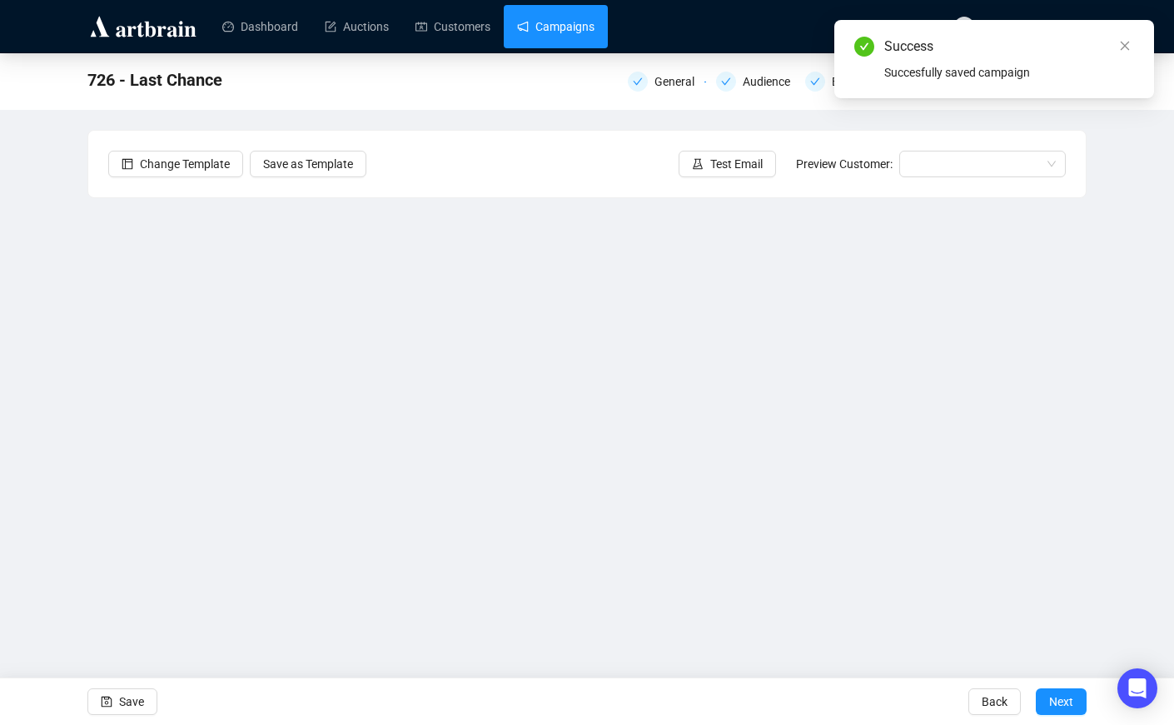
click at [555, 23] on link "Campaigns" at bounding box center [555, 26] width 77 height 43
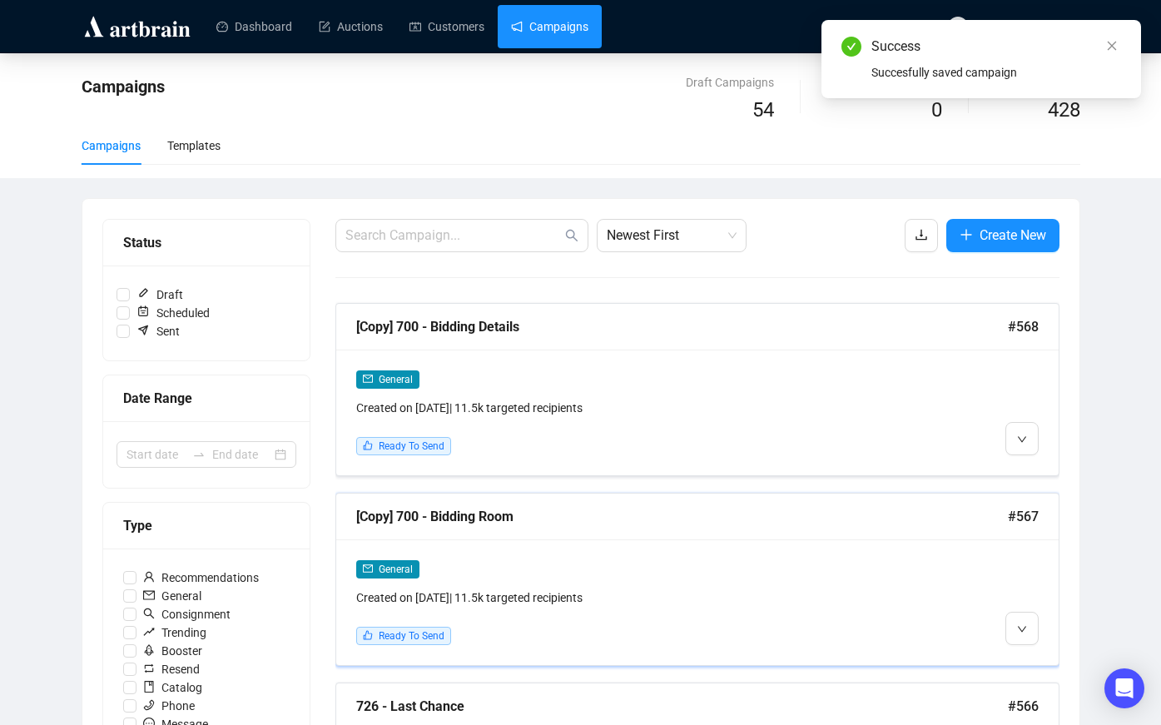
scroll to position [22, 0]
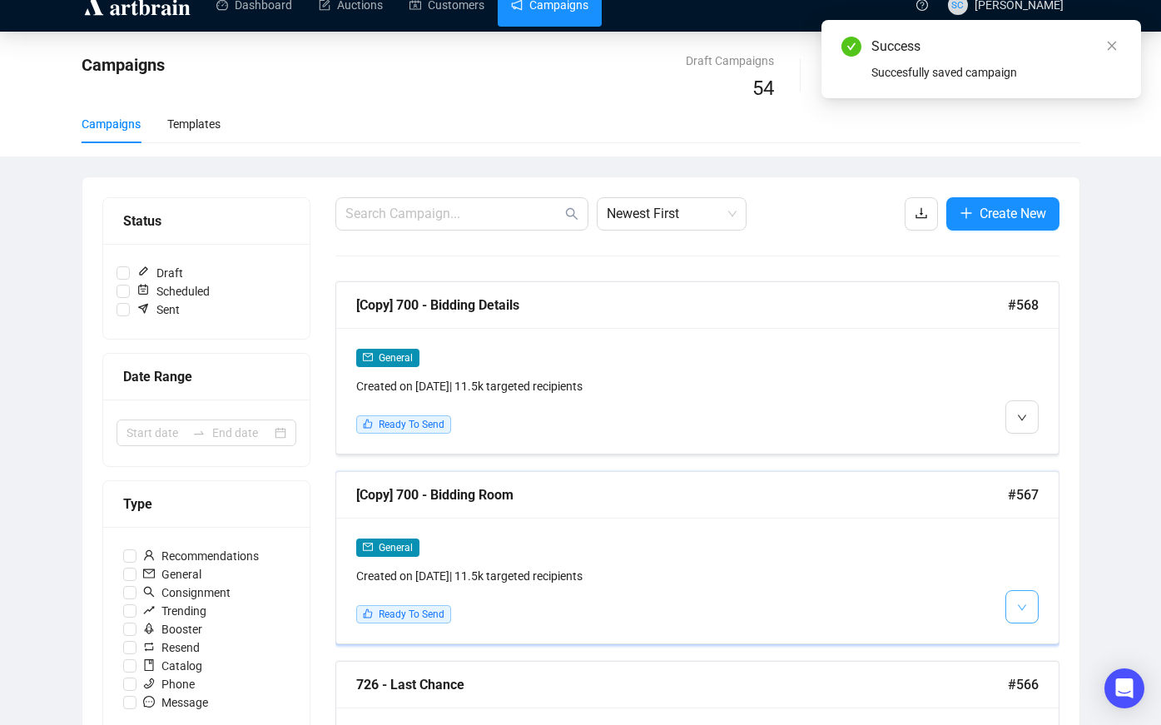
click at [1012, 596] on button "button" at bounding box center [1022, 606] width 33 height 33
click at [1053, 637] on div "General Created on [DATE] | 11.5k targeted recipients Ready To Send" at bounding box center [697, 581] width 723 height 126
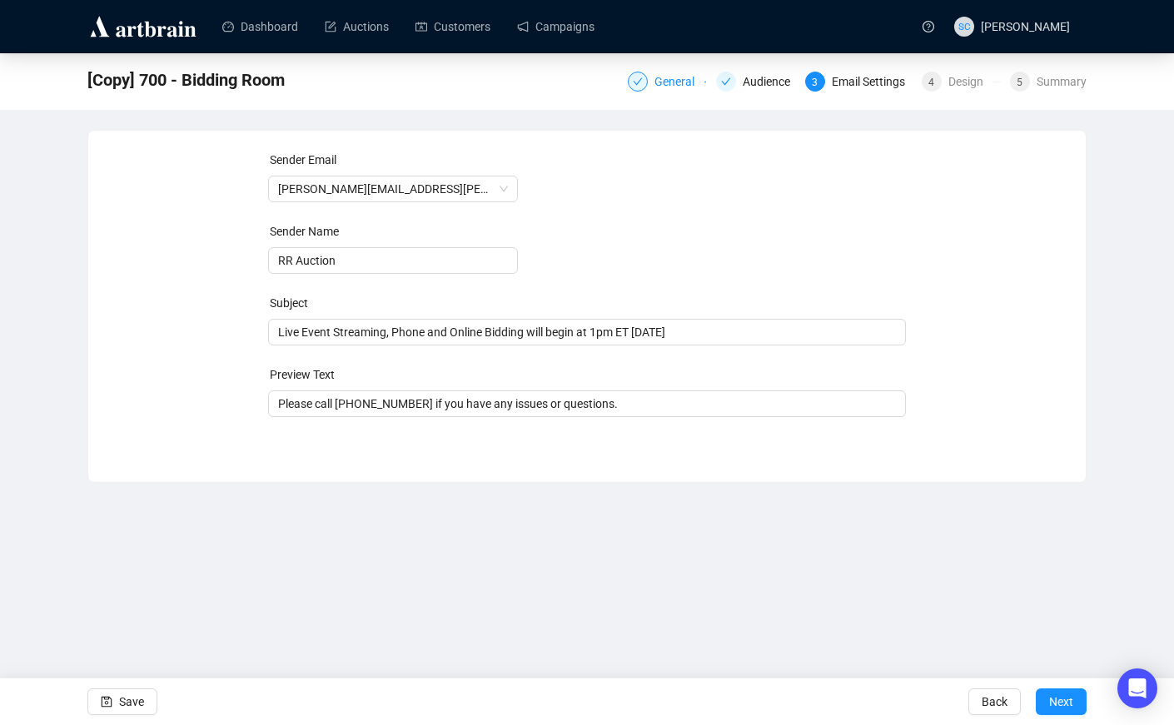
click at [681, 82] on div "General" at bounding box center [679, 82] width 50 height 20
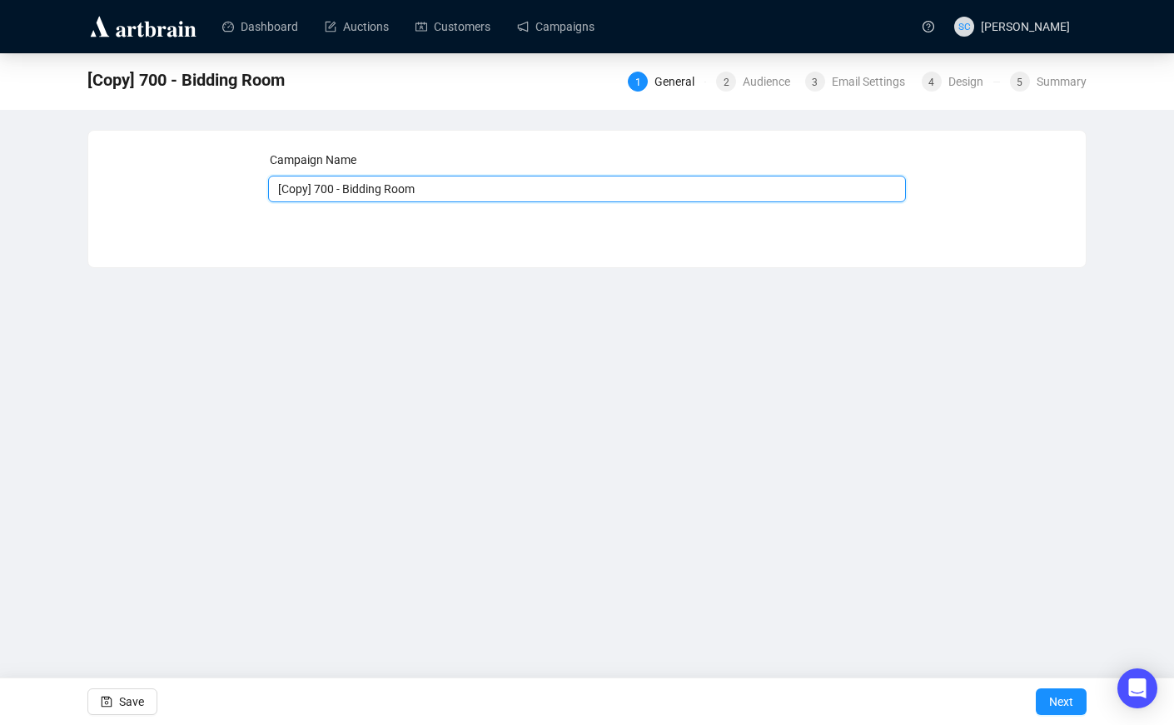
drag, startPoint x: 340, startPoint y: 189, endPoint x: 164, endPoint y: 176, distance: 176.1
click at [166, 176] on div "Campaign Name [Copy] 700 - Bidding Room Save Next" at bounding box center [586, 187] width 957 height 72
type input "726 - Bidding Room"
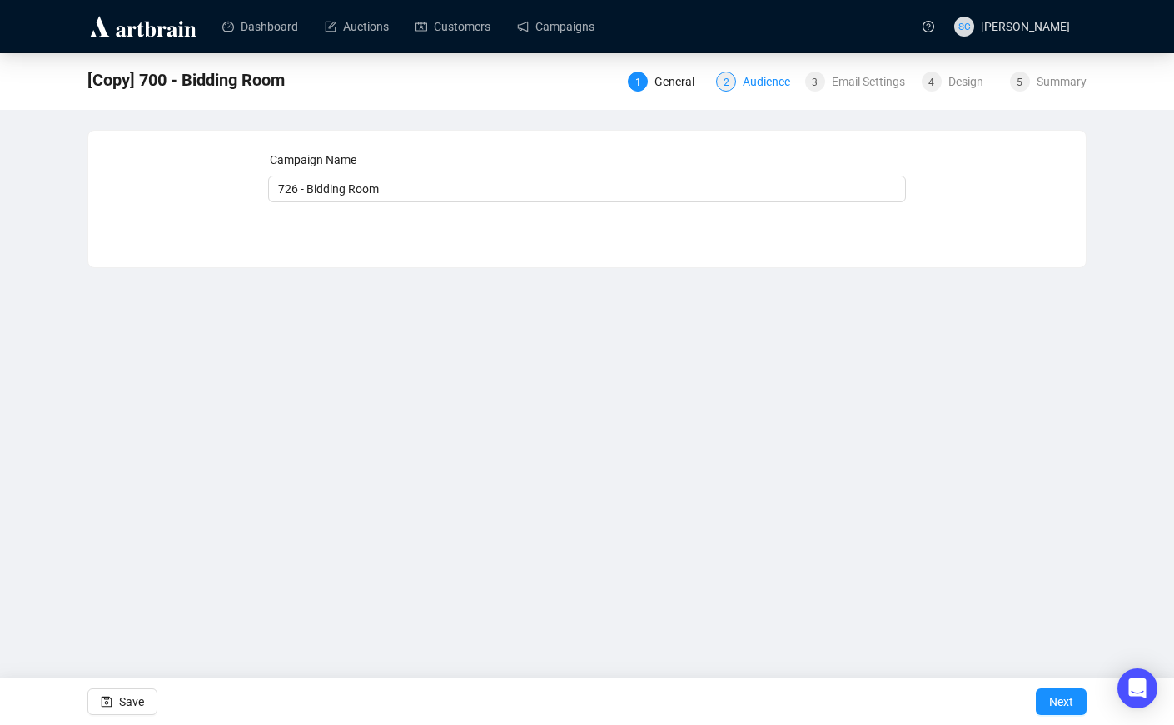
click at [767, 84] on div "Audience" at bounding box center [771, 82] width 57 height 20
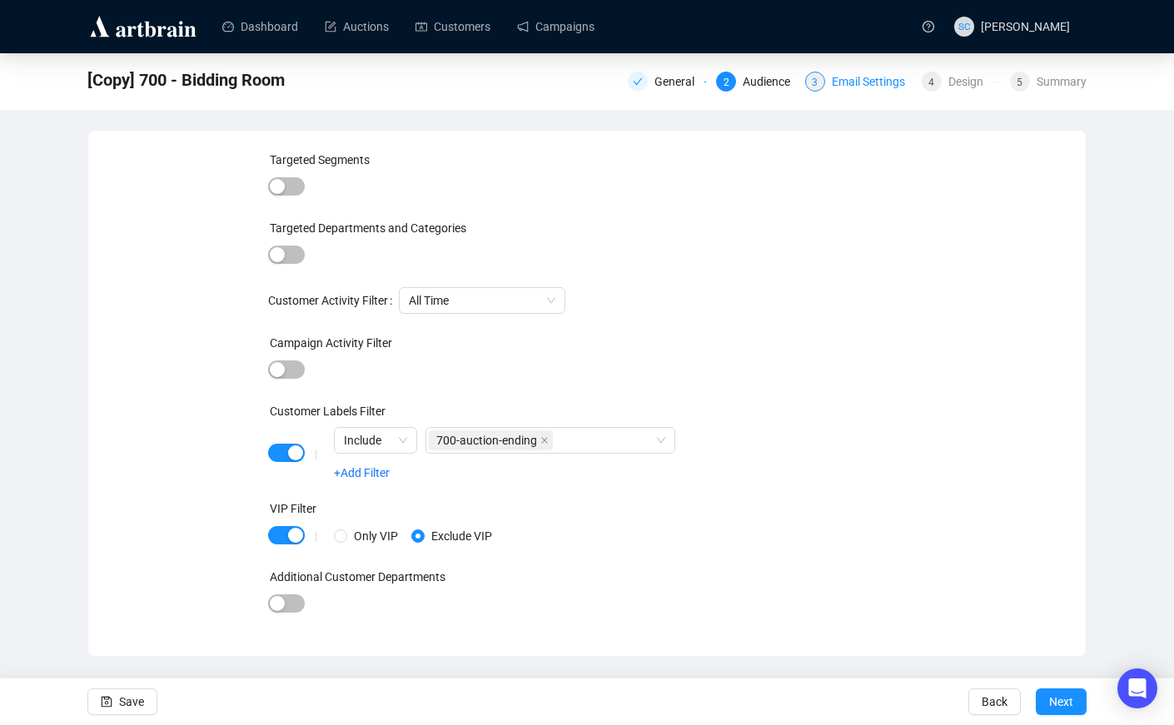
click at [832, 87] on div "Email Settings" at bounding box center [873, 82] width 83 height 20
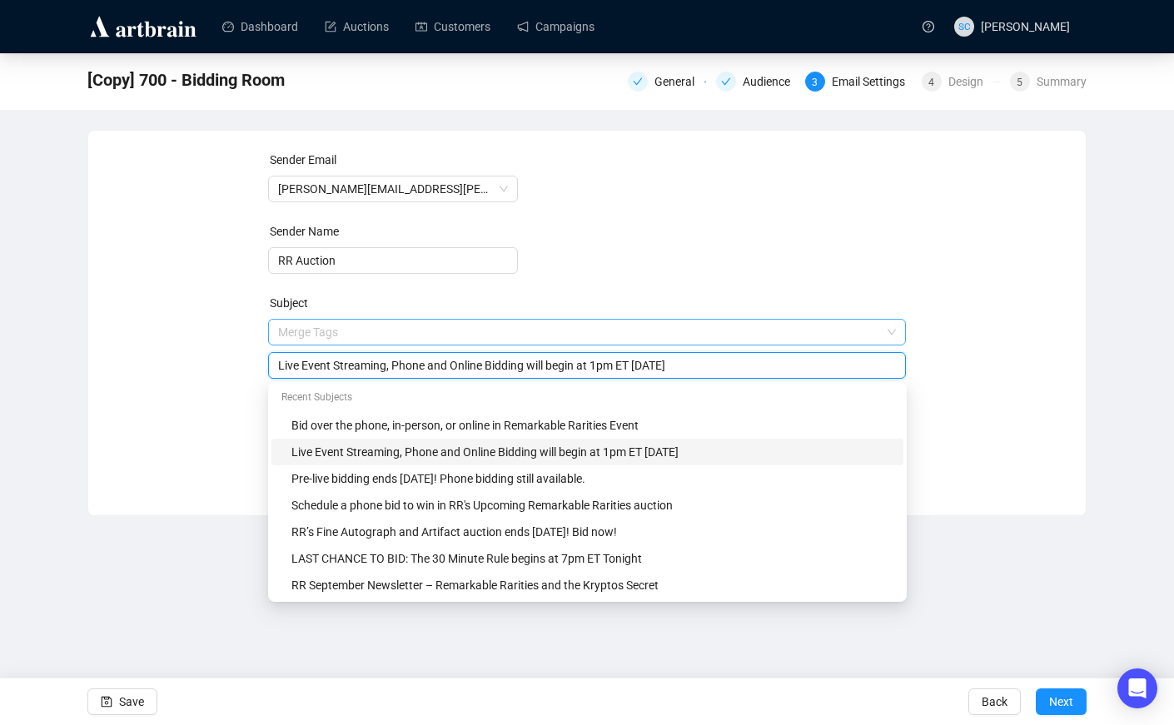
drag, startPoint x: 698, startPoint y: 337, endPoint x: 350, endPoint y: 324, distance: 348.2
click at [350, 325] on span "Merge Tags Live Event Streaming, Phone and Online Bidding will begin at 1pm ET …" at bounding box center [587, 348] width 638 height 47
click at [362, 357] on input "Live Event Streaming, Phone and Online Bidding will begin at 1pm ET [DATE]" at bounding box center [587, 365] width 618 height 18
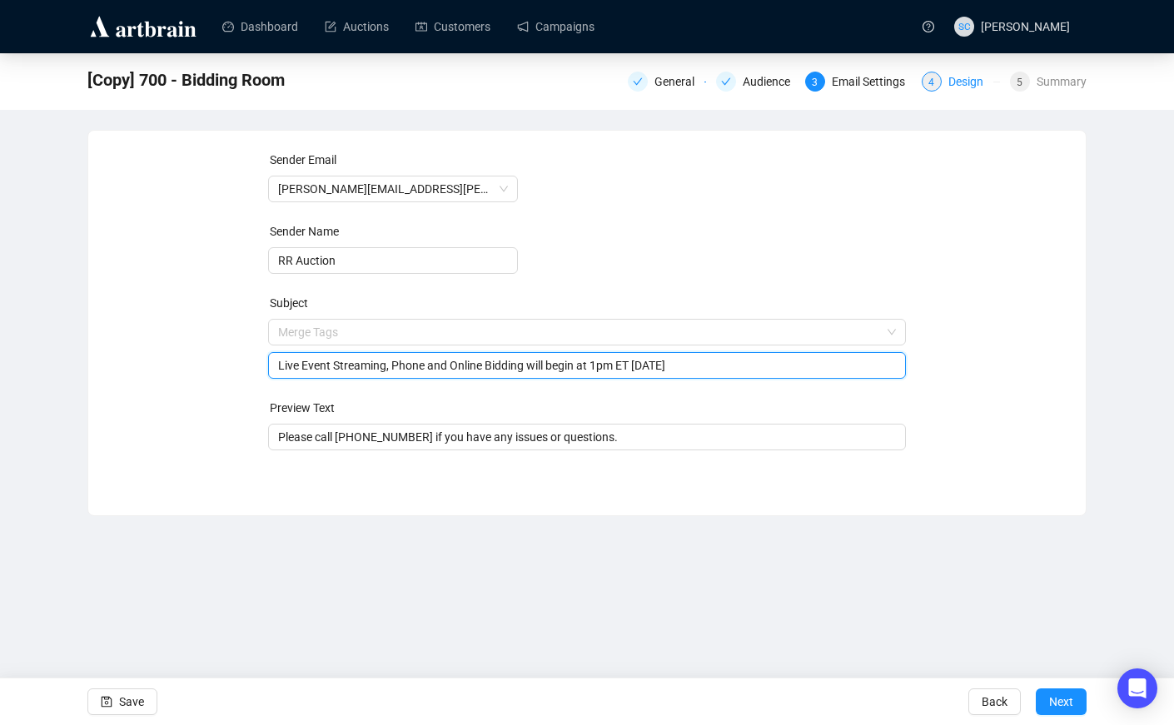
click at [960, 85] on div "Design" at bounding box center [970, 82] width 45 height 20
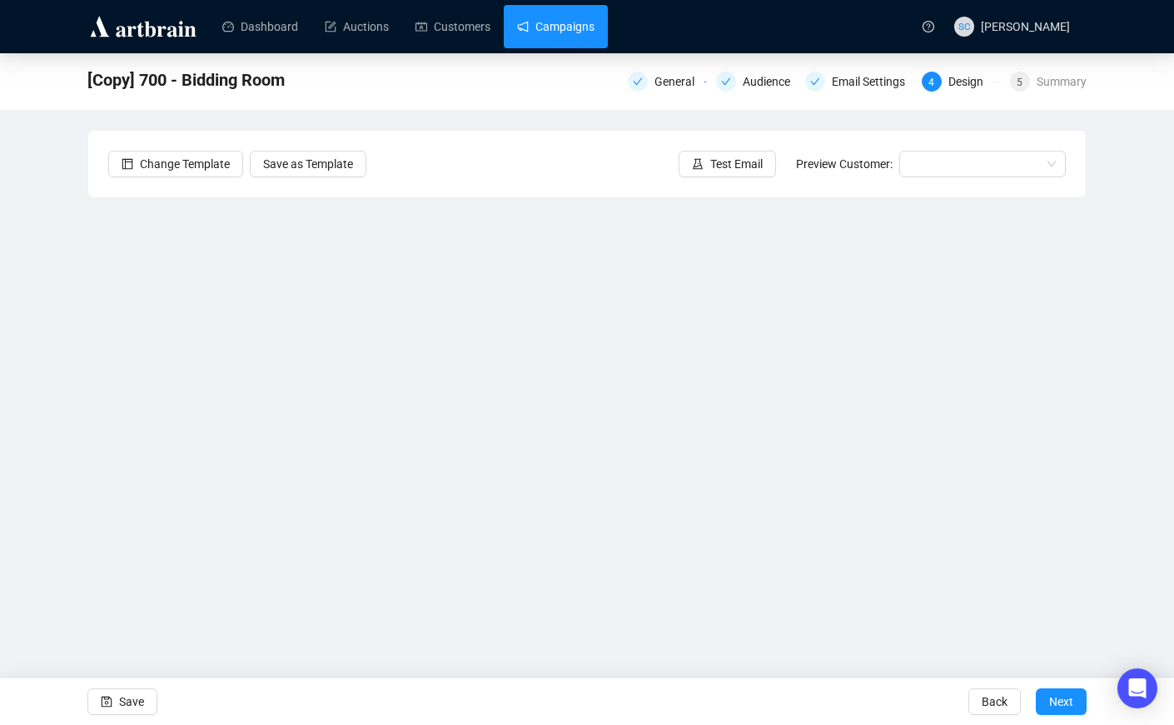
click at [559, 35] on link "Campaigns" at bounding box center [555, 26] width 77 height 43
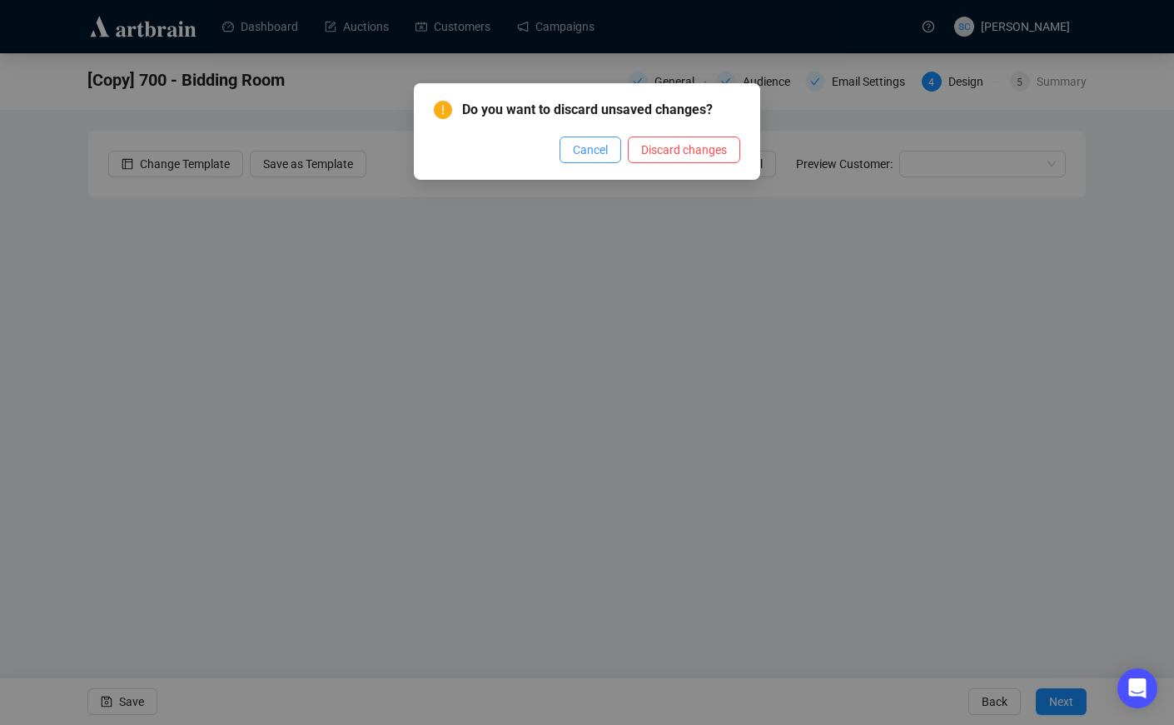
click at [579, 140] on button "Cancel" at bounding box center [590, 150] width 62 height 27
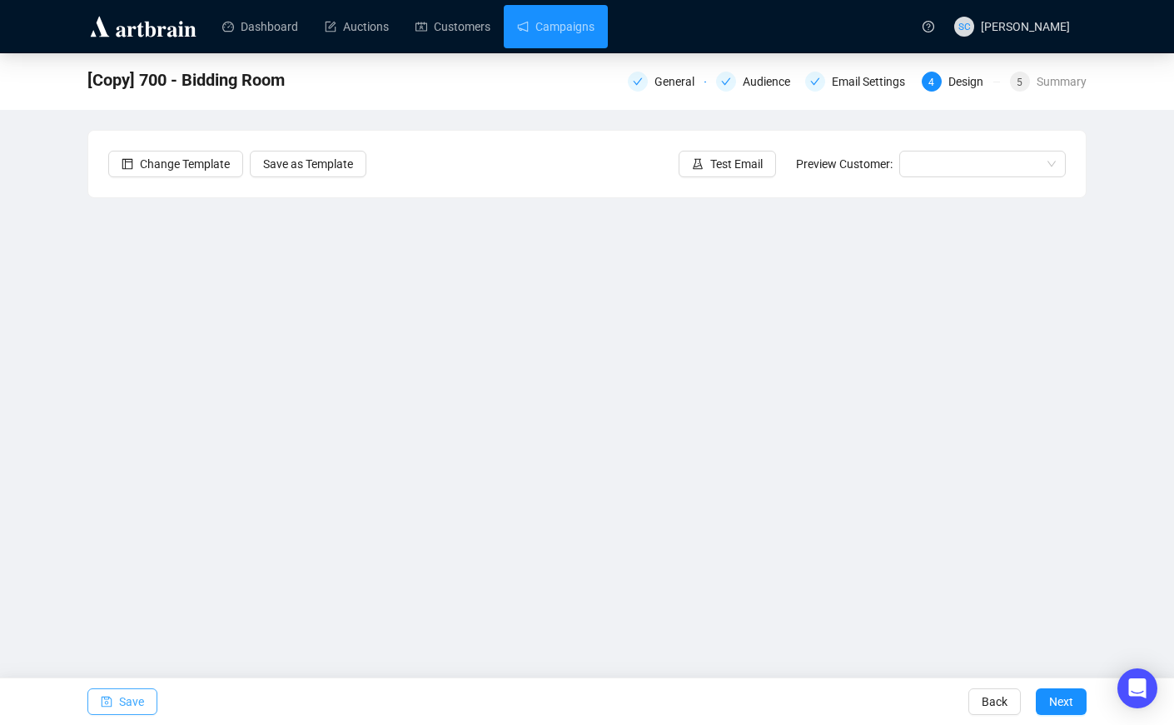
click at [138, 697] on span "Save" at bounding box center [131, 701] width 25 height 47
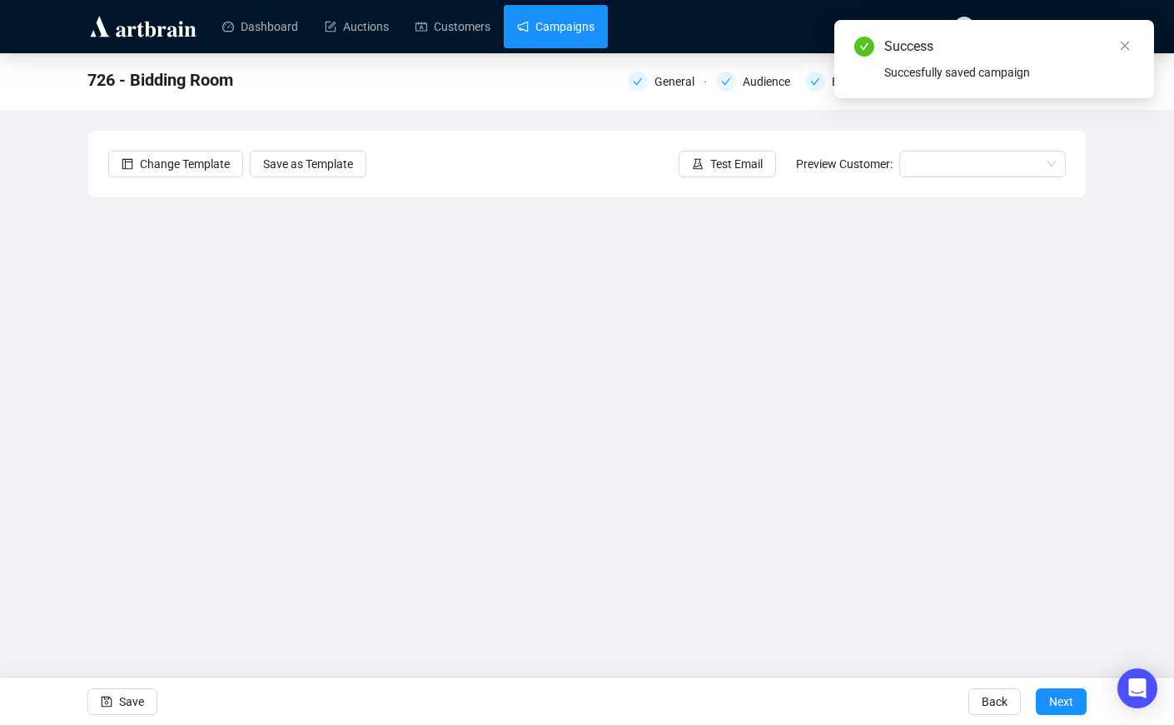
click at [574, 24] on link "Campaigns" at bounding box center [555, 26] width 77 height 43
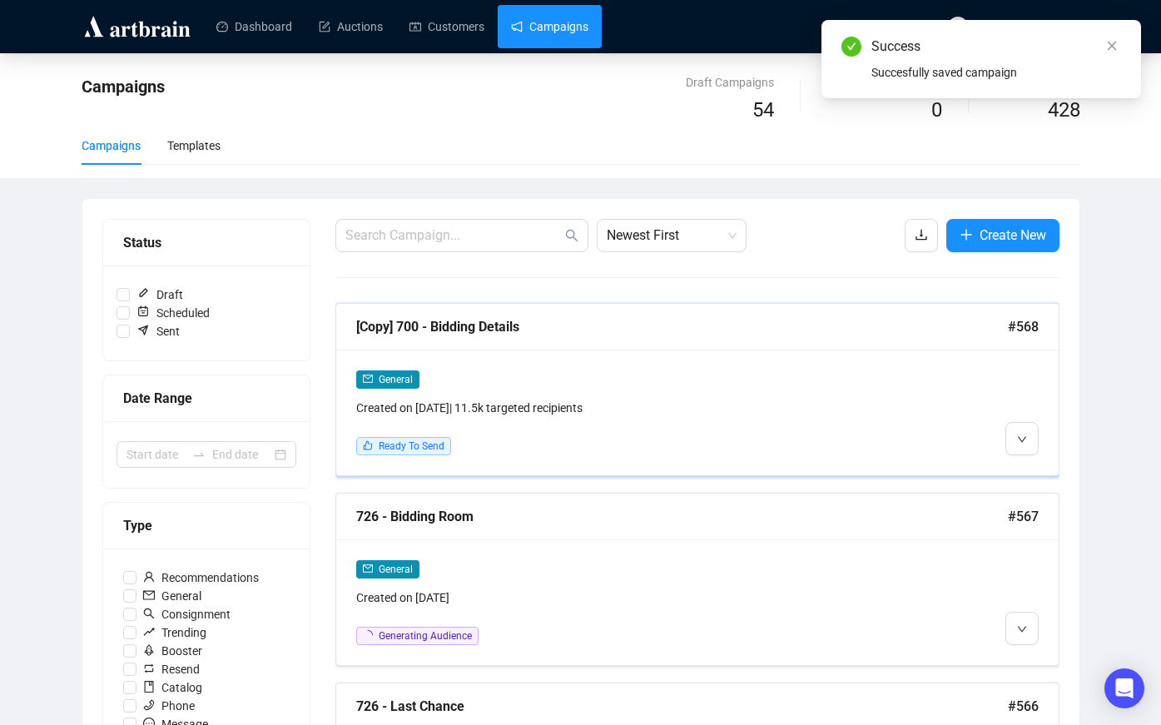
click at [714, 385] on div "General" at bounding box center [610, 379] width 509 height 19
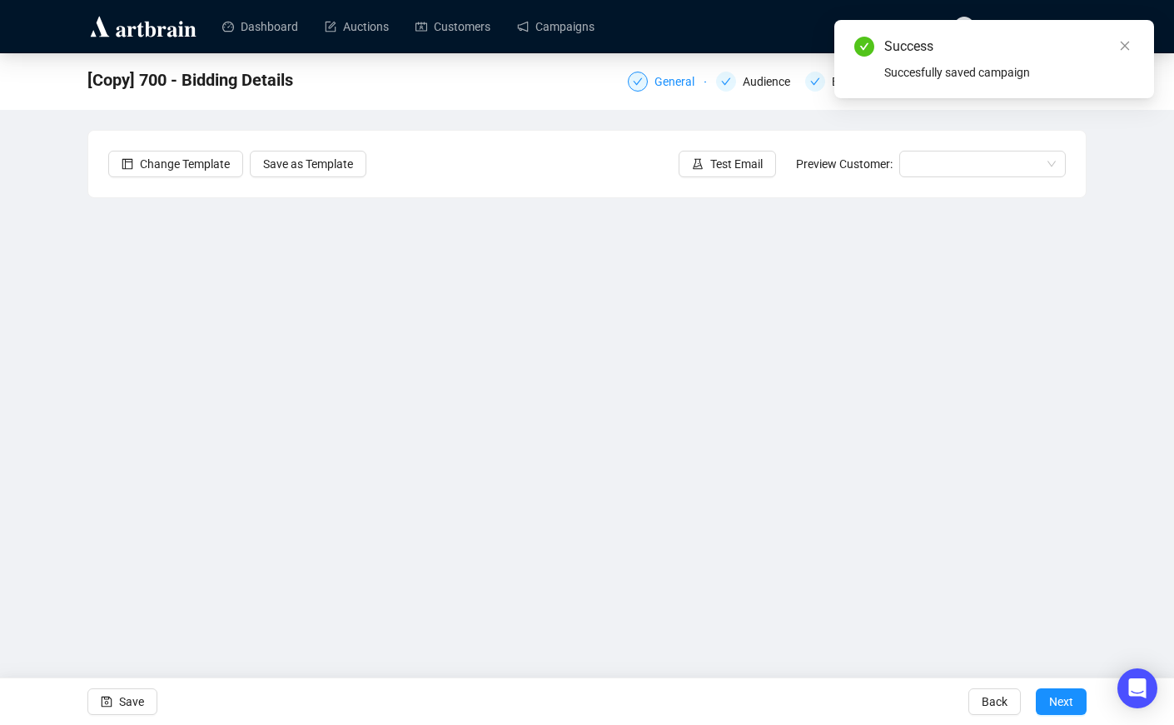
click at [689, 76] on div "General" at bounding box center [679, 82] width 50 height 20
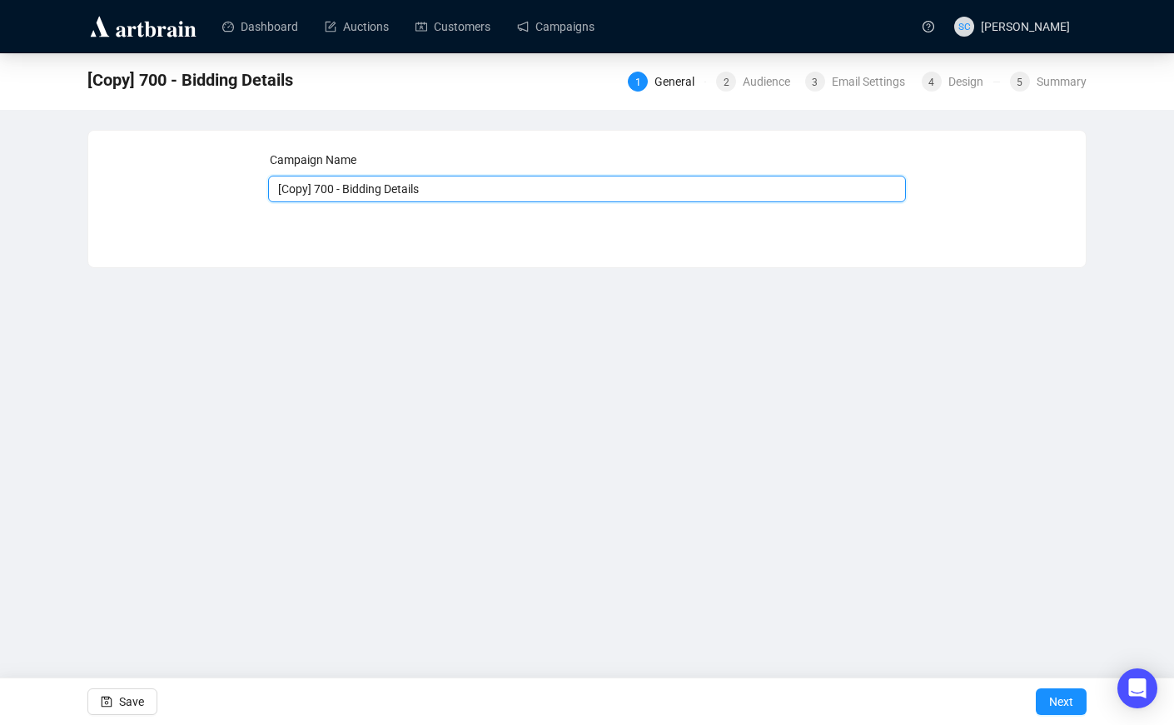
drag, startPoint x: 334, startPoint y: 189, endPoint x: 138, endPoint y: 176, distance: 196.0
click at [145, 178] on div "Campaign Name [Copy] 700 - Bidding Details Save Next" at bounding box center [586, 187] width 957 height 72
type input "726 - Bidding Details"
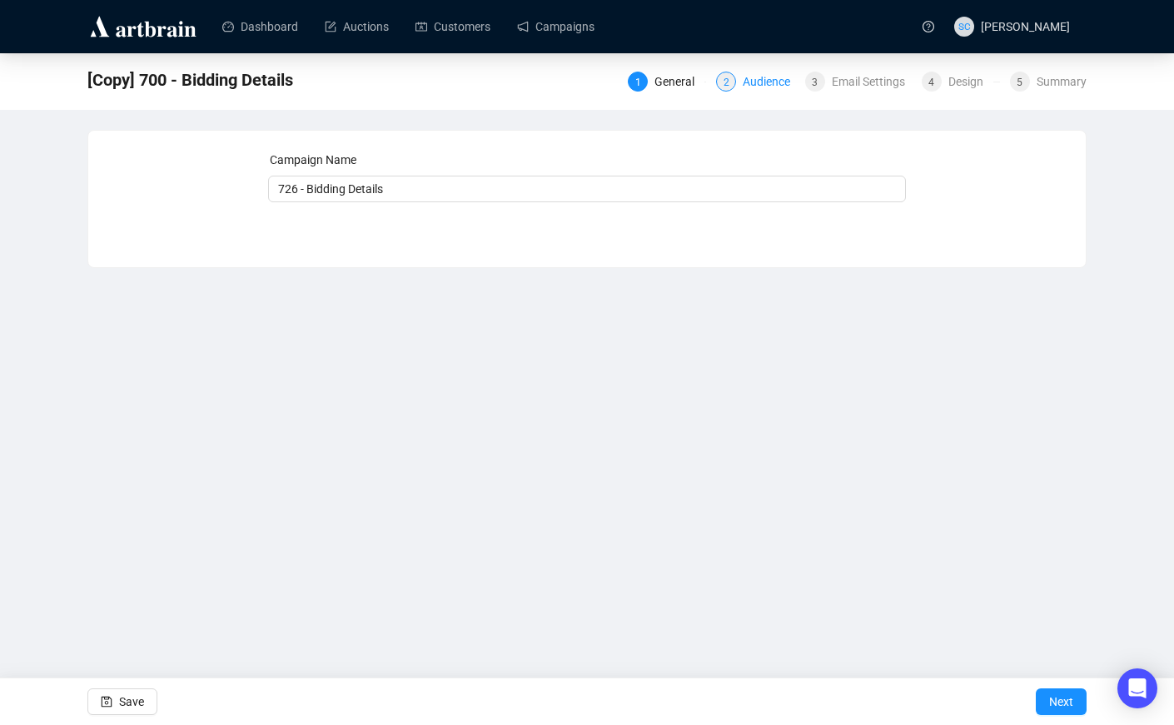
click at [768, 84] on div "Audience" at bounding box center [771, 82] width 57 height 20
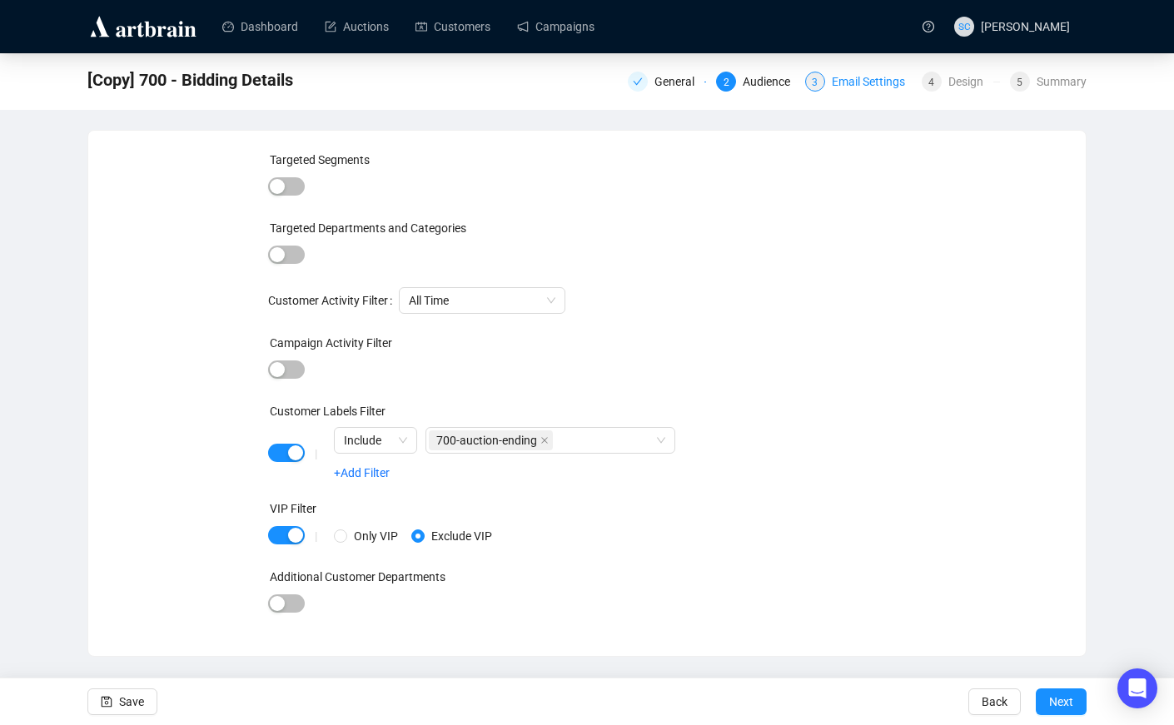
click at [837, 82] on div "Email Settings" at bounding box center [873, 82] width 83 height 20
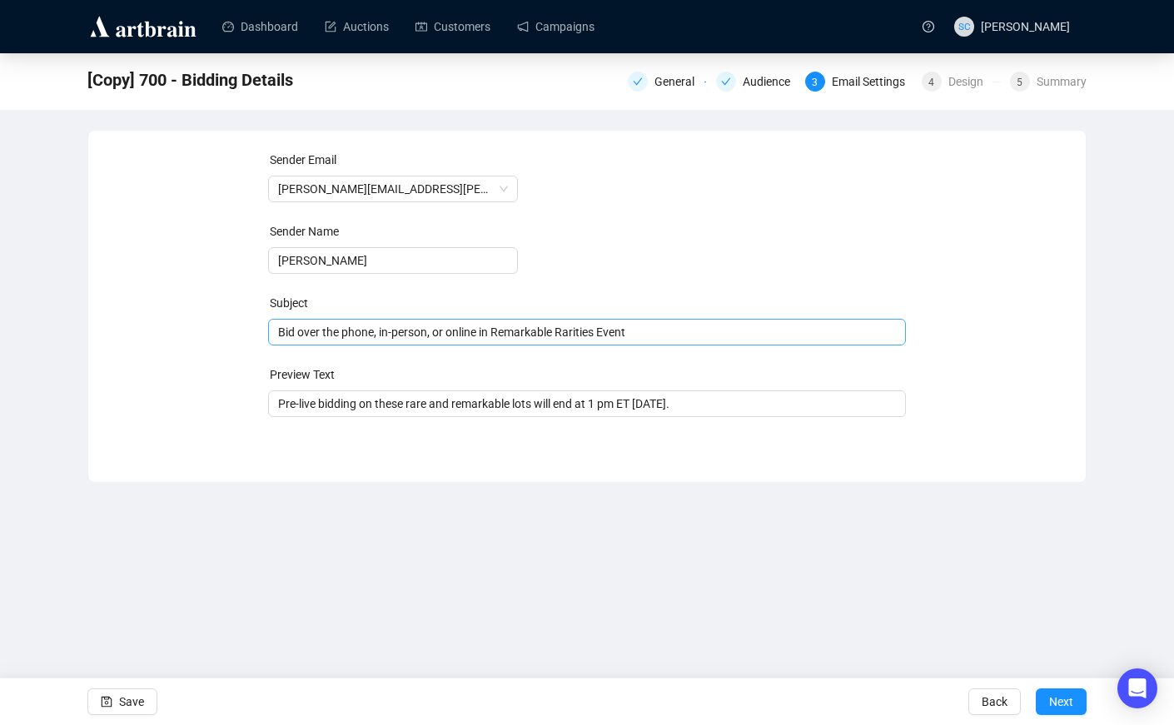
click at [589, 328] on span "Bid over the phone, in-person, or online in Remarkable Rarities Event" at bounding box center [587, 331] width 638 height 13
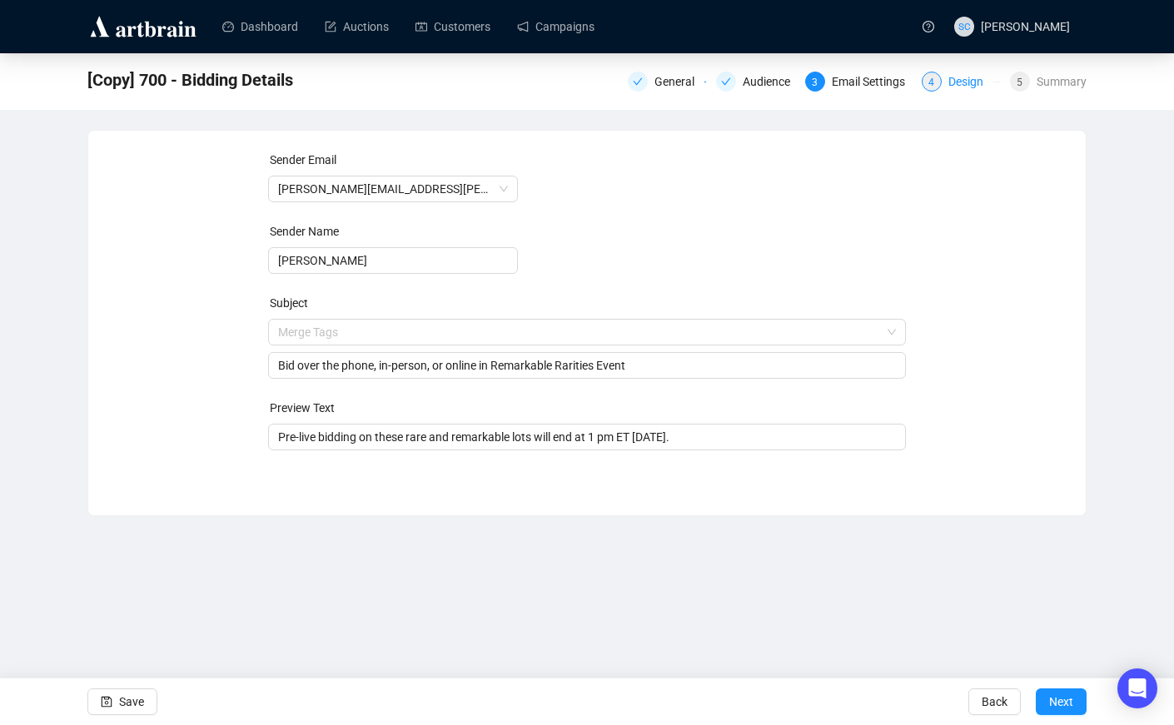
click at [952, 77] on div "Design" at bounding box center [970, 82] width 45 height 20
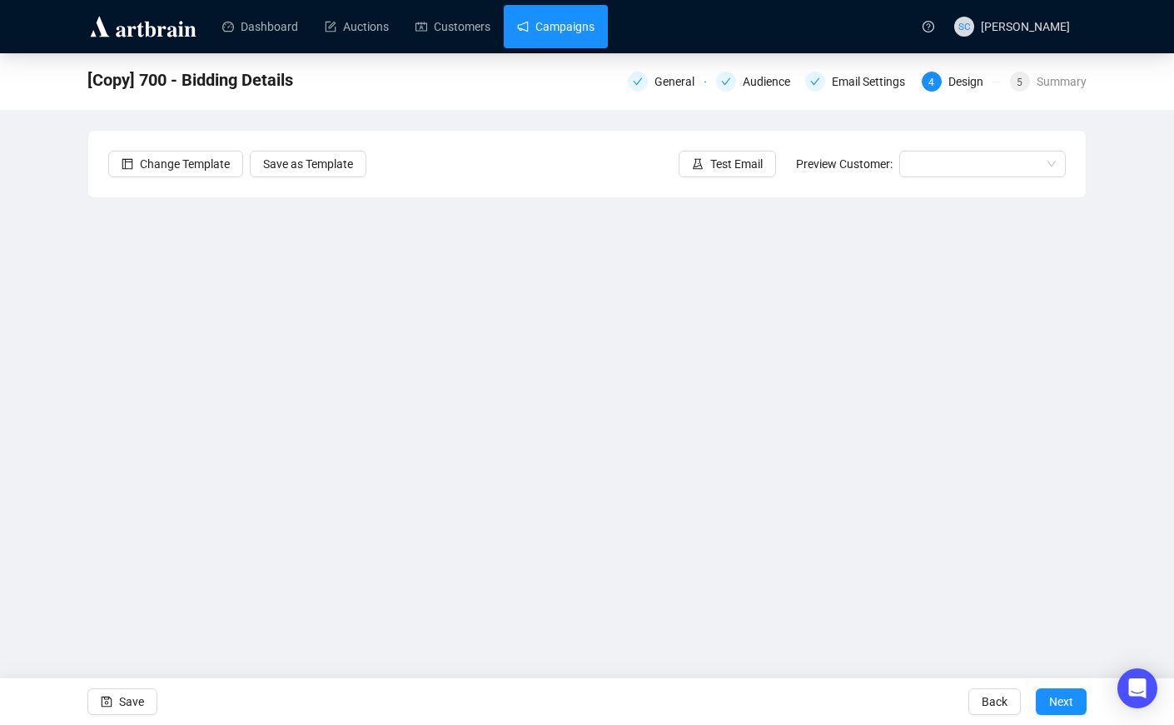
click at [549, 29] on link "Campaigns" at bounding box center [555, 26] width 77 height 43
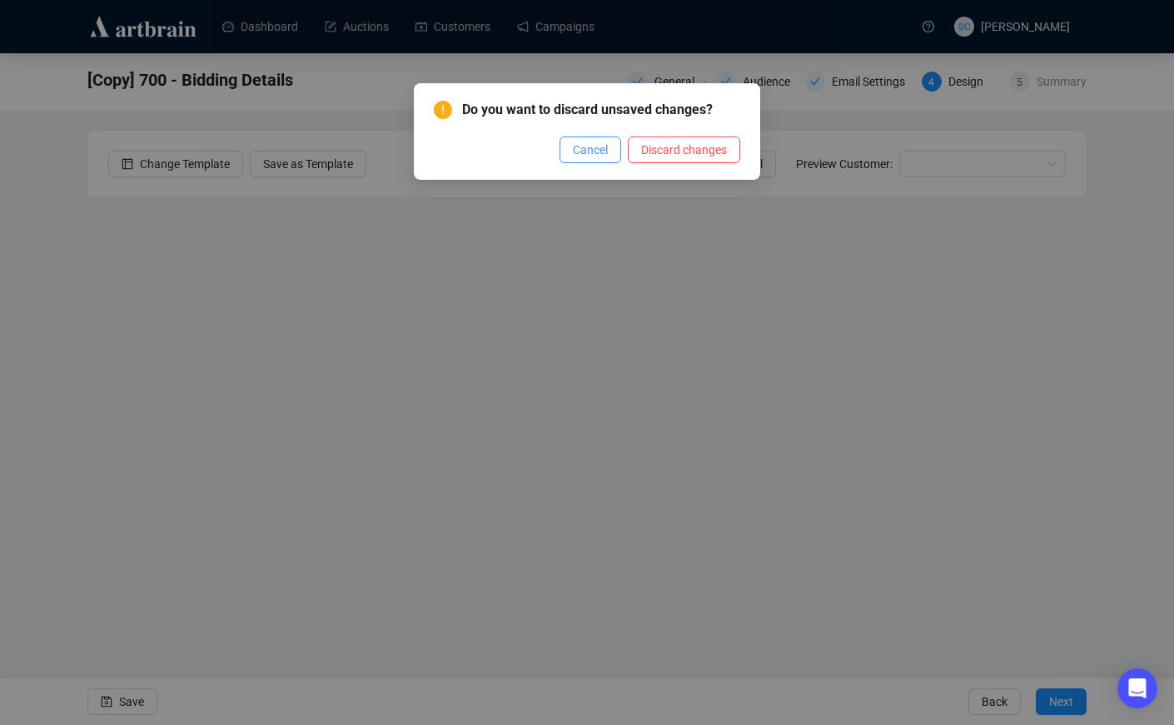
click at [590, 149] on span "Cancel" at bounding box center [590, 150] width 35 height 18
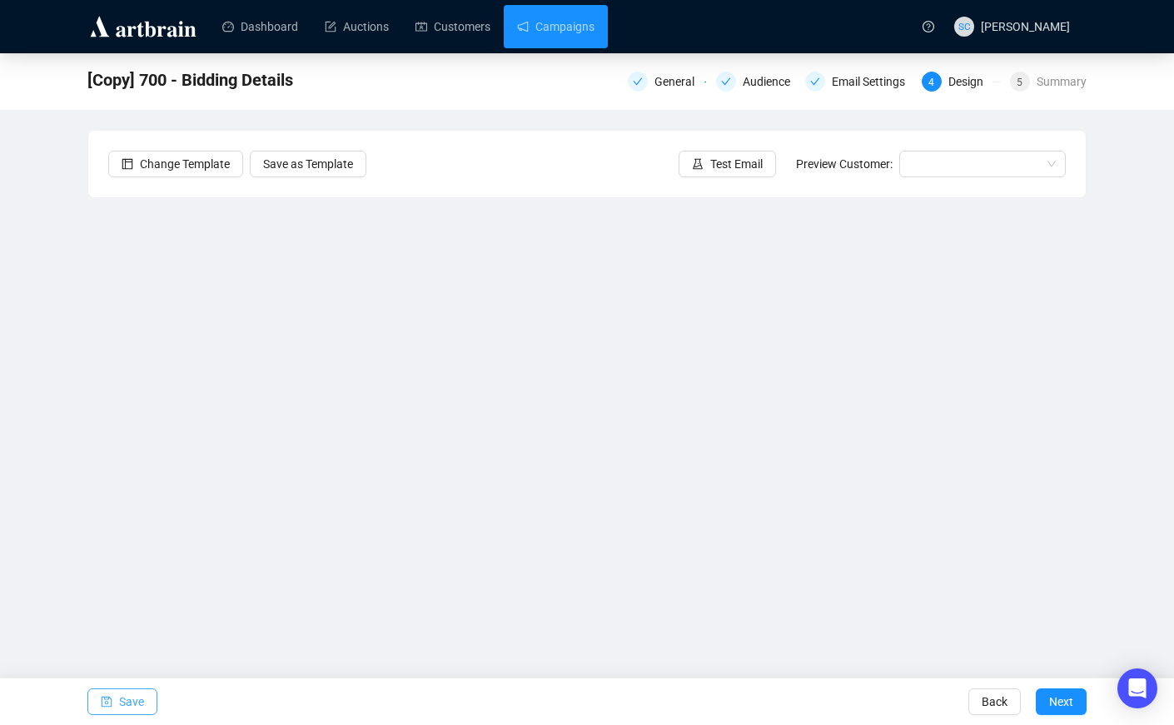
click at [128, 712] on span "Save" at bounding box center [131, 701] width 25 height 47
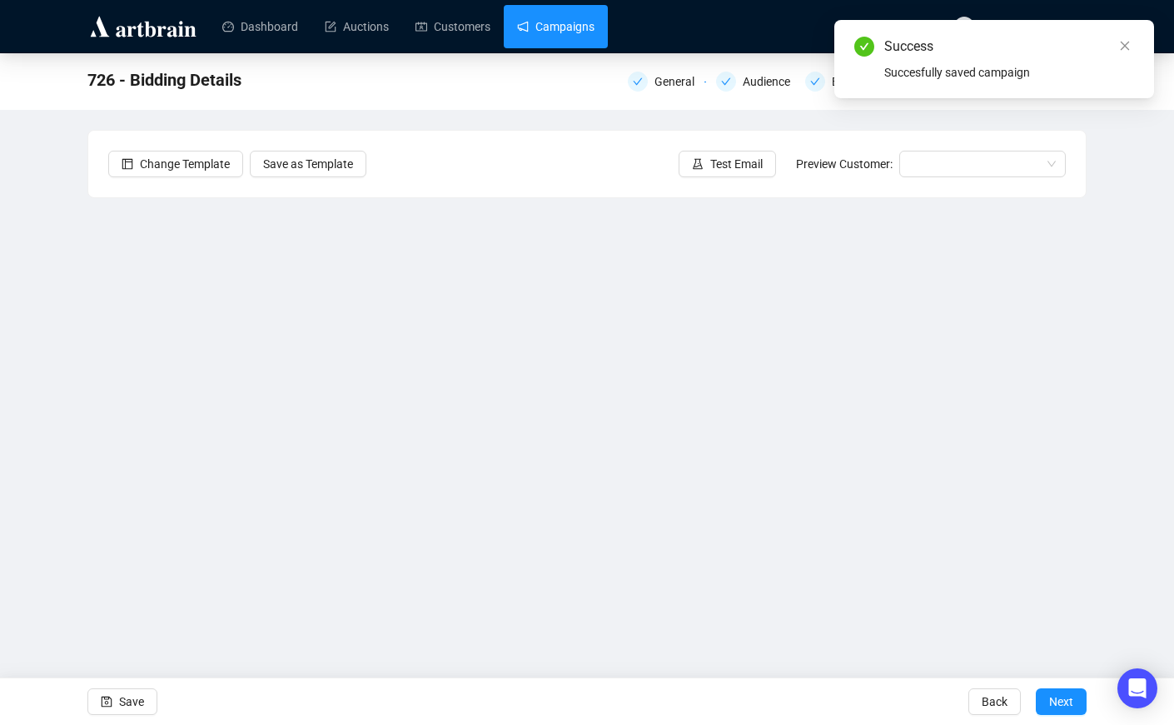
click at [580, 14] on link "Campaigns" at bounding box center [555, 26] width 77 height 43
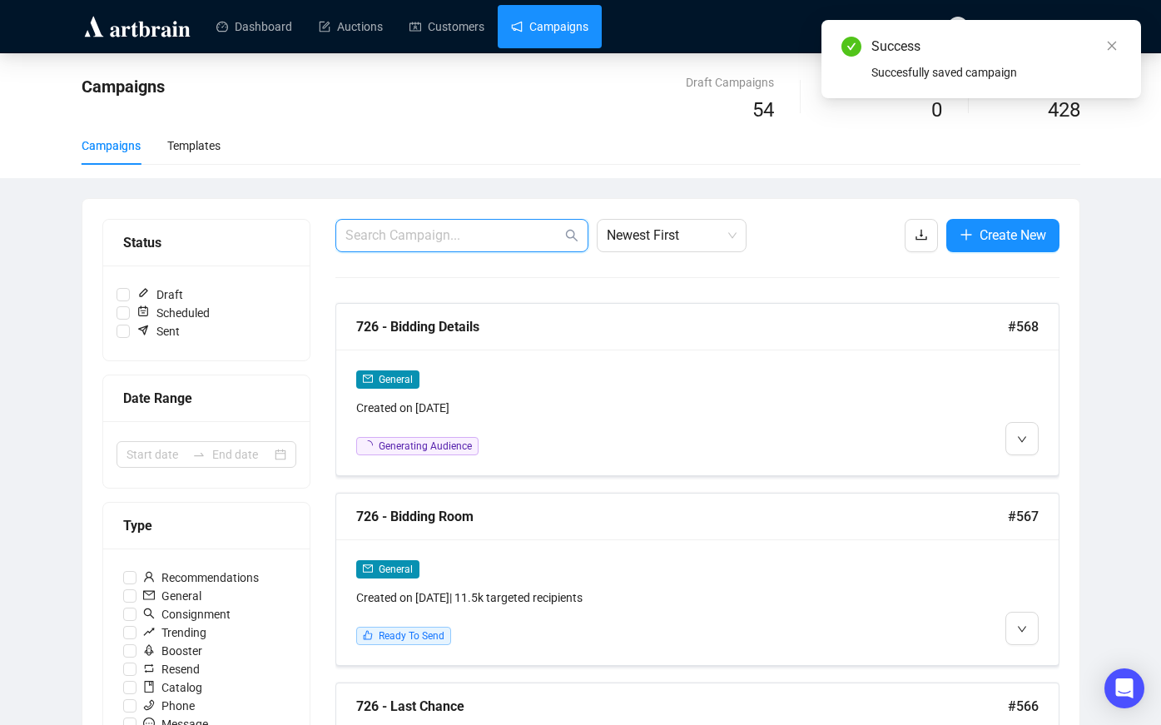
click at [496, 241] on input "text" at bounding box center [453, 236] width 216 height 20
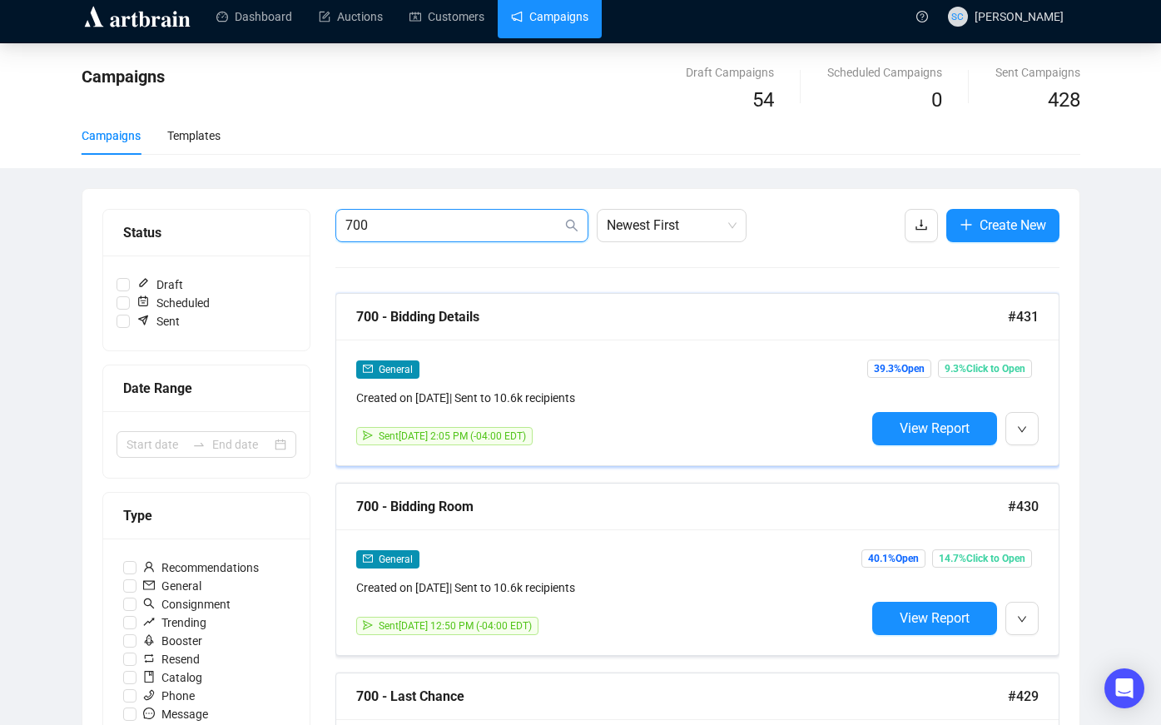
scroll to position [21, 0]
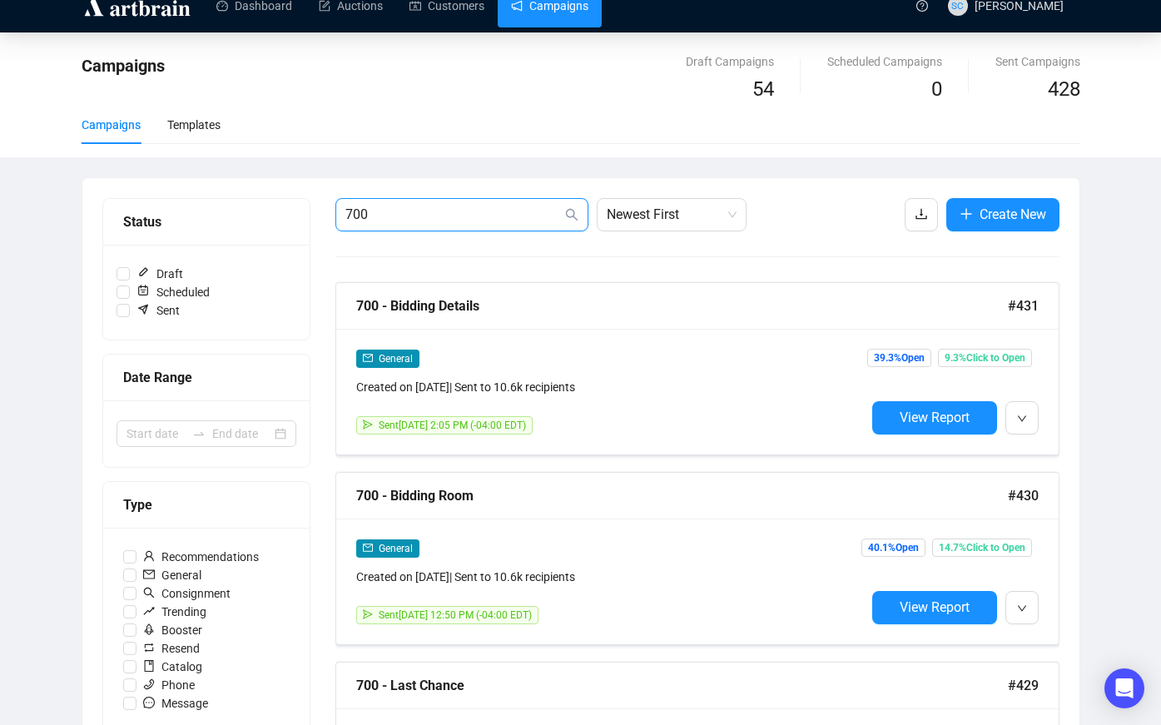
type input "700"
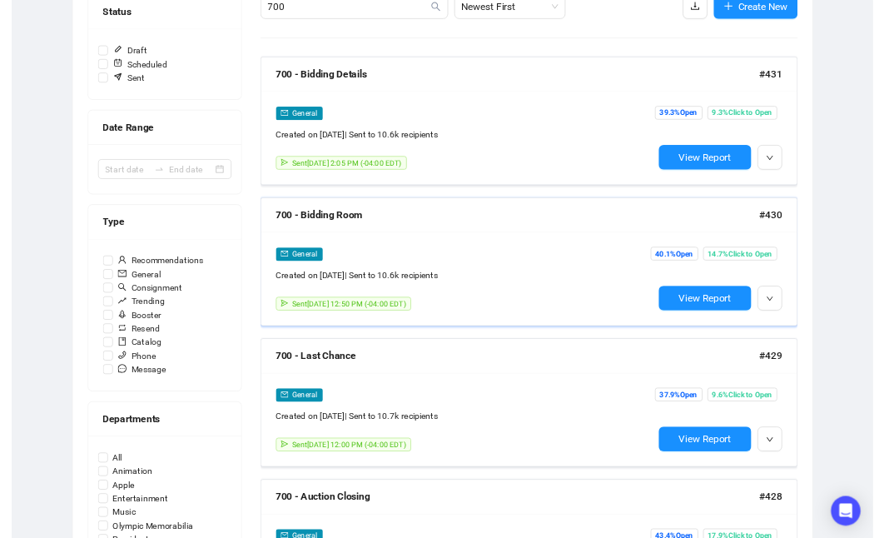
scroll to position [319, 0]
